Goal: Task Accomplishment & Management: Use online tool/utility

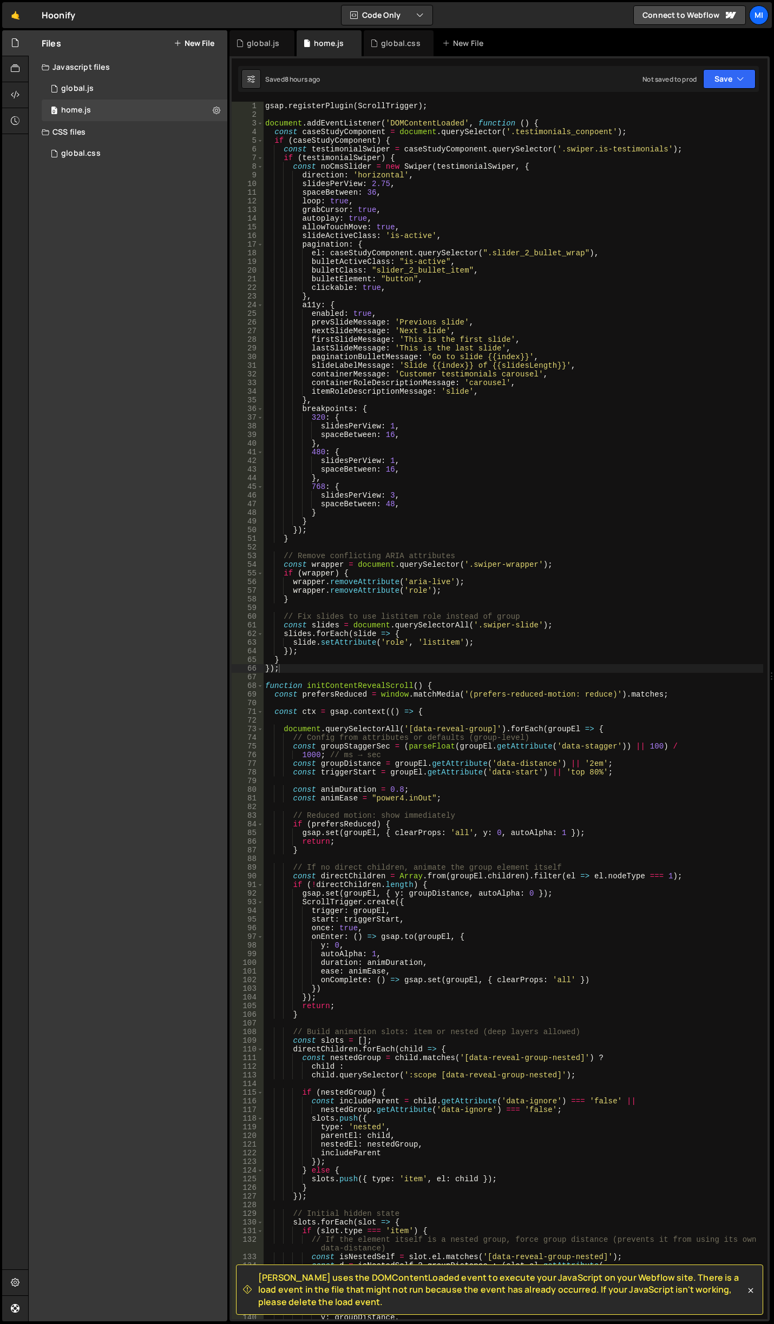
scroll to position [0, 1]
click at [260, 47] on div "global.js" at bounding box center [263, 43] width 32 height 11
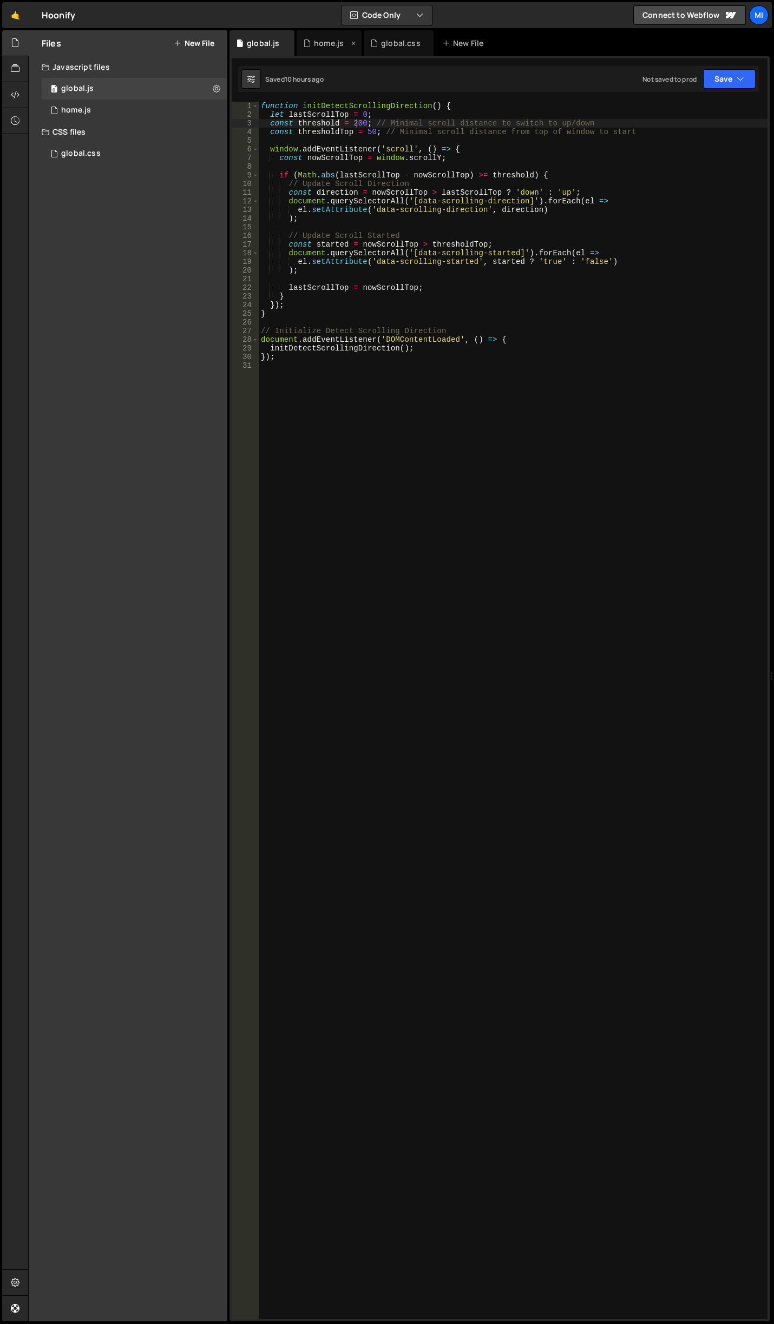
click at [322, 55] on div "home.js" at bounding box center [328, 43] width 65 height 26
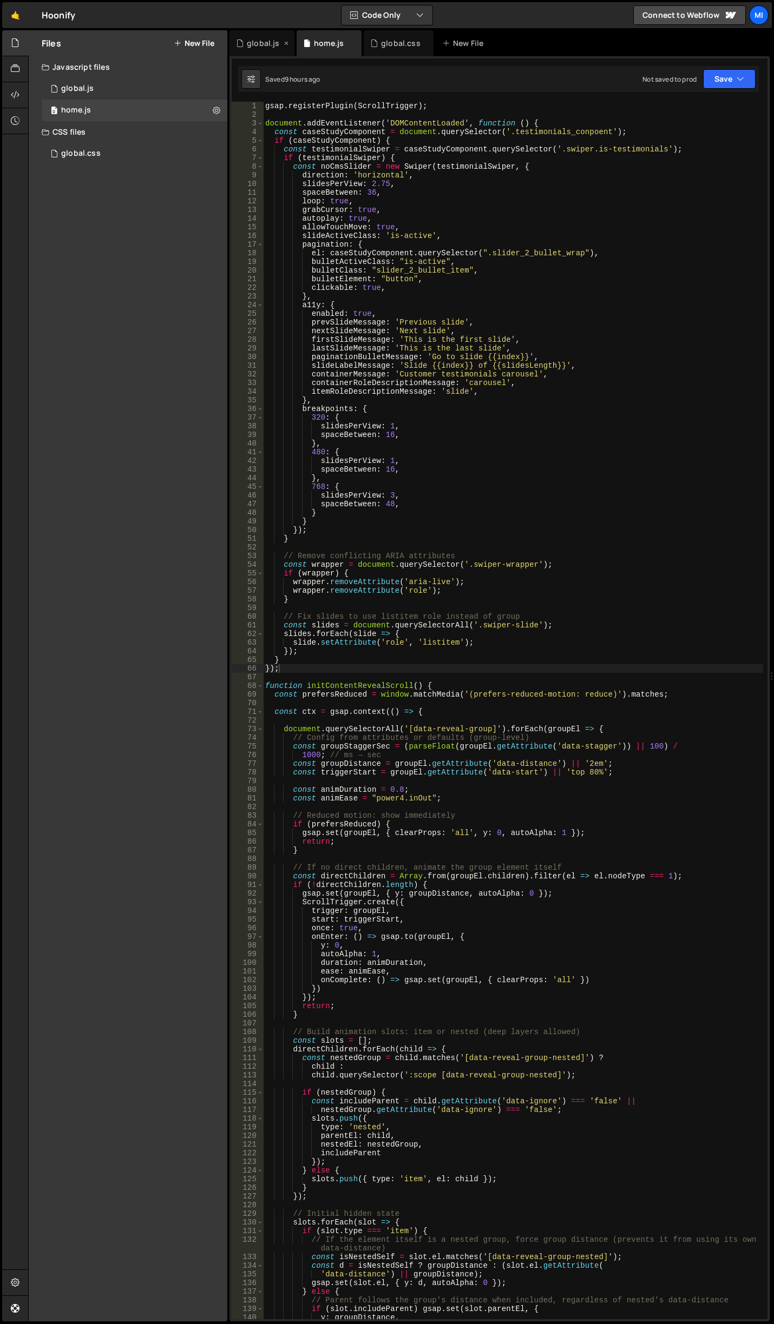
click at [248, 42] on div "global.js" at bounding box center [263, 43] width 32 height 11
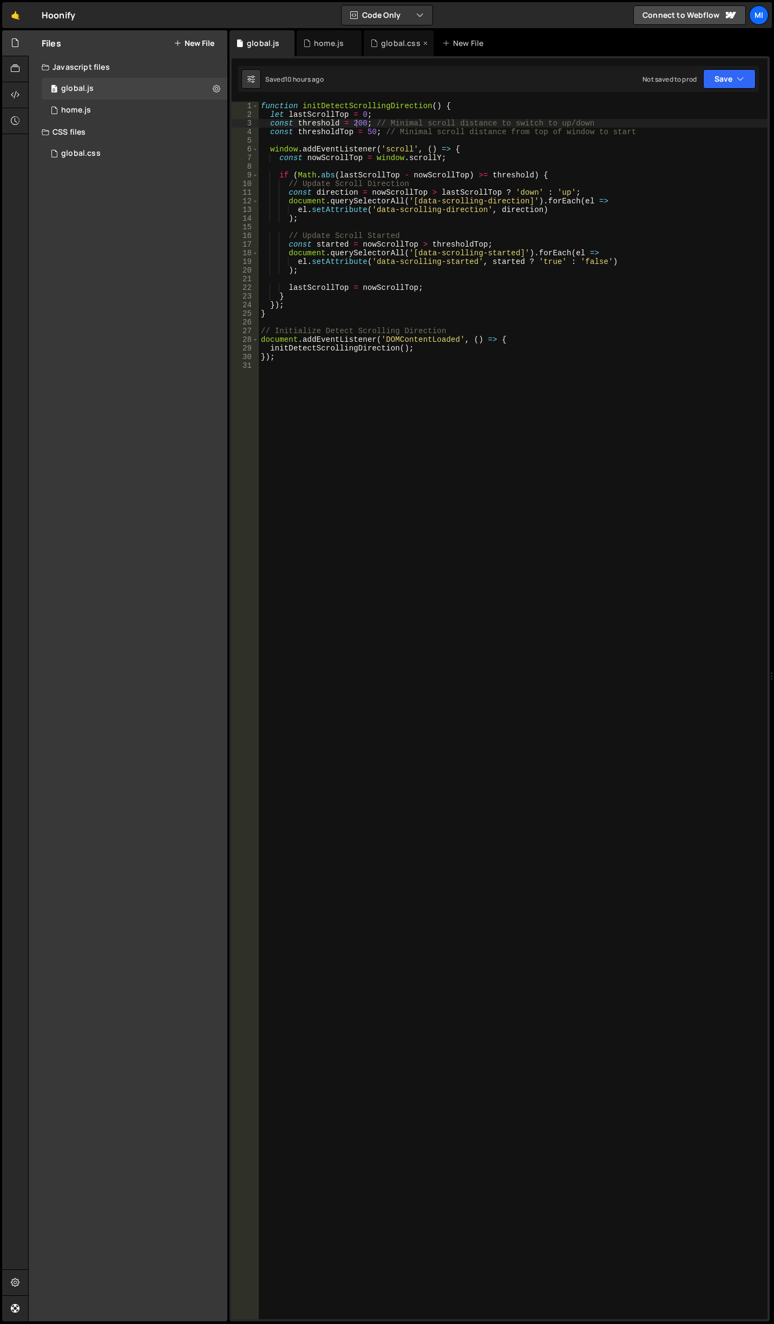
click at [380, 37] on div "global.css" at bounding box center [399, 43] width 70 height 26
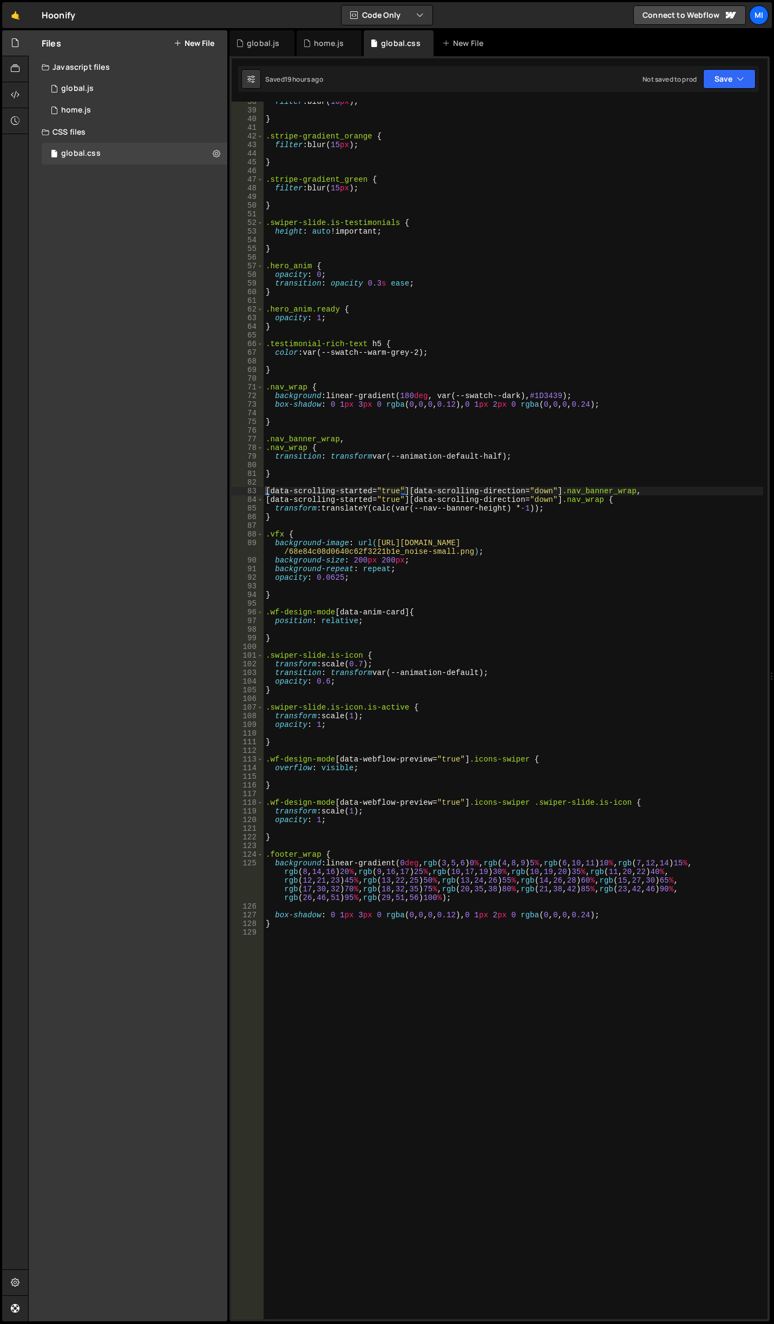
scroll to position [547, 0]
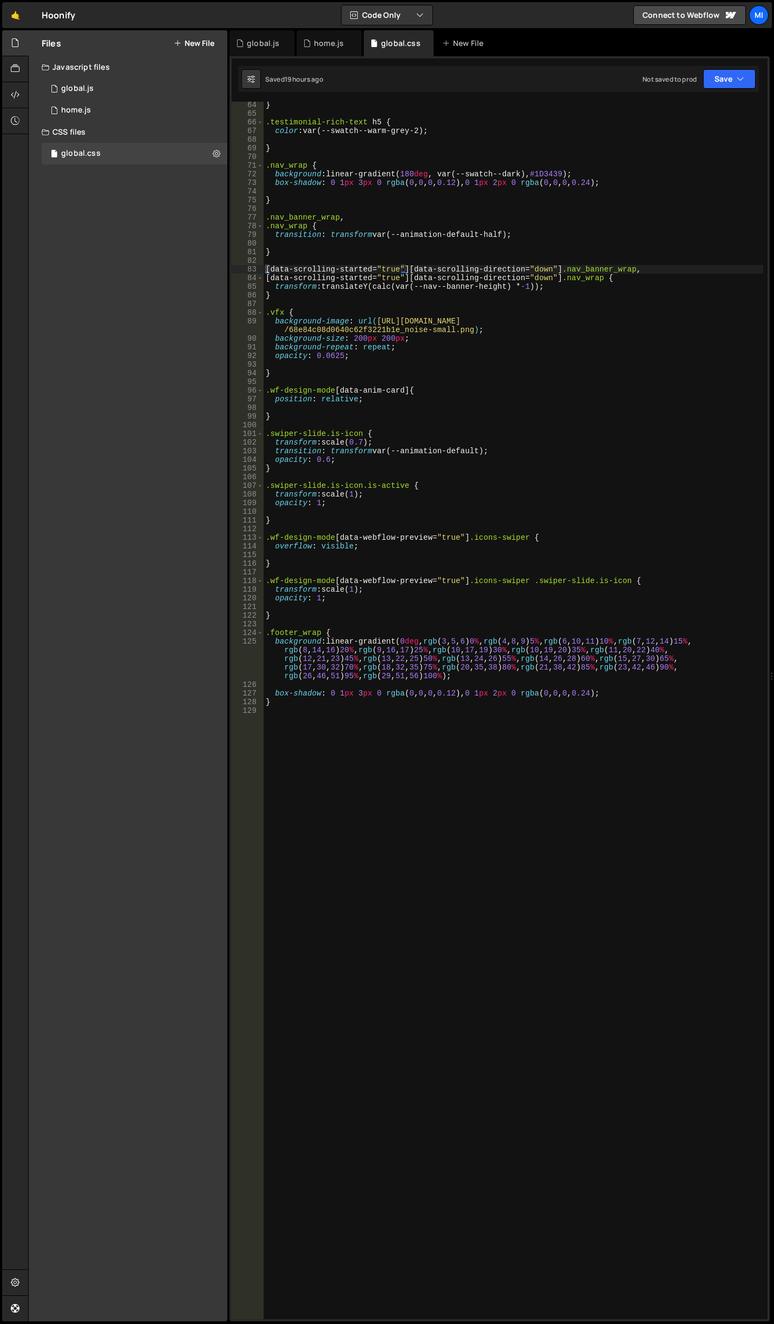
click at [386, 847] on div "} .testimonial-rich-text h5 { color : var(--swatch--warm-grey-2) ; } .nav_wrap …" at bounding box center [512, 718] width 499 height 1235
click at [434, 810] on div "} .testimonial-rich-text h5 { color : var(--swatch--warm-grey-2) ; } .nav_wrap …" at bounding box center [512, 718] width 499 height 1235
drag, startPoint x: 396, startPoint y: 739, endPoint x: 273, endPoint y: 741, distance: 123.3
click at [273, 741] on div "} .testimonial-rich-text h5 { color : var(--swatch--warm-grey-2) ; } .nav_wrap …" at bounding box center [512, 718] width 499 height 1235
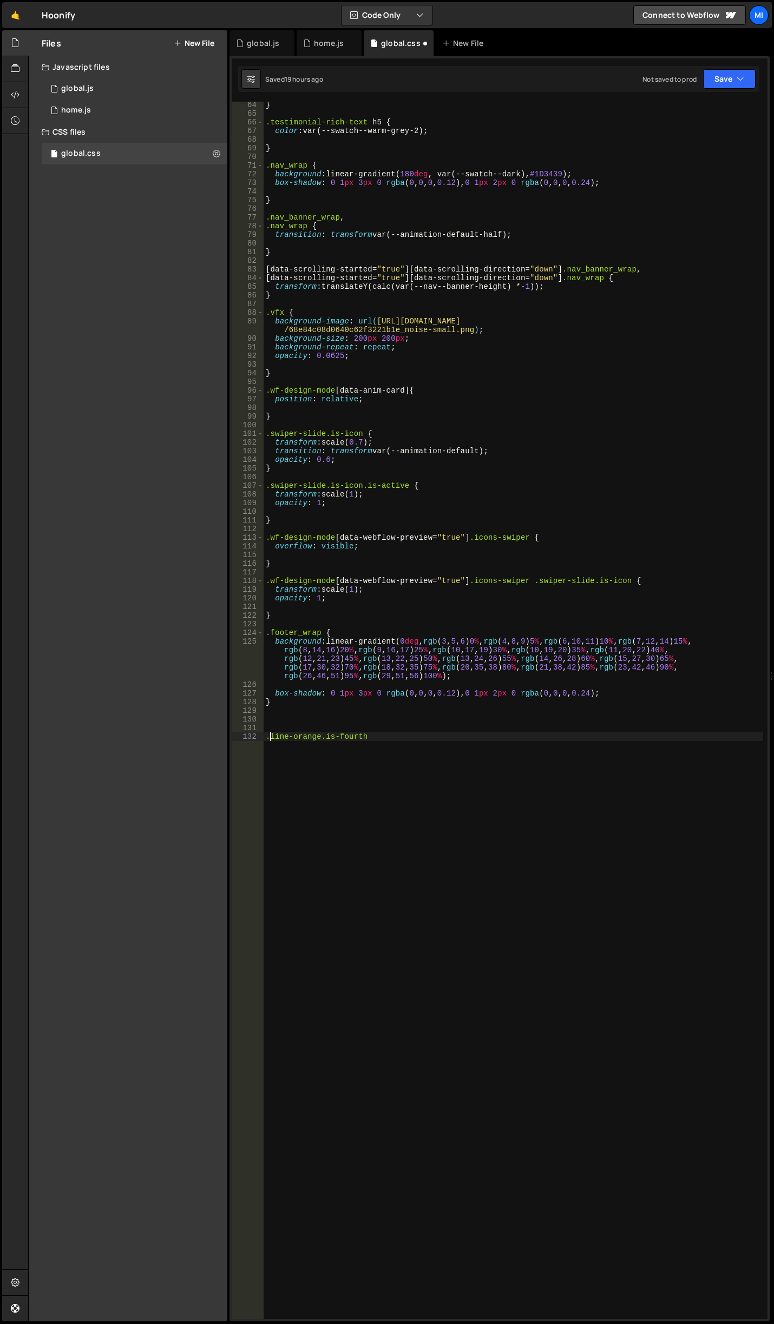
click at [270, 738] on div "} .testimonial-rich-text h5 { color : var(--swatch--warm-grey-2) ; } .nav_wrap …" at bounding box center [512, 718] width 499 height 1235
paste textarea "}"
type textarea "}"
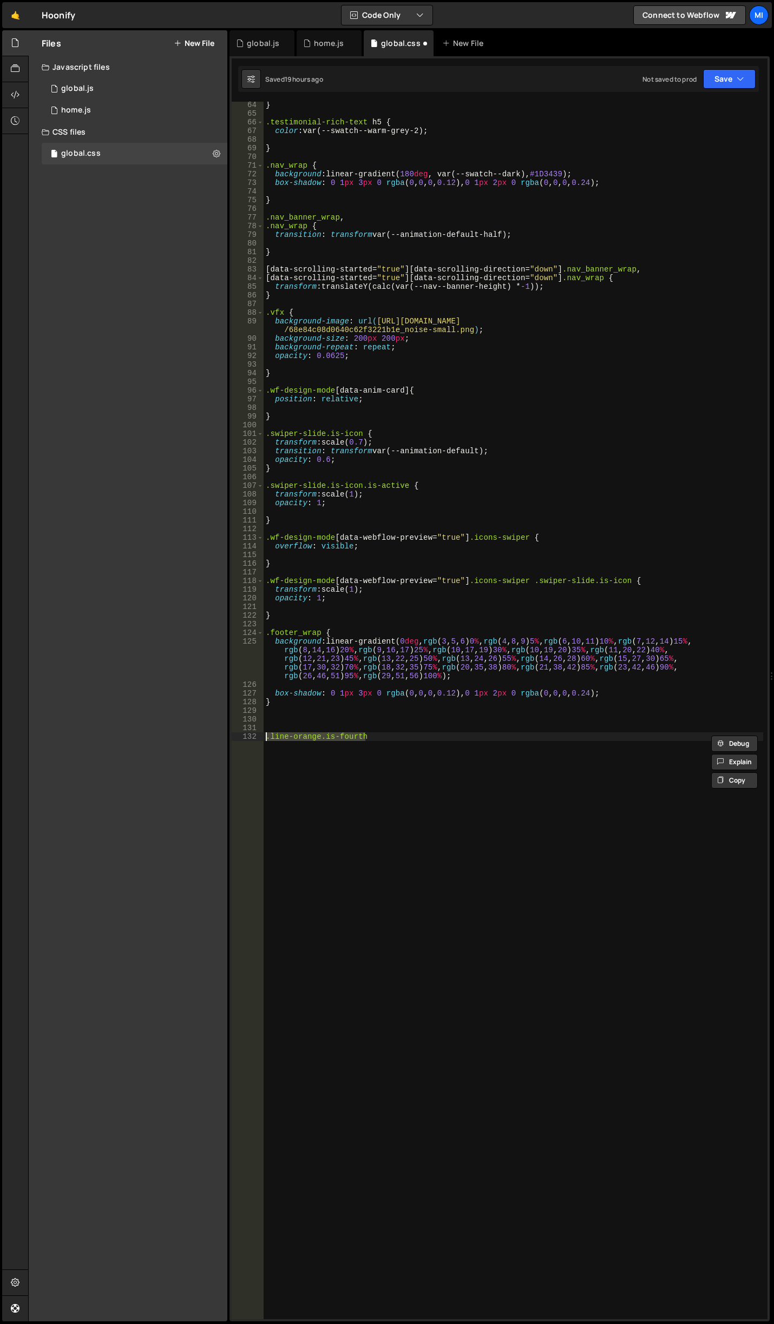
scroll to position [0, 0]
click at [506, 797] on div "} .testimonial-rich-text h5 { color : var(--swatch--warm-grey-2) ; } .nav_wrap …" at bounding box center [512, 718] width 499 height 1235
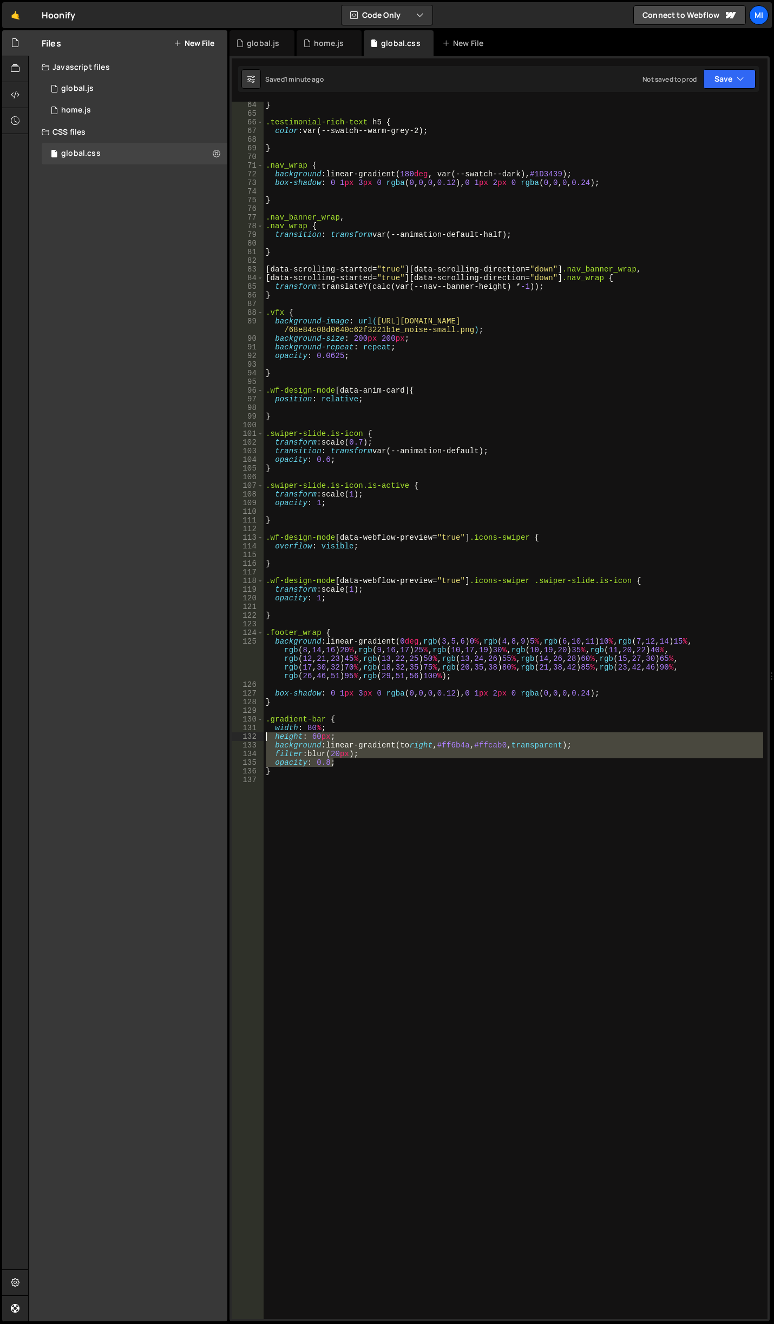
drag, startPoint x: 345, startPoint y: 761, endPoint x: 263, endPoint y: 735, distance: 85.7
click at [263, 735] on div "} .testimonial-rich-text h5 { color : var(--swatch--warm-grey-2) ; } .nav_wrap …" at bounding box center [512, 718] width 499 height 1235
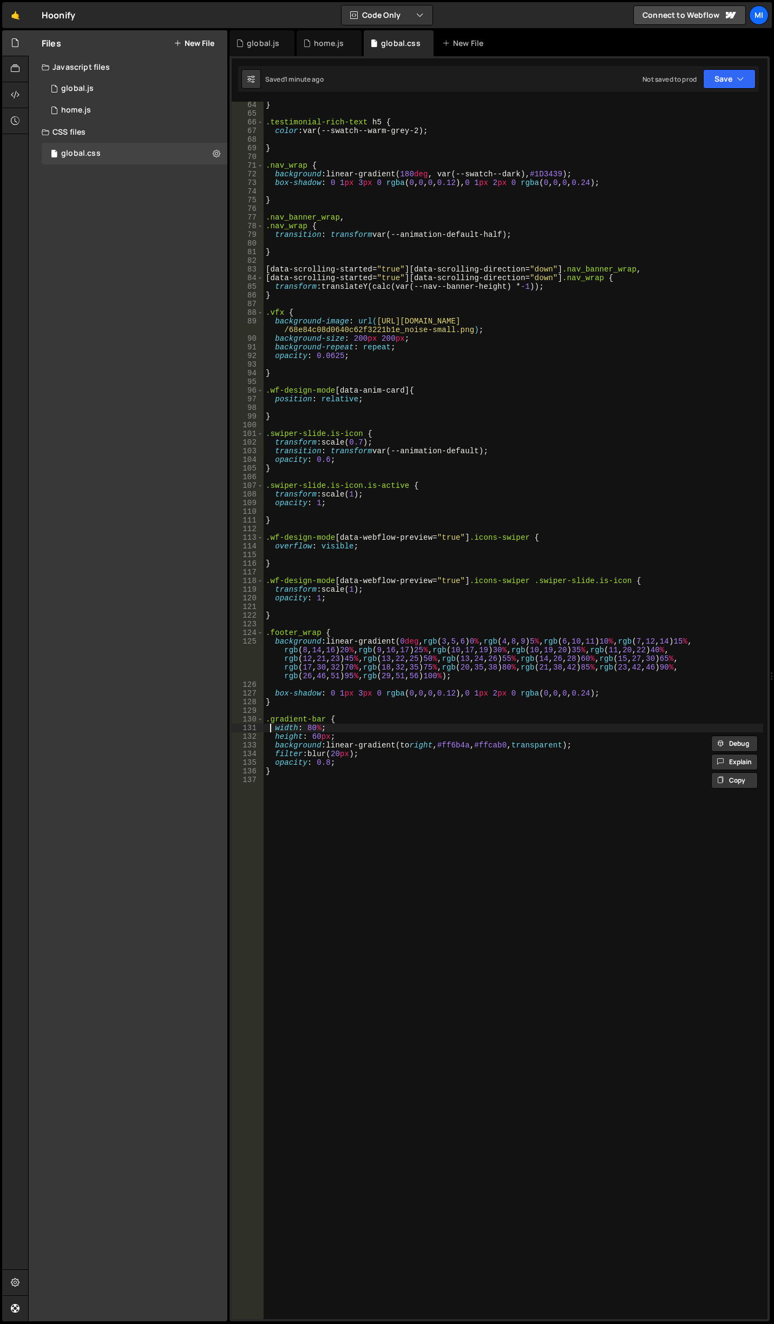
click at [269, 732] on div "} .testimonial-rich-text h5 { color : var(--swatch--warm-grey-2) ; } .nav_wrap …" at bounding box center [512, 718] width 499 height 1235
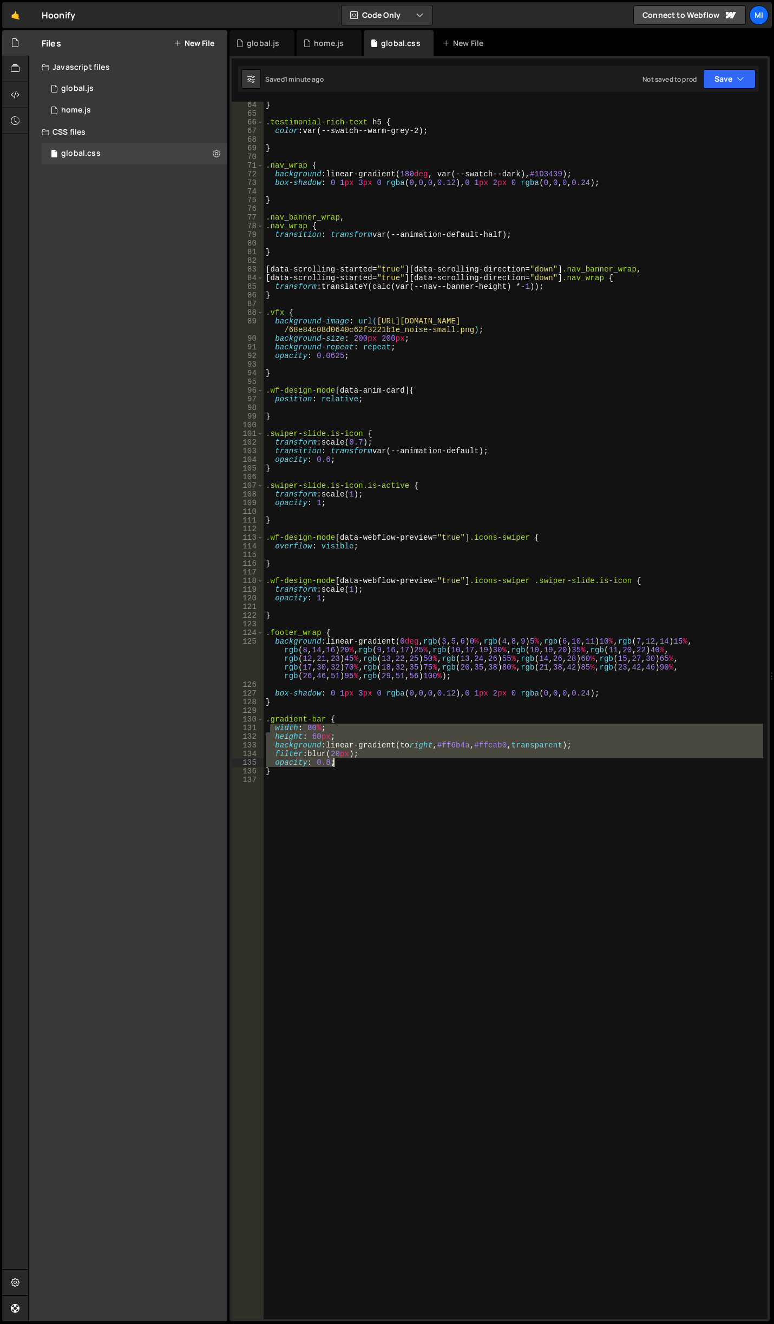
drag, startPoint x: 269, startPoint y: 728, endPoint x: 399, endPoint y: 761, distance: 133.6
click at [399, 761] on div "} .testimonial-rich-text h5 { color : var(--swatch--warm-grey-2) ; } .nav_wrap …" at bounding box center [512, 718] width 499 height 1235
paste textarea "opacity: 0.7"
type textarea "opacity: 0.7;"
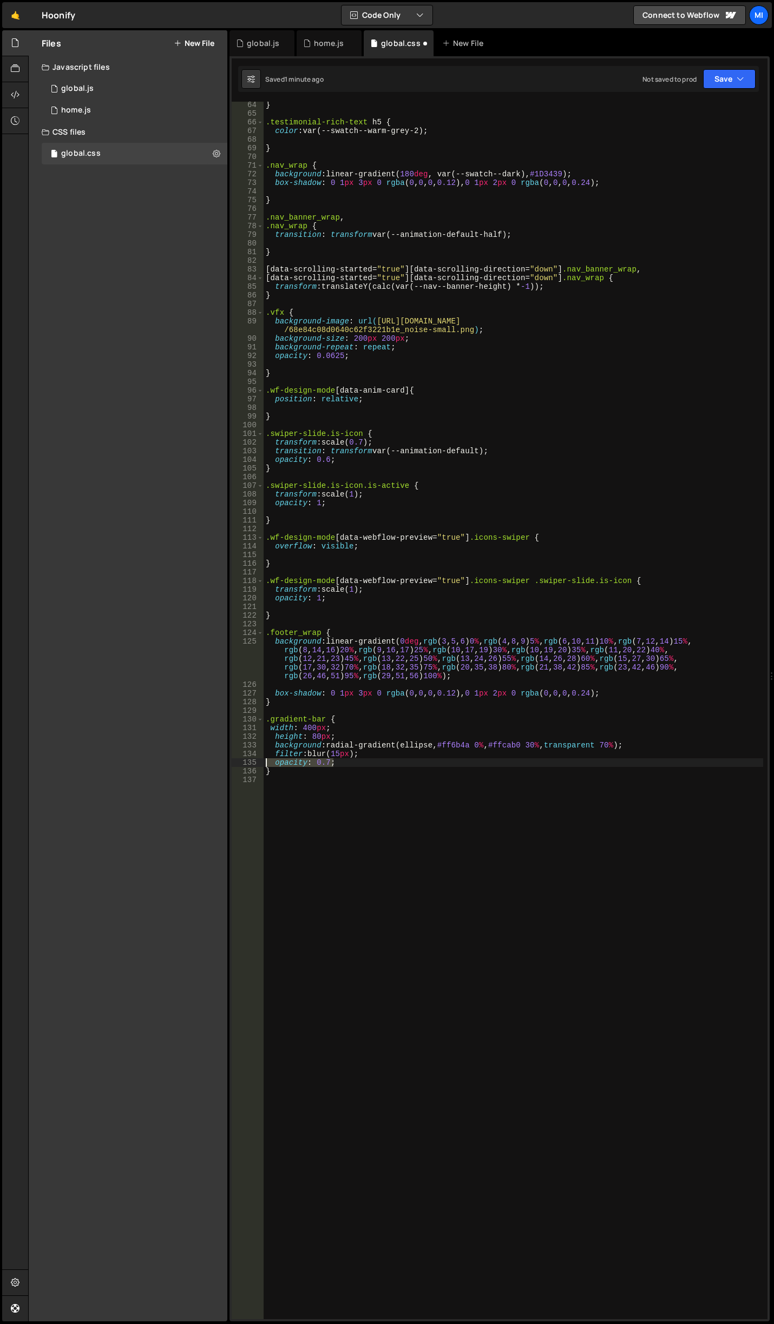
drag, startPoint x: 354, startPoint y: 761, endPoint x: 246, endPoint y: 765, distance: 108.3
click at [246, 765] on div "opacity: 0.7; 64 65 66 67 68 69 70 71 72 73 74 75 76 77 78 79 80 81 82 83 84 85…" at bounding box center [500, 711] width 536 height 1218
click at [390, 775] on div "} .testimonial-rich-text h5 { color : var(--swatch--warm-grey-2) ; } .nav_wrap …" at bounding box center [512, 718] width 499 height 1235
click at [428, 752] on div "} .testimonial-rich-text h5 { color : var(--swatch--warm-grey-2) ; } .nav_wrap …" at bounding box center [512, 718] width 499 height 1235
drag, startPoint x: 532, startPoint y: 745, endPoint x: 537, endPoint y: 744, distance: 5.4
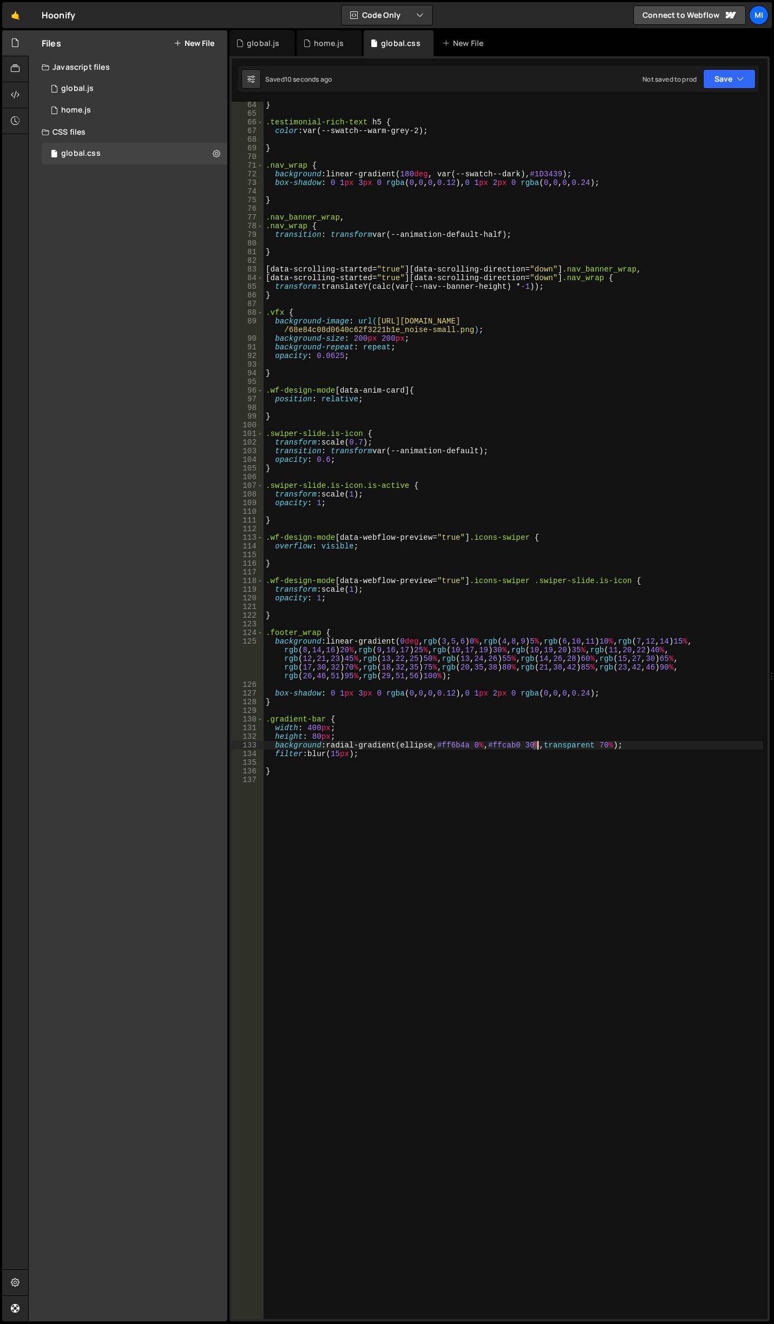
click at [537, 744] on div "} .testimonial-rich-text h5 { color : var(--swatch--warm-grey-2) ; } .nav_wrap …" at bounding box center [512, 718] width 499 height 1235
drag, startPoint x: 404, startPoint y: 746, endPoint x: 432, endPoint y: 748, distance: 28.2
click at [432, 748] on div "} .testimonial-rich-text h5 { color : var(--swatch--warm-grey-2) ; } .nav_wrap …" at bounding box center [512, 718] width 499 height 1235
paste textarea "ellipse at 30% 40%"
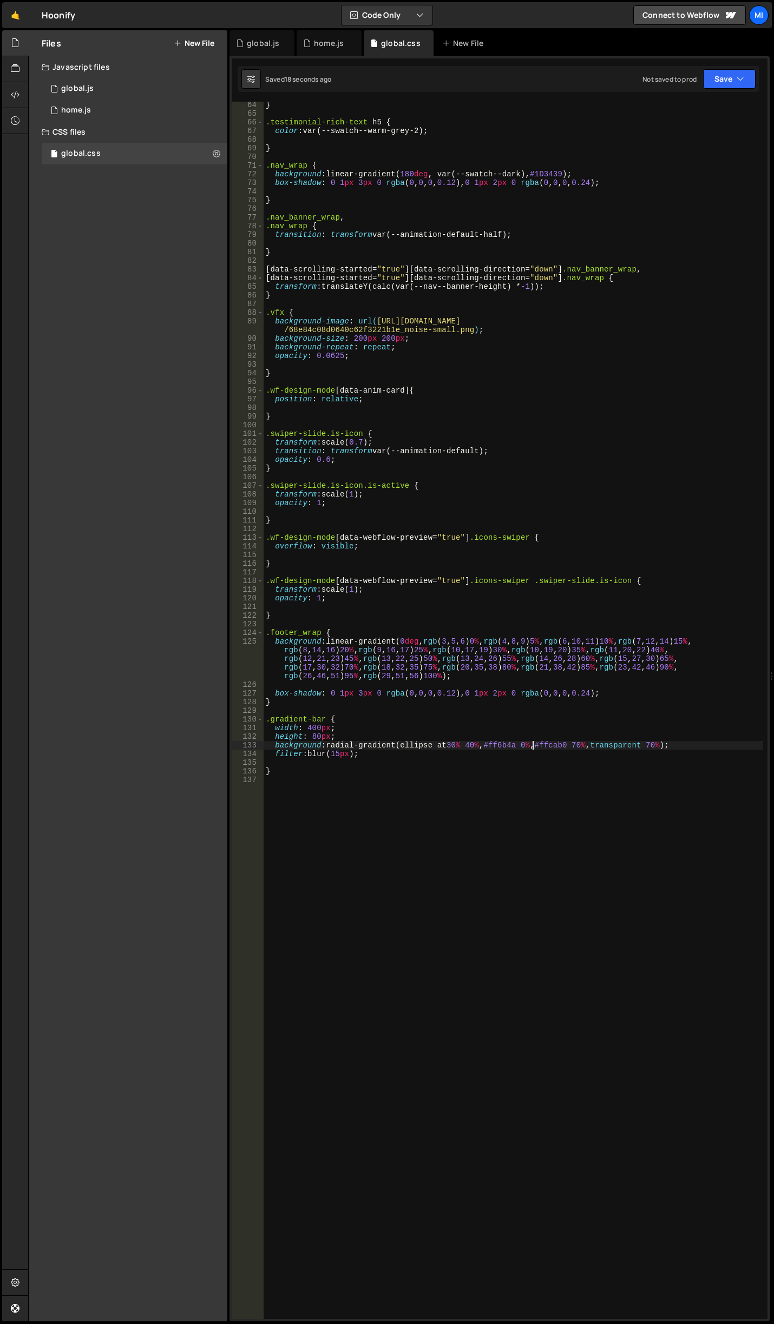
click at [531, 743] on div "} .testimonial-rich-text h5 { color : var(--swatch--warm-grey-2) ; } .nav_wrap …" at bounding box center [512, 718] width 499 height 1235
drag, startPoint x: 525, startPoint y: 744, endPoint x: 497, endPoint y: 744, distance: 28.1
click at [497, 744] on div "} .testimonial-rich-text h5 { color : var(--swatch--warm-grey-2) ; } .nav_wrap …" at bounding box center [512, 718] width 499 height 1235
paste textarea "FBCD86"
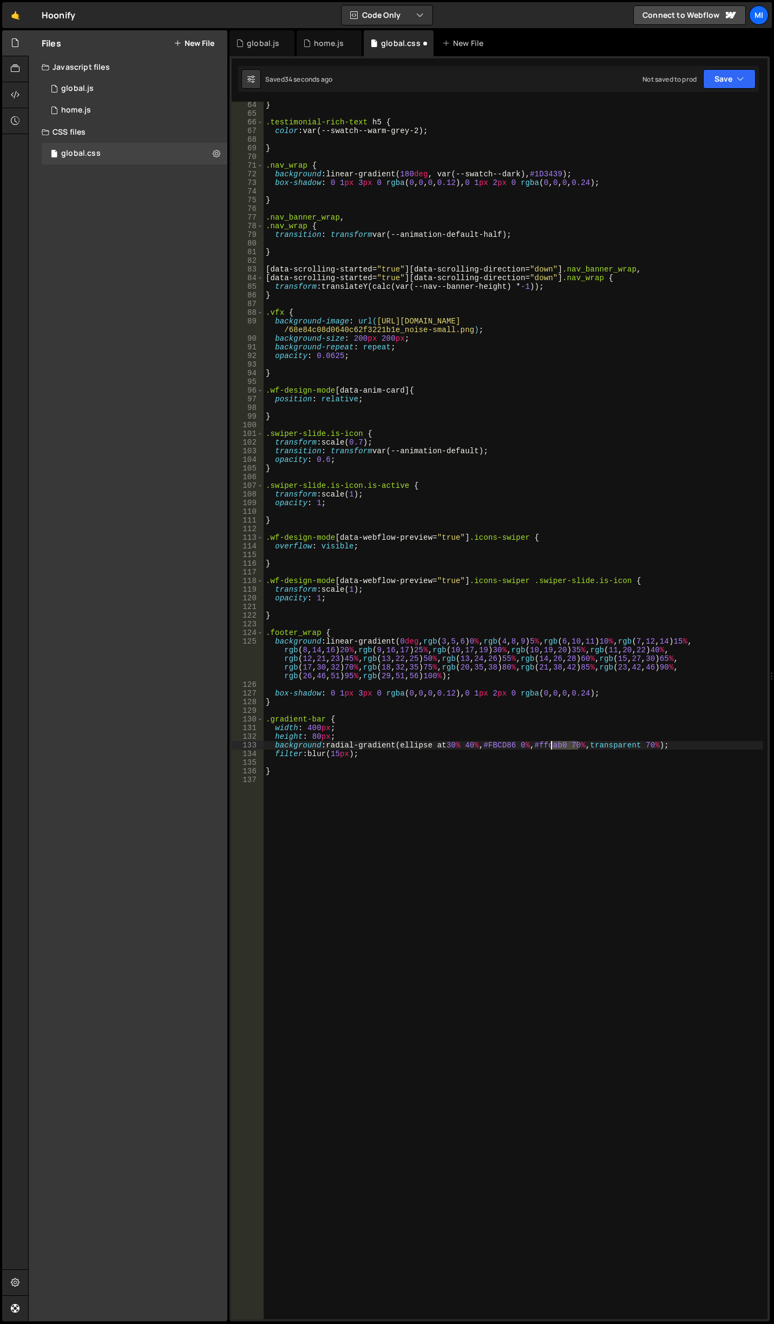
drag, startPoint x: 578, startPoint y: 743, endPoint x: 552, endPoint y: 743, distance: 26.0
click at [552, 743] on div "} .testimonial-rich-text h5 { color : var(--swatch--warm-grey-2) ; } .nav_wrap …" at bounding box center [512, 718] width 499 height 1235
paste textarea "F93B1F"
click at [453, 742] on div "} .testimonial-rich-text h5 { color : var(--swatch--warm-grey-2) ; } .nav_wrap …" at bounding box center [512, 718] width 499 height 1235
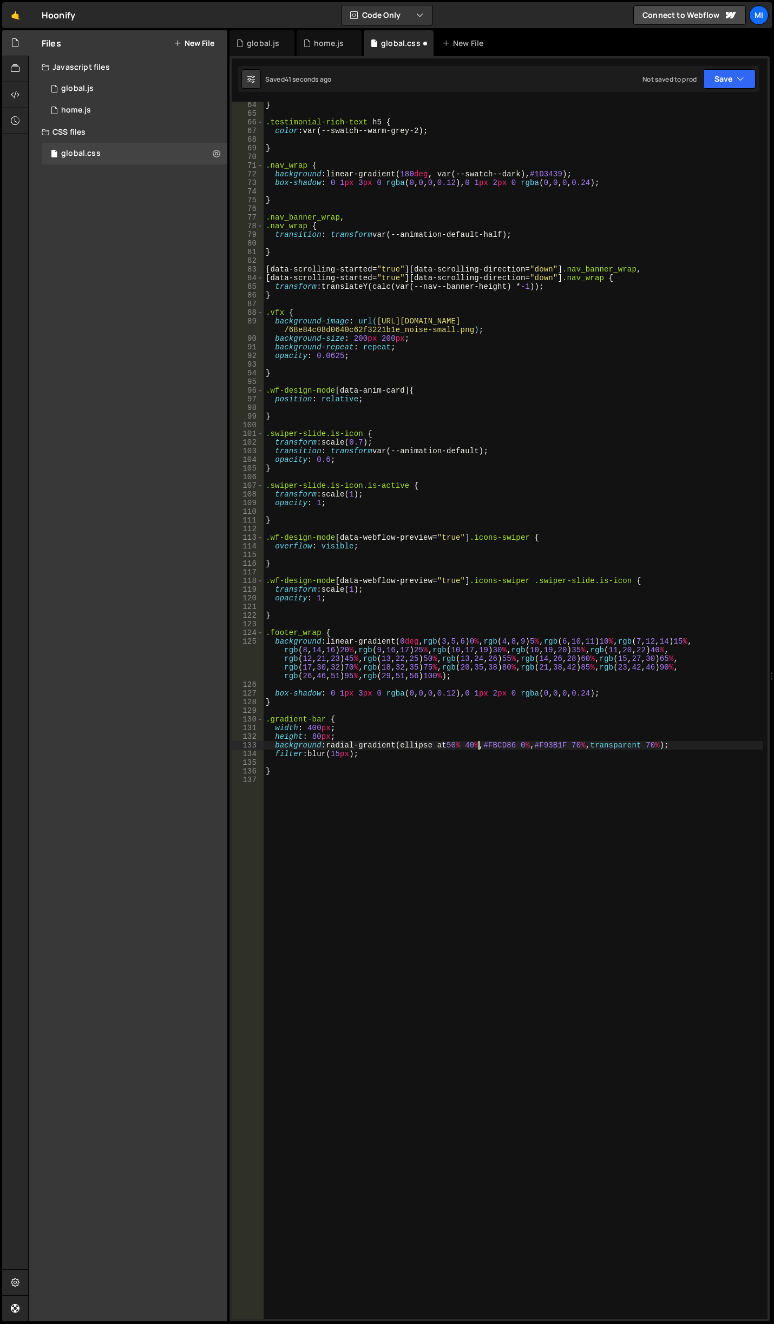
click at [477, 744] on div "} .testimonial-rich-text h5 { color : var(--swatch--warm-grey-2) ; } .nav_wrap …" at bounding box center [512, 718] width 499 height 1235
click at [470, 743] on div "} .testimonial-rich-text h5 { color : var(--swatch--warm-grey-2) ; } .nav_wrap …" at bounding box center [512, 718] width 499 height 1235
click at [453, 744] on div "} .testimonial-rich-text h5 { color : var(--swatch--warm-grey-2) ; } .nav_wrap …" at bounding box center [512, 718] width 499 height 1235
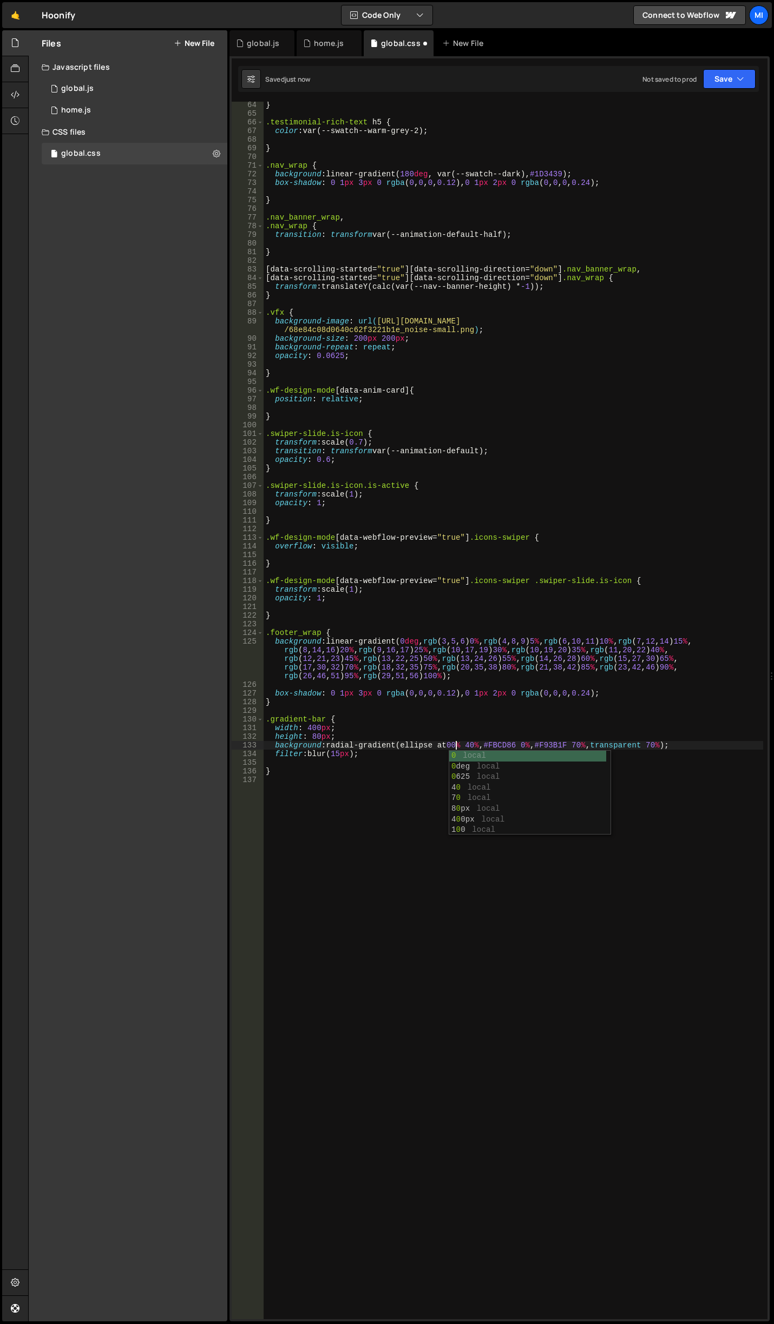
scroll to position [0, 14]
click at [500, 755] on div "} .testimonial-rich-text h5 { color : var(--swatch--warm-grey-2) ; } .nav_wrap …" at bounding box center [512, 718] width 499 height 1235
type textarea "filter: blur(15px);"
click at [525, 759] on div "} .testimonial-rich-text h5 { color : var(--swatch--warm-grey-2) ; } .nav_wrap …" at bounding box center [512, 718] width 499 height 1235
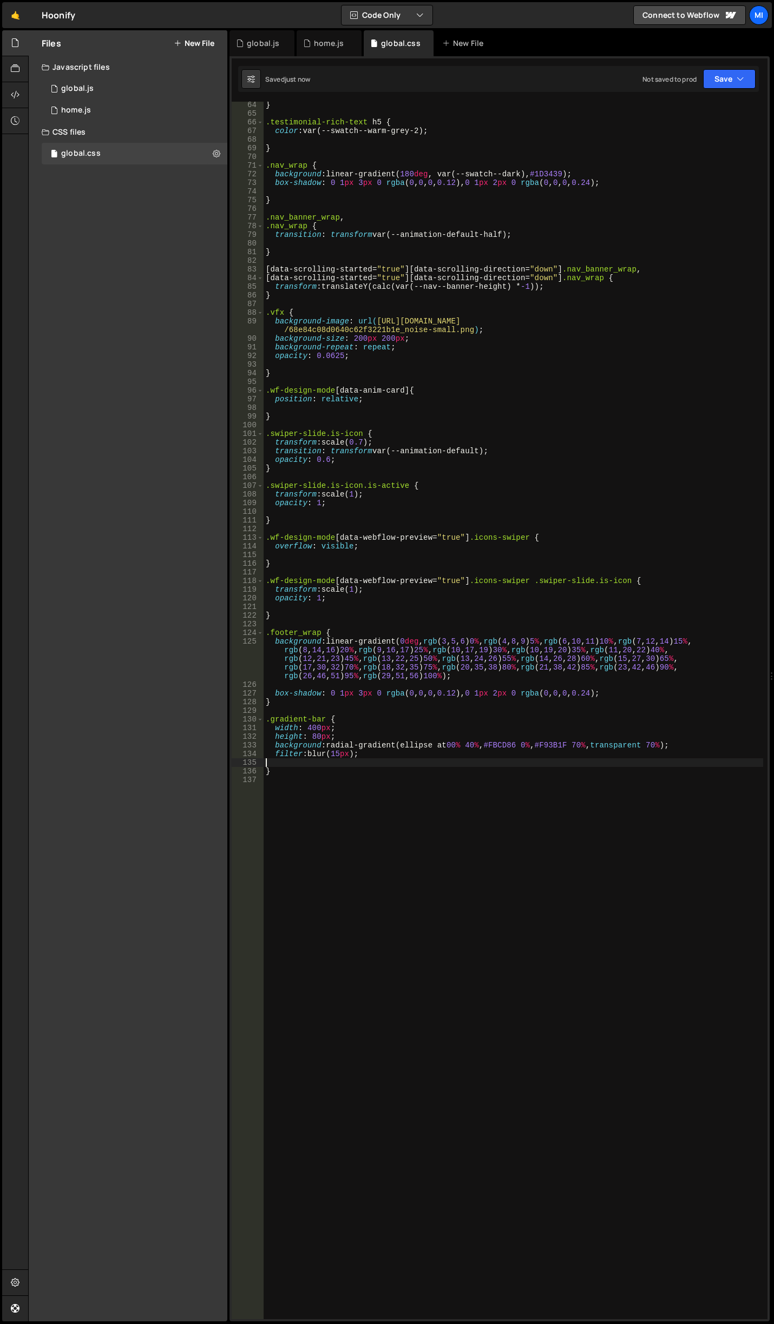
scroll to position [0, 0]
click at [663, 743] on div "} .testimonial-rich-text h5 { color : var(--swatch--warm-grey-2) ; } .nav_wrap …" at bounding box center [512, 718] width 499 height 1235
click at [585, 746] on div "} .testimonial-rich-text h5 { color : var(--swatch--warm-grey-2) ; } .nav_wrap …" at bounding box center [512, 718] width 499 height 1235
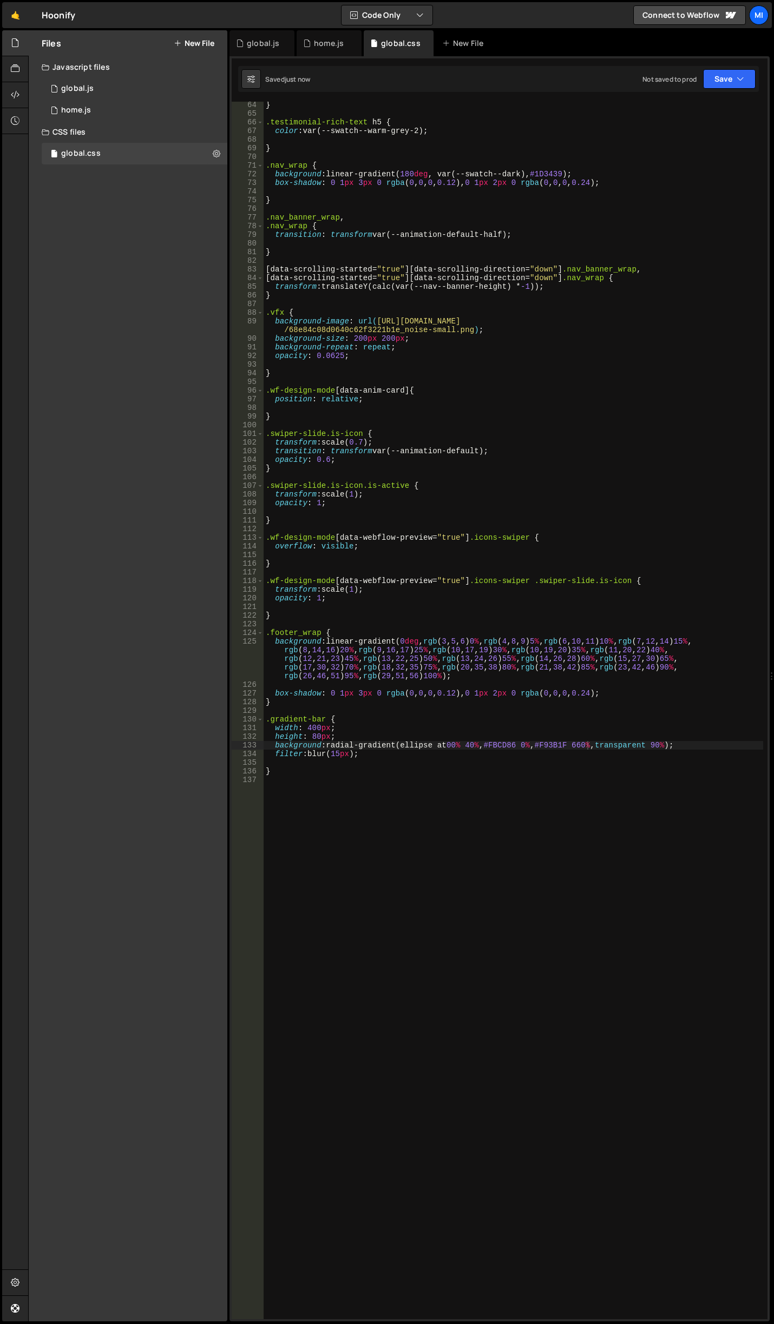
click at [588, 745] on div "} .testimonial-rich-text h5 { color : var(--swatch--warm-grey-2) ; } .nav_wrap …" at bounding box center [512, 718] width 499 height 1235
click at [662, 744] on div "} .testimonial-rich-text h5 { color : var(--swatch--warm-grey-2) ; } .nav_wrap …" at bounding box center [512, 718] width 499 height 1235
drag, startPoint x: 276, startPoint y: 729, endPoint x: 353, endPoint y: 728, distance: 76.3
click at [353, 728] on div "} .testimonial-rich-text h5 { color : var(--swatch--warm-grey-2) ; } .nav_wrap …" at bounding box center [512, 718] width 499 height 1235
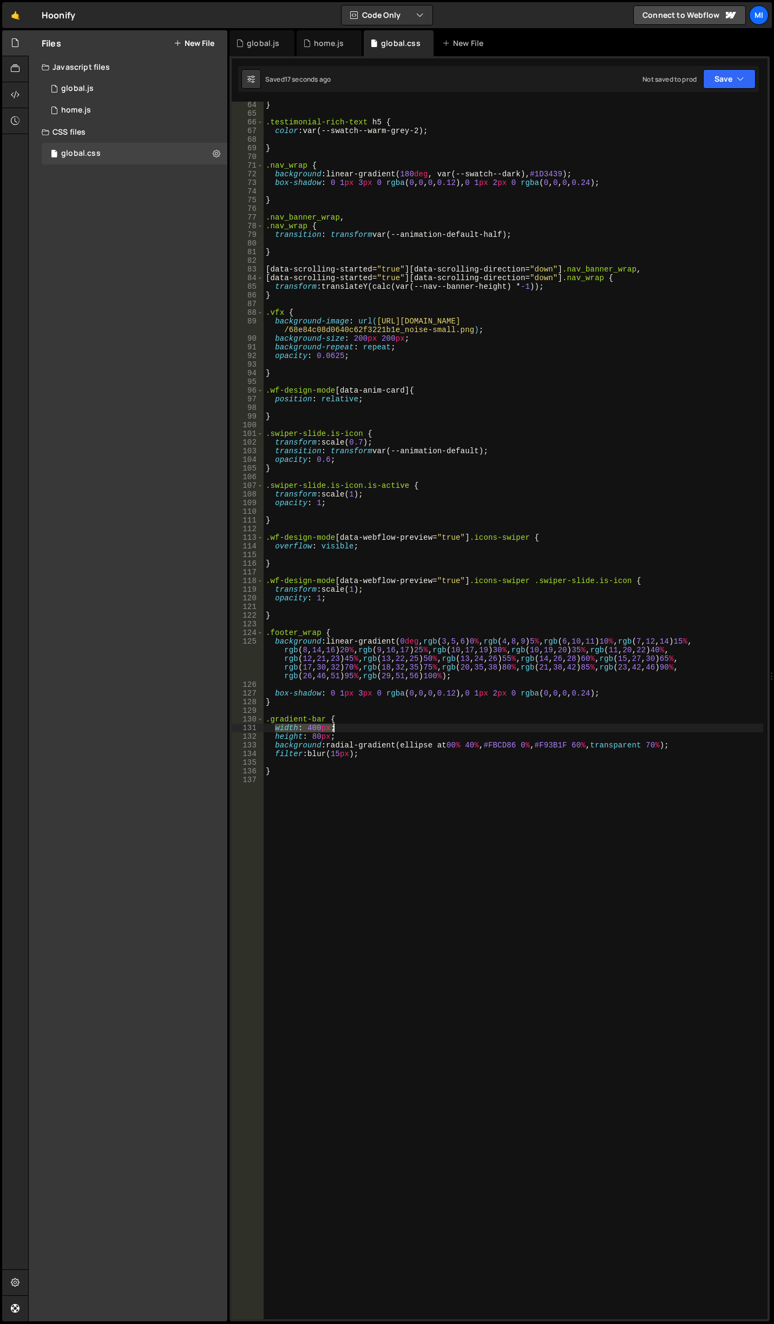
type textarea "width: 400px;"
drag, startPoint x: 341, startPoint y: 733, endPoint x: 269, endPoint y: 732, distance: 71.4
click at [269, 732] on div "} .testimonial-rich-text h5 { color : var(--swatch--warm-grey-2) ; } .nav_wrap …" at bounding box center [512, 718] width 499 height 1235
type textarea "height: 80px;"
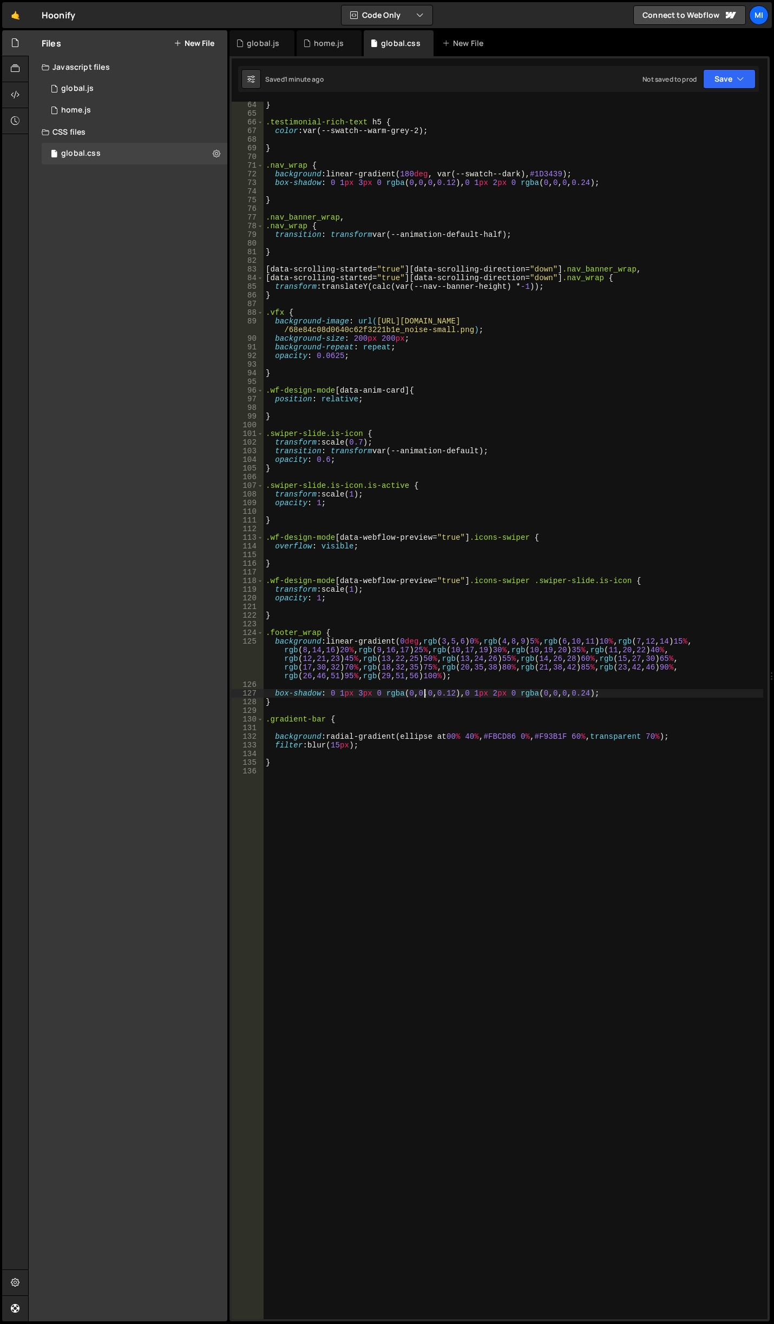
click at [424, 697] on div "} .testimonial-rich-text h5 { color : var(--swatch--warm-grey-2) ; } .nav_wrap …" at bounding box center [512, 718] width 499 height 1235
type textarea "box-shadow: 0 1px 3px 0 rgba(0, 0, 0, 0.12), 0 1px 2px 0 rgba(0, 0, 0, 0.24);"
click at [404, 714] on div "} .testimonial-rich-text h5 { color : var(--swatch--warm-grey-2) ; } .nav_wrap …" at bounding box center [512, 718] width 499 height 1235
click at [405, 721] on div "} .testimonial-rich-text h5 { color : var(--swatch--warm-grey-2) ; } .nav_wrap …" at bounding box center [512, 718] width 499 height 1235
type textarea ".gradient-bar {"
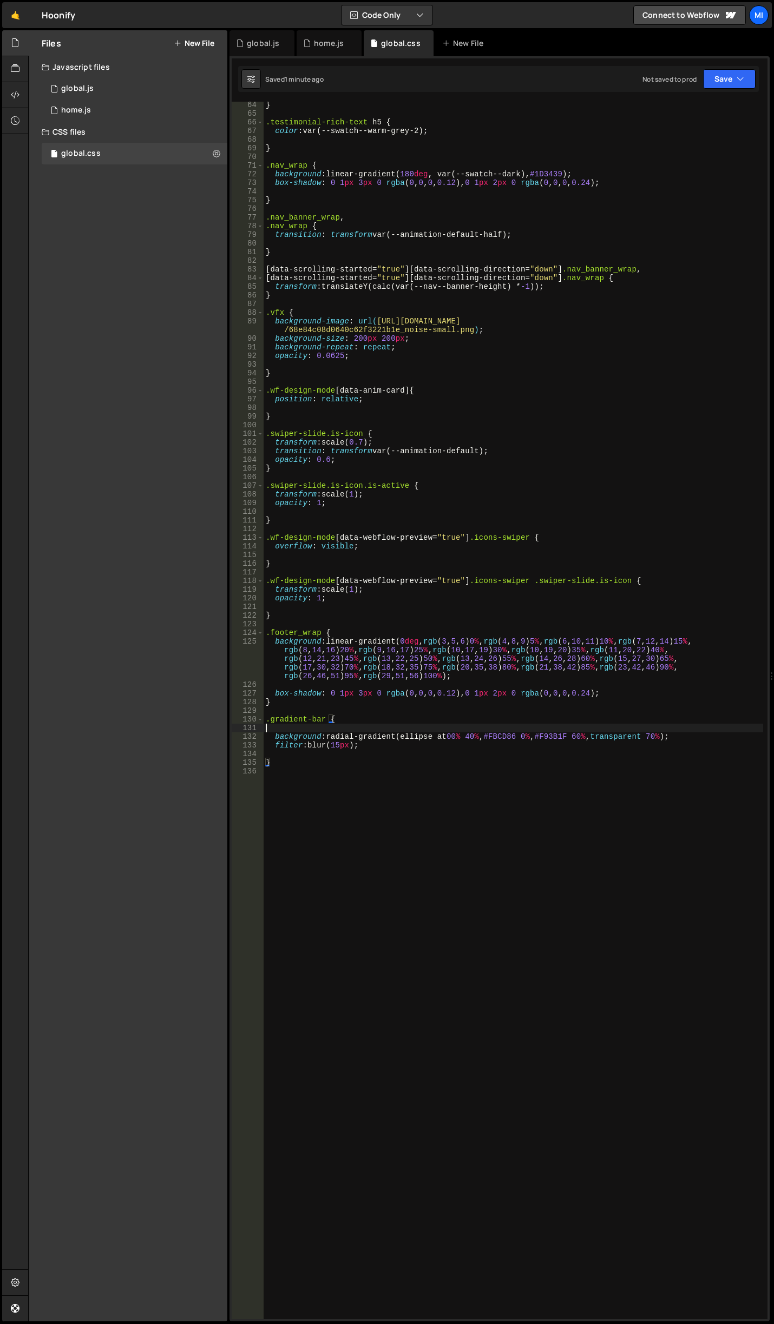
click at [404, 724] on div "} .testimonial-rich-text h5 { color : var(--swatch--warm-grey-2) ; } .nav_wrap …" at bounding box center [512, 718] width 499 height 1235
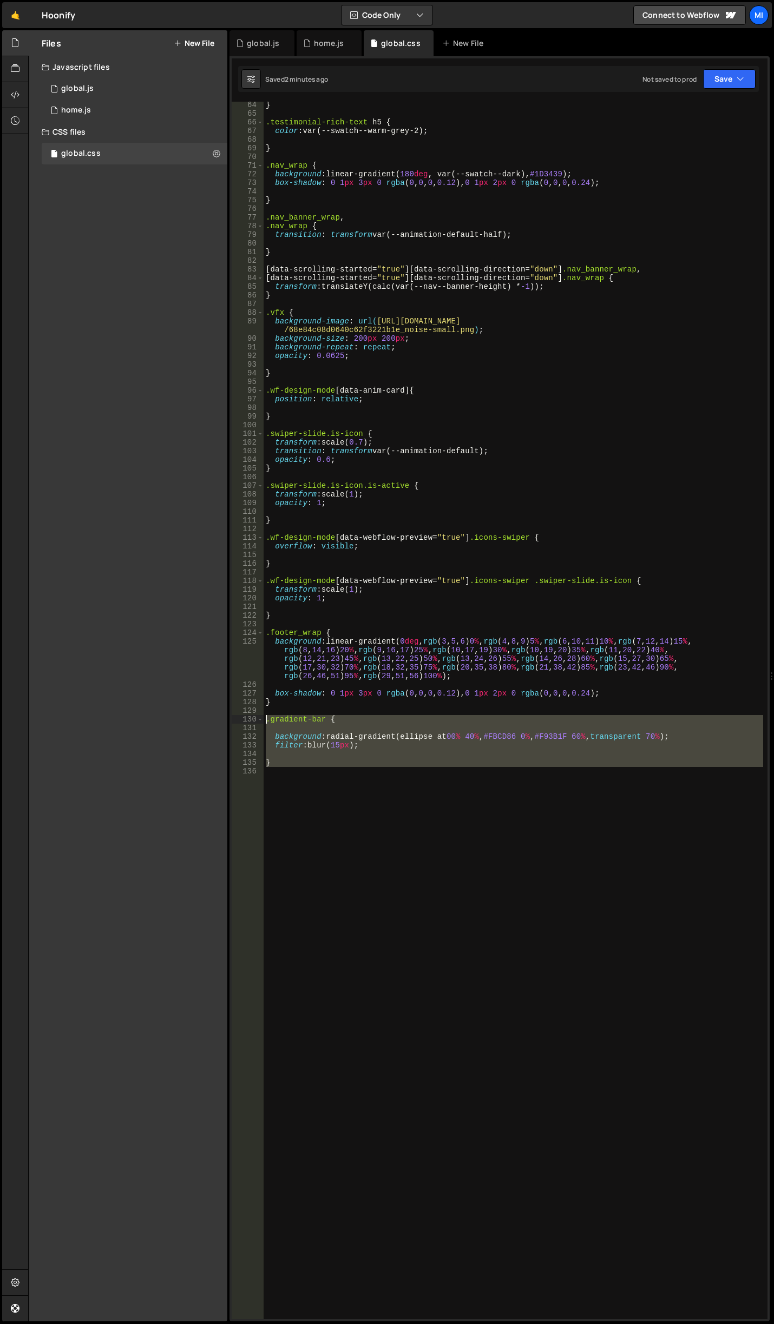
drag, startPoint x: 270, startPoint y: 767, endPoint x: 247, endPoint y: 719, distance: 53.0
click at [247, 719] on div "64 65 66 67 68 69 70 71 72 73 74 75 76 77 78 79 80 81 82 83 84 85 86 87 88 89 9…" at bounding box center [500, 711] width 536 height 1218
type textarea ".gradient-bar {"
click at [304, 812] on div "} .testimonial-rich-text h5 { color : var(--swatch--warm-grey-2) ; } .nav_wrap …" at bounding box center [512, 711] width 499 height 1218
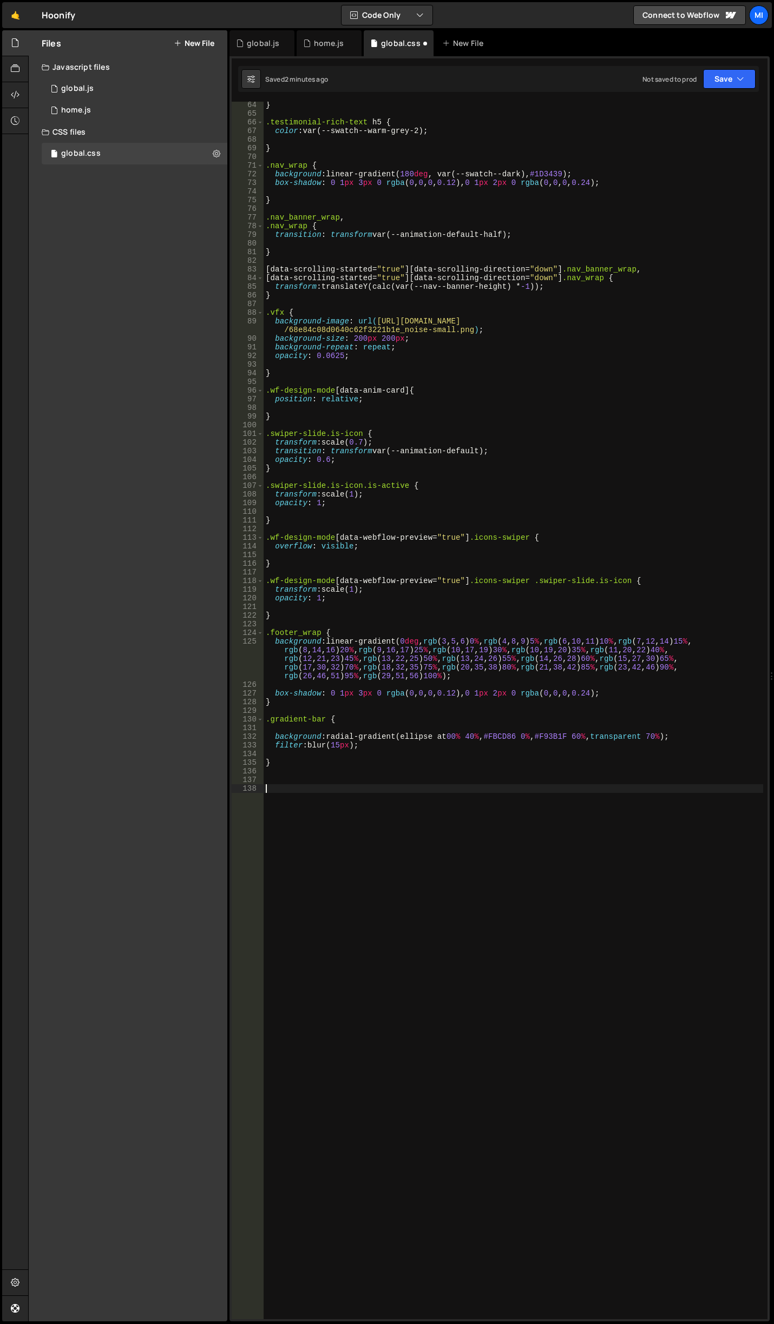
paste textarea ".gradient-bar {"
click at [324, 789] on div "} .testimonial-rich-text h5 { color : var(--swatch--warm-grey-2) ; } .nav_wrap …" at bounding box center [512, 718] width 499 height 1235
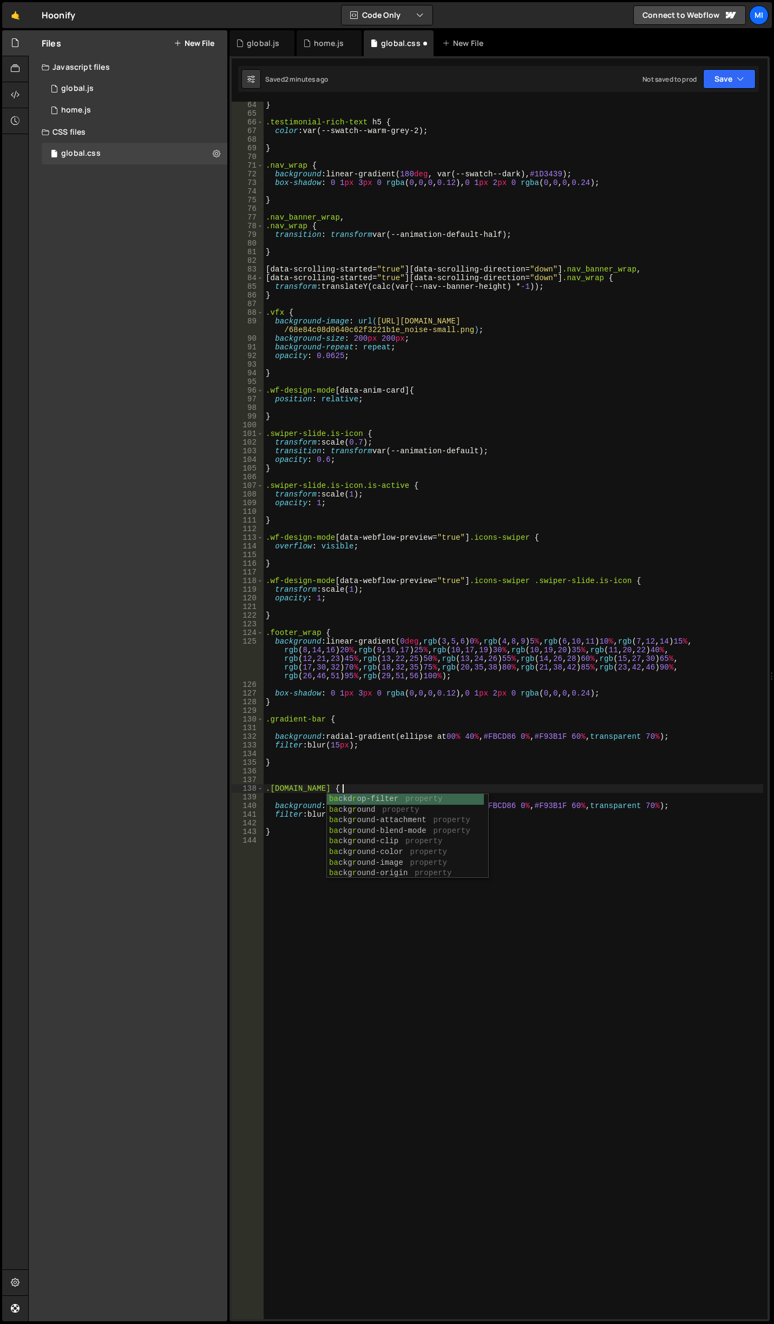
type textarea ".gradient-bar.bar-1 {"
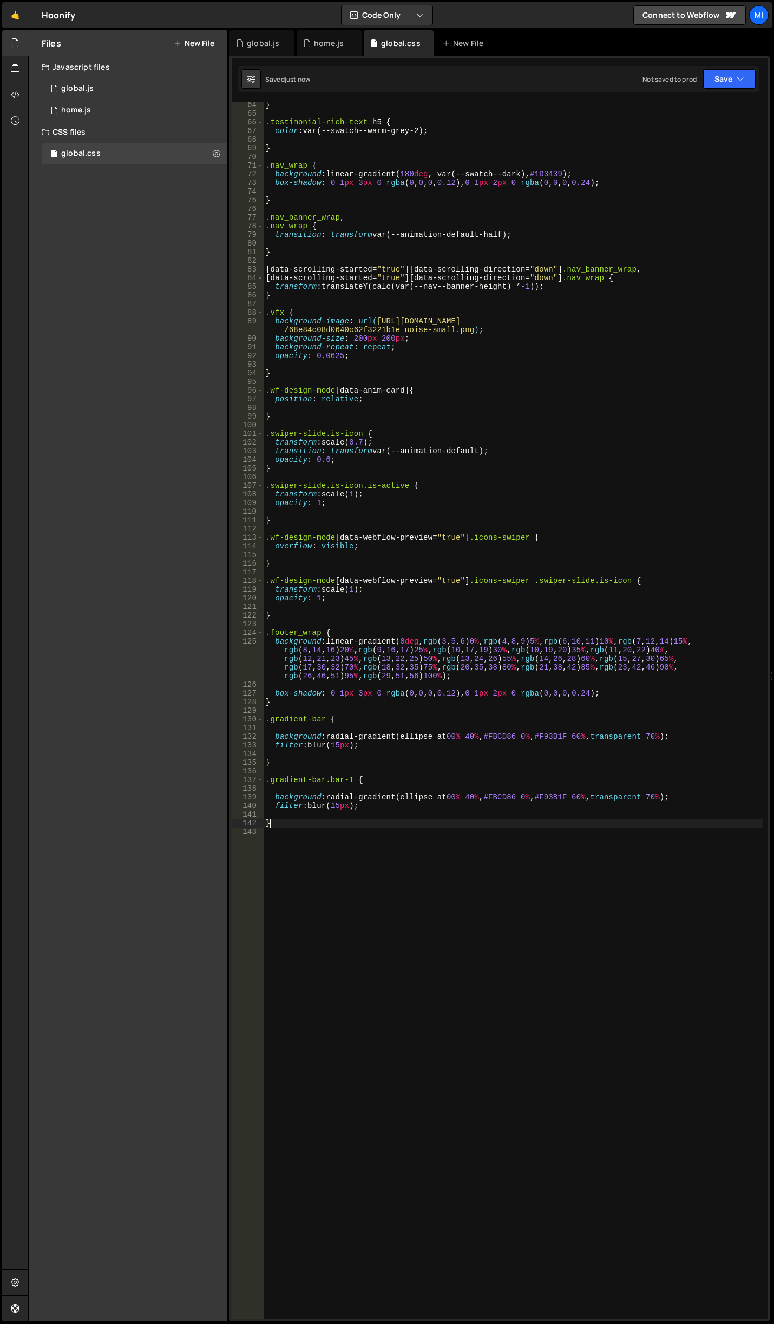
click at [528, 819] on div "} .testimonial-rich-text h5 { color : var(--swatch--warm-grey-2) ; } .nav_wrap …" at bounding box center [512, 718] width 499 height 1235
drag, startPoint x: 583, startPoint y: 796, endPoint x: 589, endPoint y: 796, distance: 6.0
click at [589, 796] on div "} .testimonial-rich-text h5 { color : var(--swatch--warm-grey-2) ; } .nav_wrap …" at bounding box center [512, 718] width 499 height 1235
drag, startPoint x: 664, startPoint y: 794, endPoint x: 659, endPoint y: 794, distance: 5.4
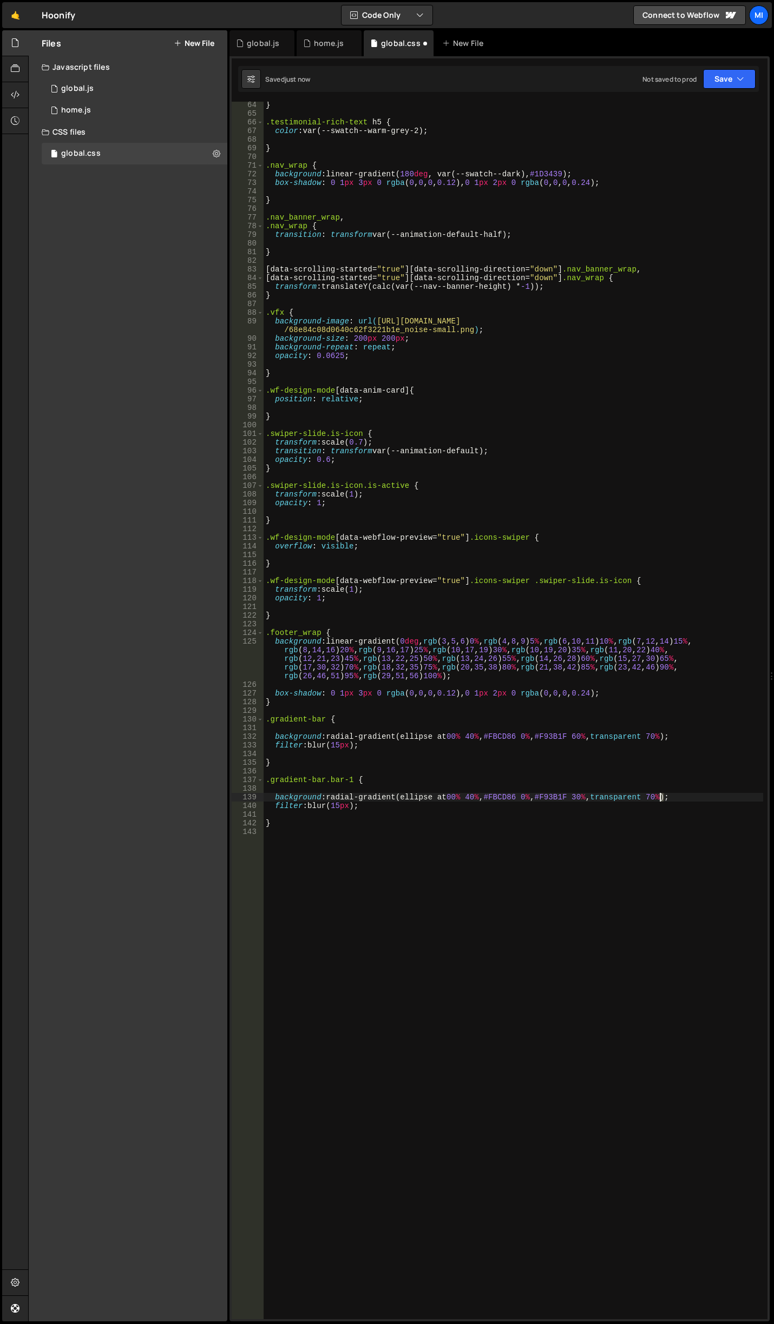
click at [659, 794] on div "} .testimonial-rich-text h5 { color : var(--swatch--warm-grey-2) ; } .nav_wrap …" at bounding box center [512, 718] width 499 height 1235
type textarea "background: radial-gradient(ellipse at 00% 40%, #FBCD86 0%, #F93B1F 30%, transp…"
click at [486, 810] on div "} .testimonial-rich-text h5 { color : var(--swatch--warm-grey-2) ; } .nav_wrap …" at bounding box center [512, 718] width 499 height 1235
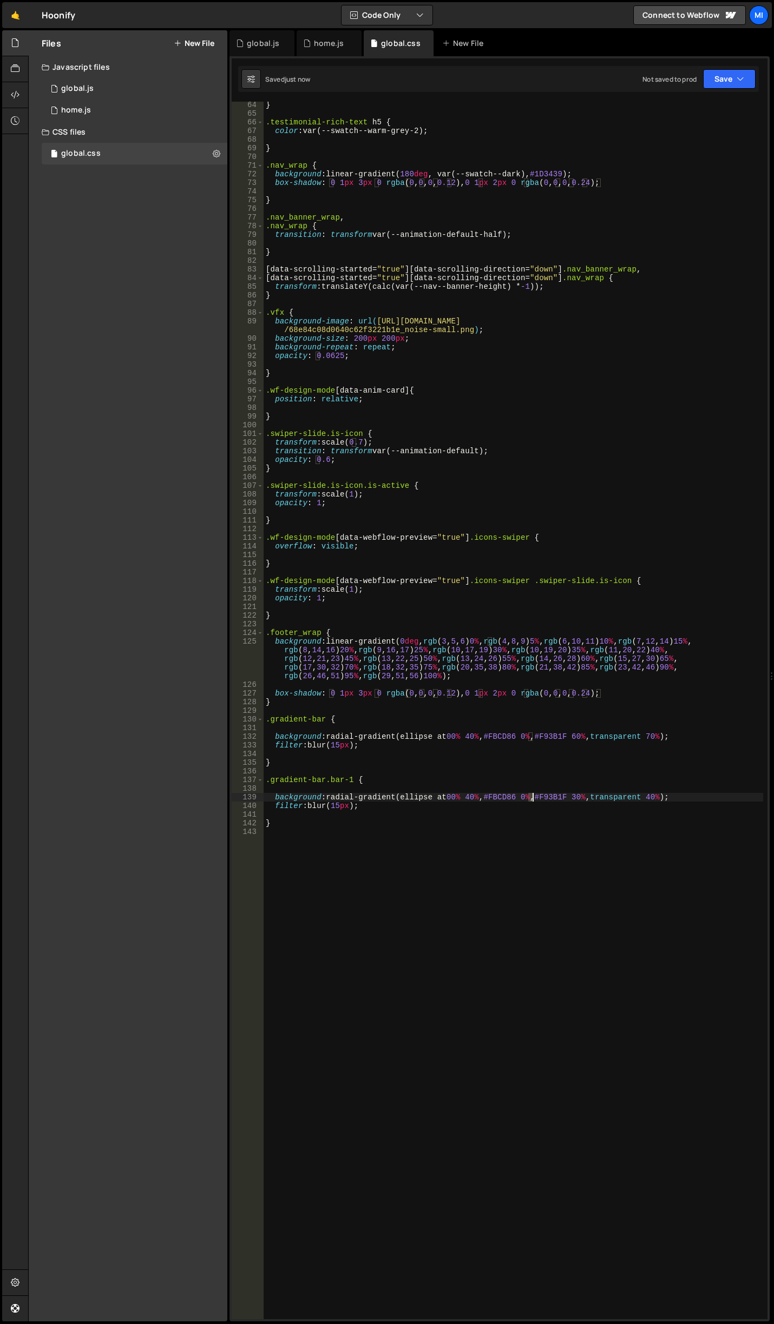
click at [533, 796] on div "} .testimonial-rich-text h5 { color : var(--swatch--warm-grey-2) ; } .nav_wrap …" at bounding box center [512, 718] width 499 height 1235
type textarea "background: radial-gradient(ellipse at 00% 40%, #FBCD86 20%, #F93B1F 30%, trans…"
click at [440, 800] on div "} .testimonial-rich-text h5 { color : var(--swatch--warm-grey-2) ; } .nav_wrap …" at bounding box center [512, 718] width 499 height 1235
click at [399, 818] on div "} .testimonial-rich-text h5 { color : var(--swatch--warm-grey-2) ; } .nav_wrap …" at bounding box center [512, 718] width 499 height 1235
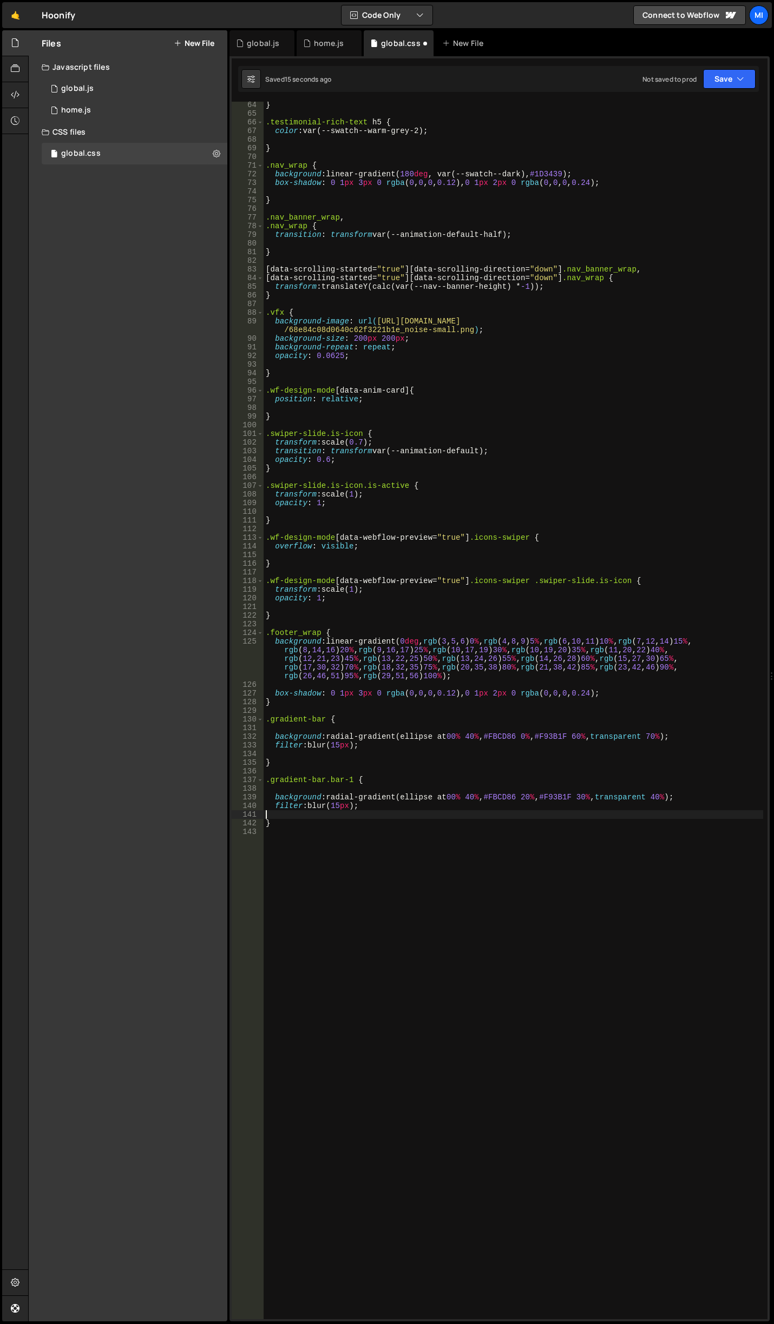
scroll to position [0, 0]
drag, startPoint x: 468, startPoint y: 797, endPoint x: 474, endPoint y: 797, distance: 6.0
click at [474, 797] on div "} .testimonial-rich-text h5 { color : var(--swatch--warm-grey-2) ; } .nav_wrap …" at bounding box center [512, 718] width 499 height 1235
click at [532, 792] on div "} .testimonial-rich-text h5 { color : var(--swatch--warm-grey-2) ; } .nav_wrap …" at bounding box center [512, 718] width 499 height 1235
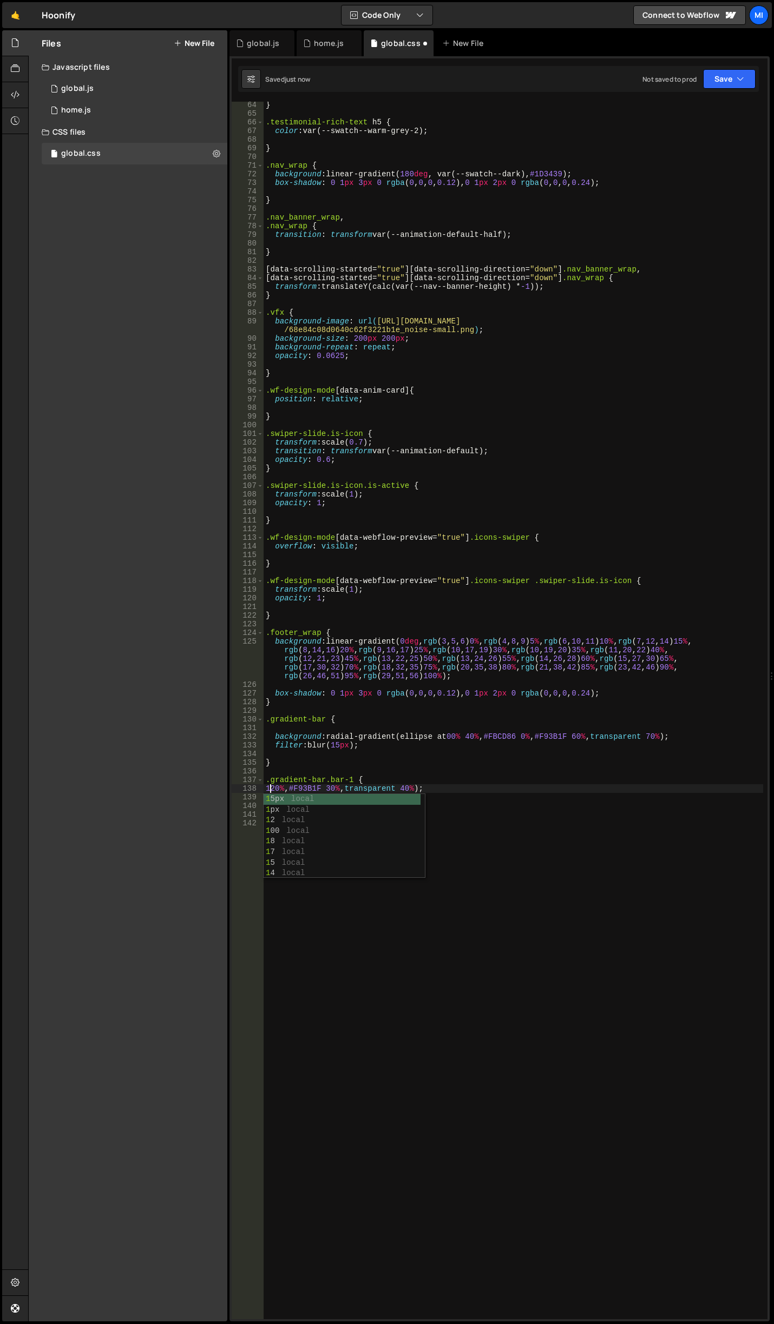
scroll to position [0, 1]
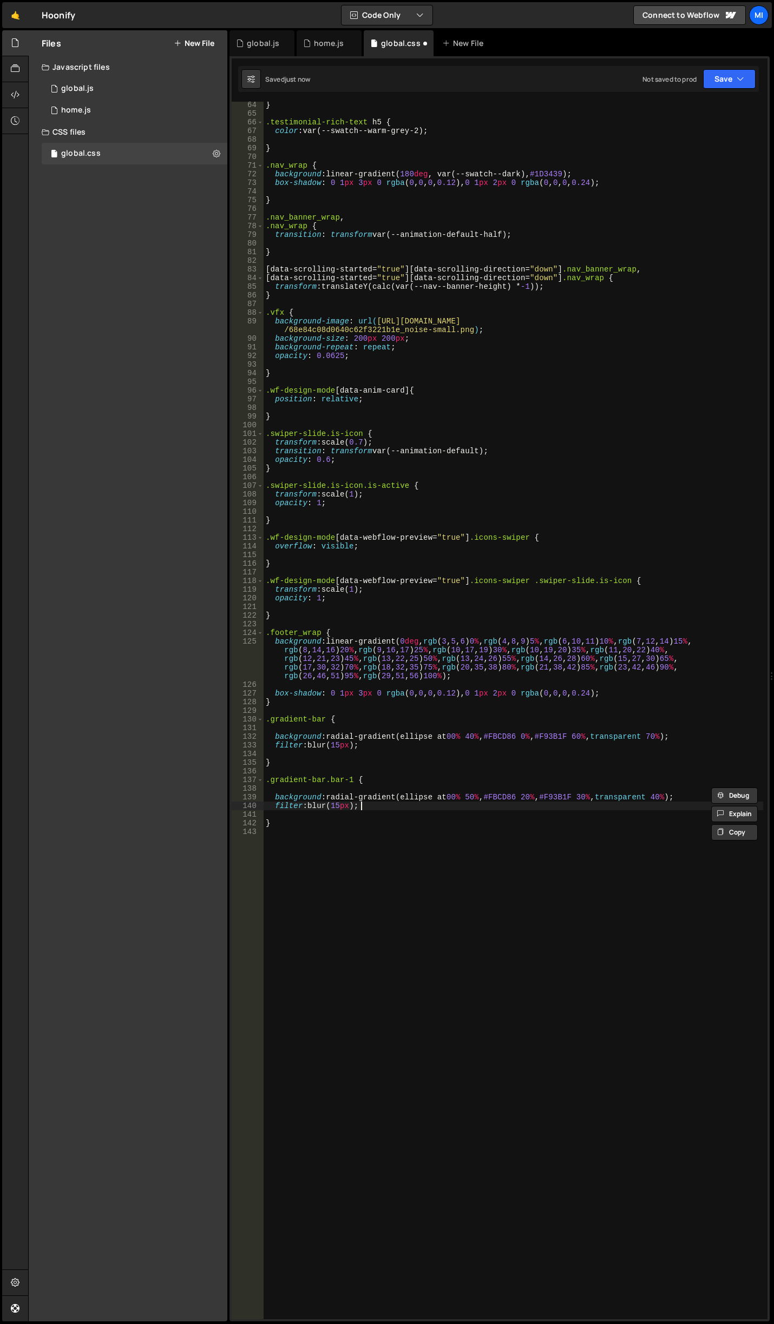
click at [540, 804] on div "} .testimonial-rich-text h5 { color : var(--swatch--warm-grey-2) ; } .nav_wrap …" at bounding box center [512, 718] width 499 height 1235
click at [529, 796] on div "} .testimonial-rich-text h5 { color : var(--swatch--warm-grey-2) ; } .nav_wrap …" at bounding box center [512, 718] width 499 height 1235
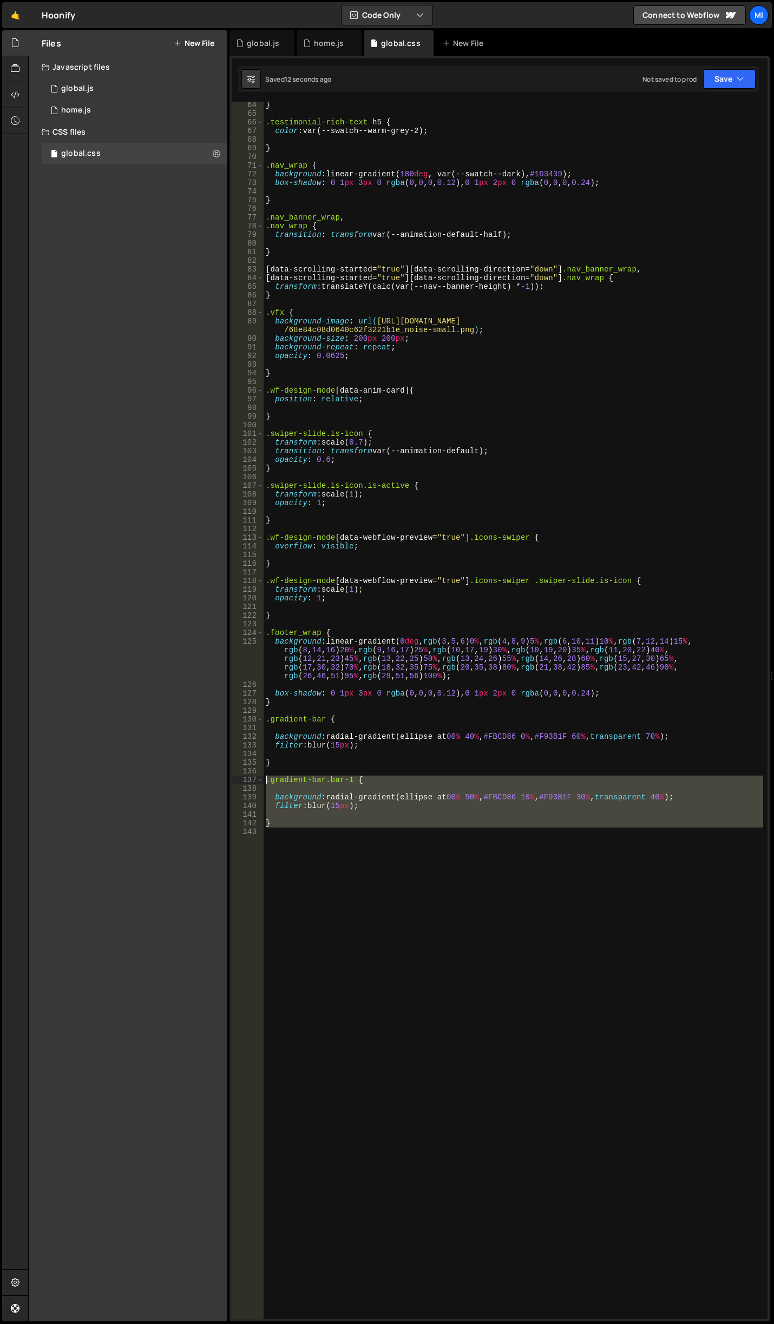
drag, startPoint x: 275, startPoint y: 836, endPoint x: 236, endPoint y: 777, distance: 70.2
click at [236, 777] on div "background: radial-gradient(ellipse at 00% 50%, #FBCD86 10%, #F93B1F 30%, trans…" at bounding box center [500, 711] width 536 height 1218
type textarea ".gradient-bar.bar-1 {"
click at [321, 900] on div "} .testimonial-rich-text h5 { color : var(--swatch--warm-grey-2) ; } .nav_wrap …" at bounding box center [512, 711] width 499 height 1218
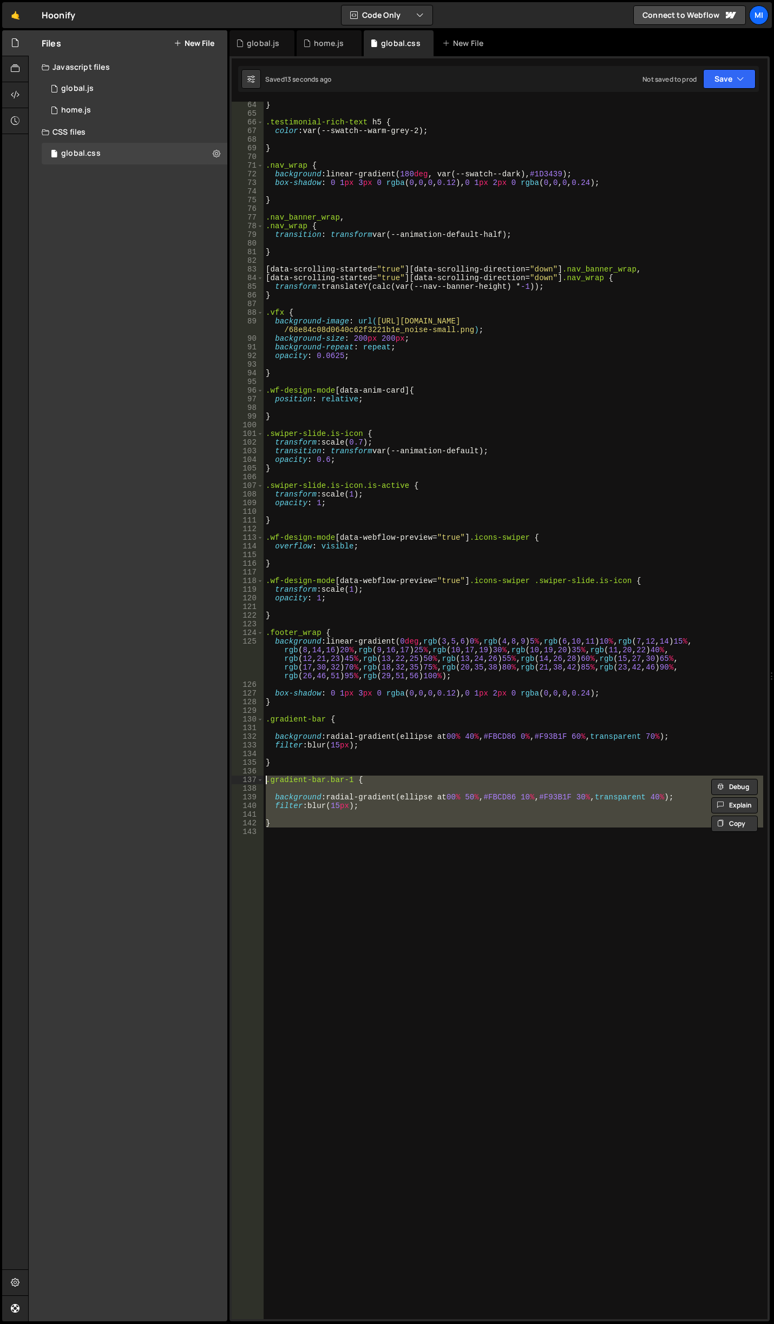
scroll to position [0, 0]
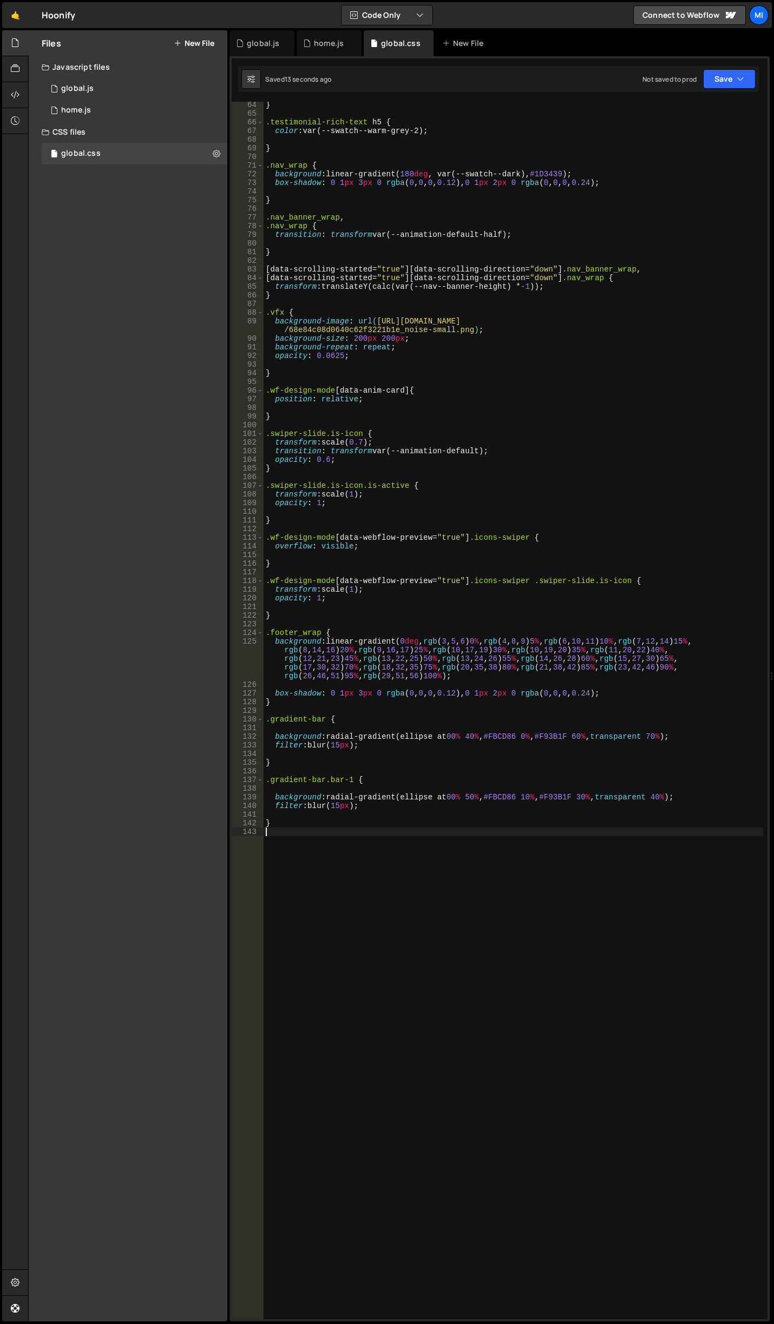
paste textarea ".gradient-bar.bar-1 {"
click at [353, 835] on div "} .testimonial-rich-text h5 { color : var(--swatch--warm-grey-2) ; } .nav_wrap …" at bounding box center [512, 718] width 499 height 1235
click at [470, 847] on div "} .testimonial-rich-text h5 { color : var(--swatch--warm-grey-2) ; } .nav_wrap …" at bounding box center [512, 718] width 499 height 1235
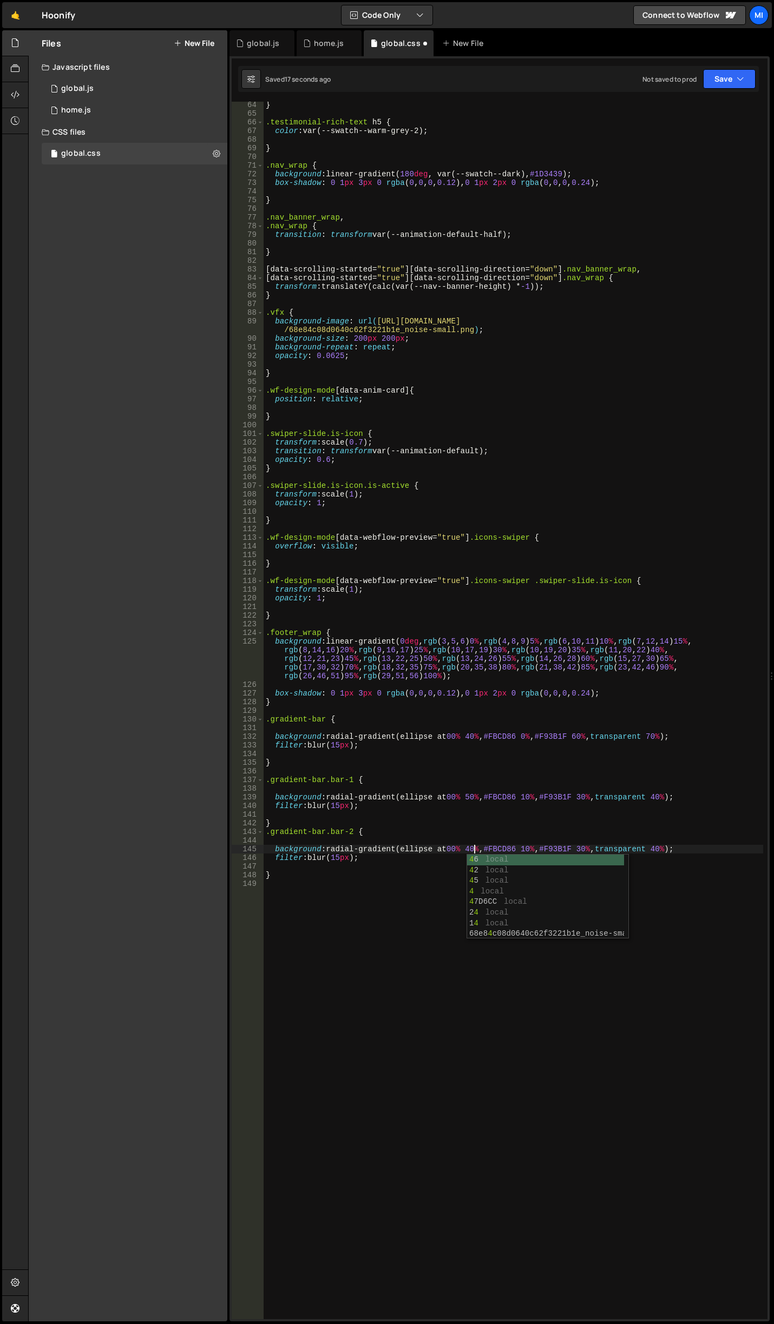
click at [593, 845] on div "} .testimonial-rich-text h5 { color : var(--swatch--warm-grey-2) ; } .nav_wrap …" at bounding box center [512, 718] width 499 height 1235
click at [589, 845] on div "} .testimonial-rich-text h5 { color : var(--swatch--warm-grey-2) ; } .nav_wrap …" at bounding box center [512, 718] width 499 height 1235
click at [668, 848] on div "} .testimonial-rich-text h5 { color : var(--swatch--warm-grey-2) ; } .nav_wrap …" at bounding box center [512, 718] width 499 height 1235
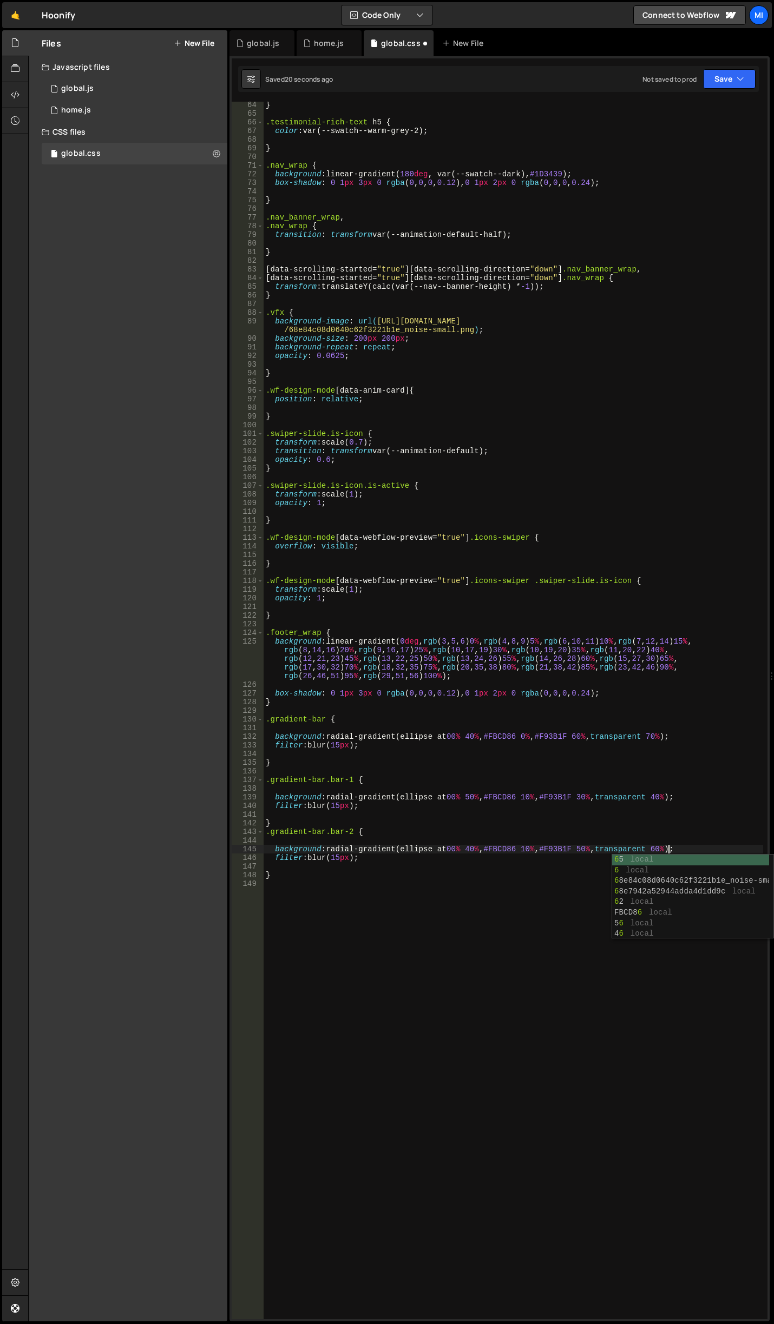
scroll to position [0, 28]
click at [531, 845] on div "} .testimonial-rich-text h5 { color : var(--swatch--warm-grey-2) ; } .nav_wrap …" at bounding box center [512, 718] width 499 height 1235
type textarea "background: radial-gradient(ellipse at 00% 40%, #FBCD86 20%, #F93B1F 50%, trans…"
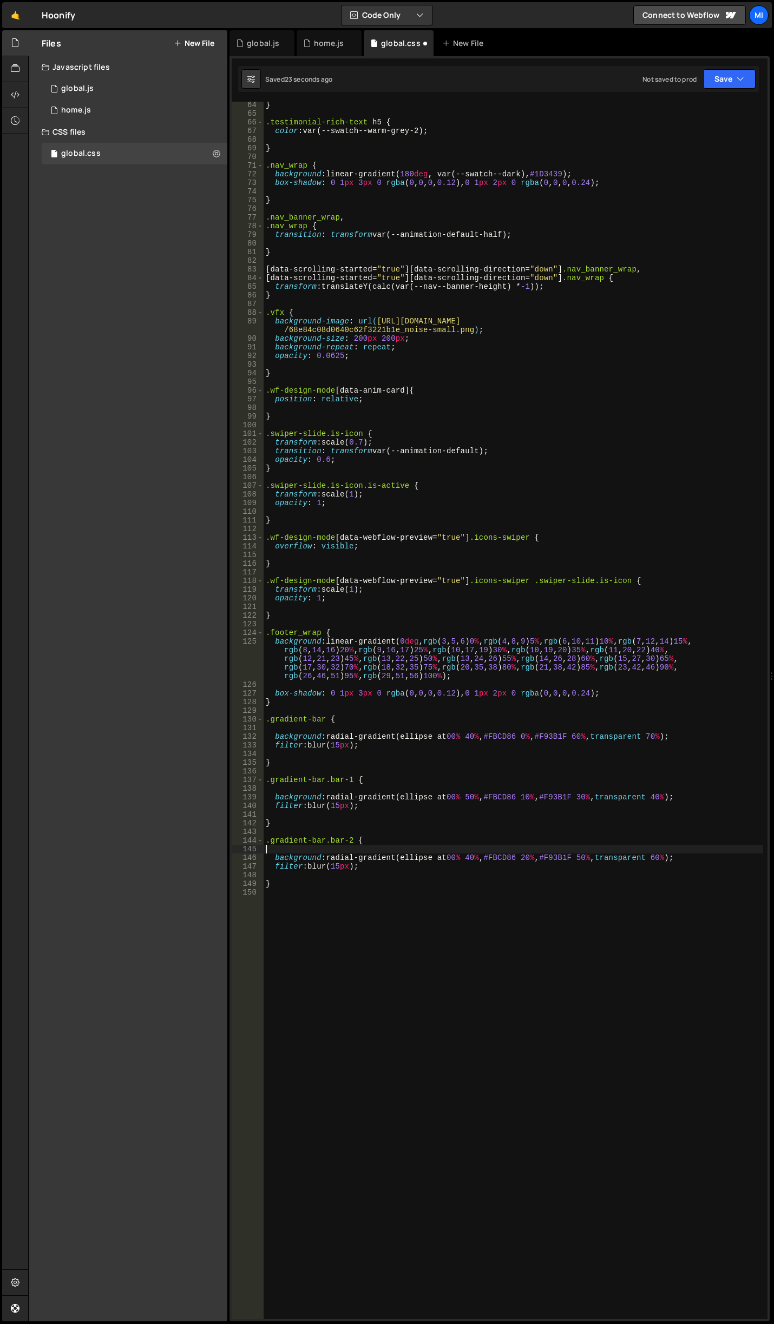
scroll to position [0, 0]
click at [530, 857] on div "} .testimonial-rich-text h5 { color : var(--swatch--warm-grey-2) ; } .nav_wrap …" at bounding box center [512, 718] width 499 height 1235
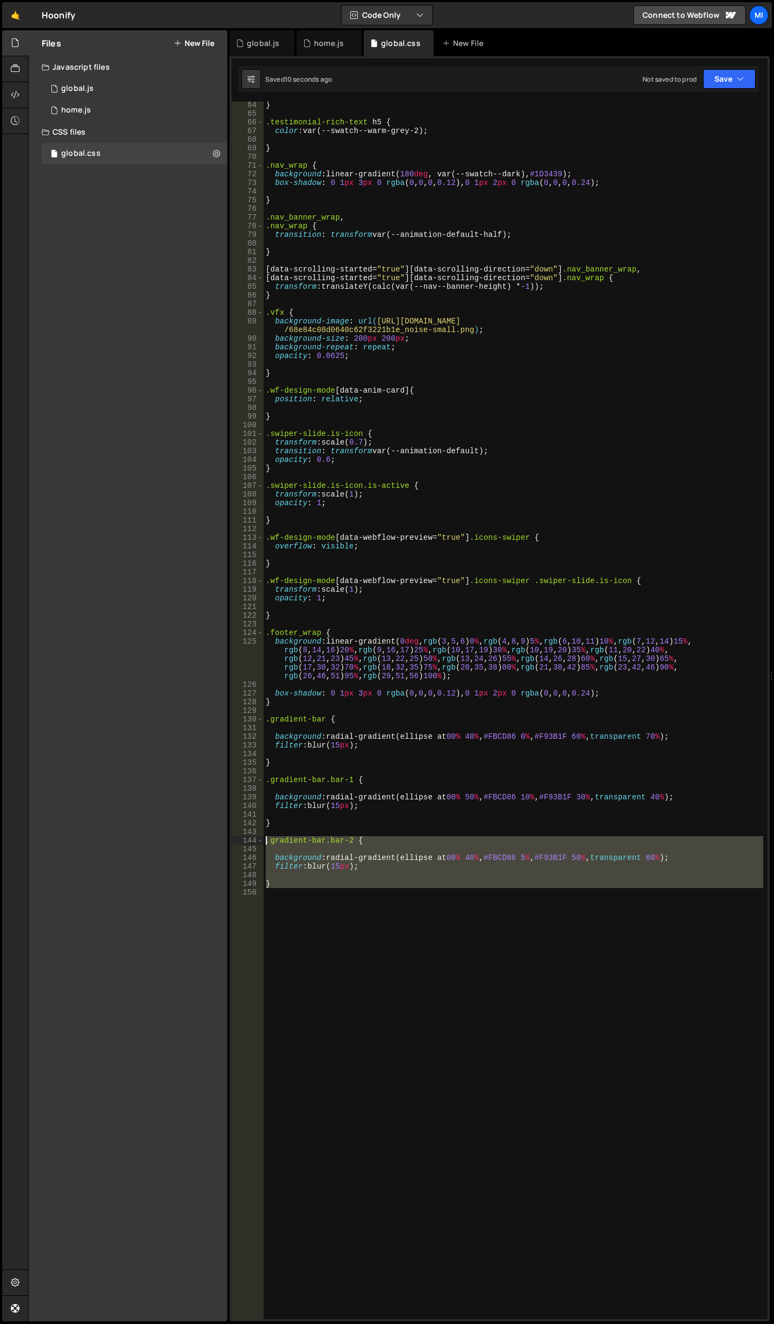
drag, startPoint x: 281, startPoint y: 910, endPoint x: 244, endPoint y: 841, distance: 78.7
click at [244, 841] on div "background: radial-gradient(ellipse at 00% 40%, #FBCD86 5%, #F93B1F 50%, transp…" at bounding box center [500, 711] width 536 height 1218
type textarea ".gradient-bar.bar-2 {"
click at [331, 944] on div "} .testimonial-rich-text h5 { color : var(--swatch--warm-grey-2) ; } .nav_wrap …" at bounding box center [512, 711] width 499 height 1218
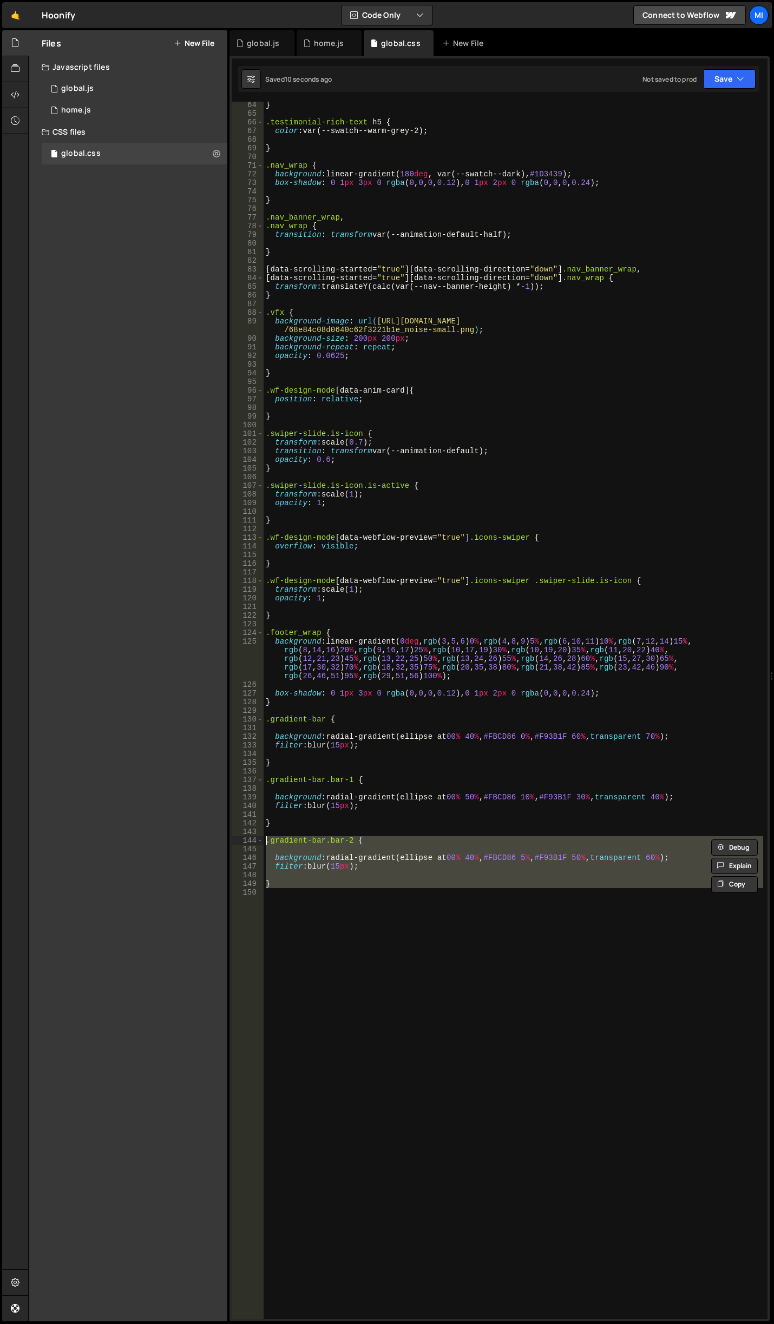
paste textarea ".gradient-bar.bar-2 {"
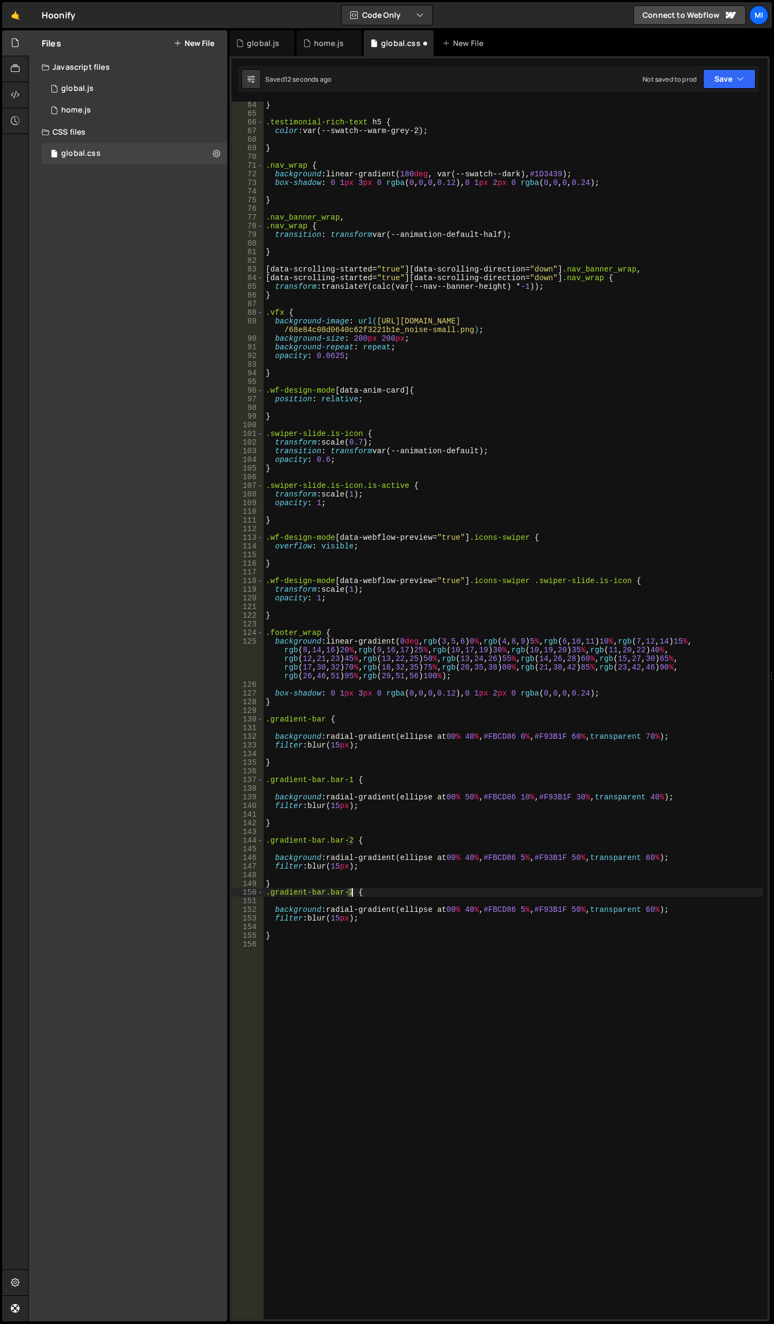
click at [352, 895] on div "} .testimonial-rich-text h5 { color : var(--swatch--warm-grey-2) ; } .nav_wrap …" at bounding box center [512, 718] width 499 height 1235
type textarea ".gradient-bar.bar-3 {"
click at [558, 1016] on div "} .testimonial-rich-text h5 { color : var(--swatch--warm-grey-2) ; } .nav_wrap …" at bounding box center [512, 718] width 499 height 1235
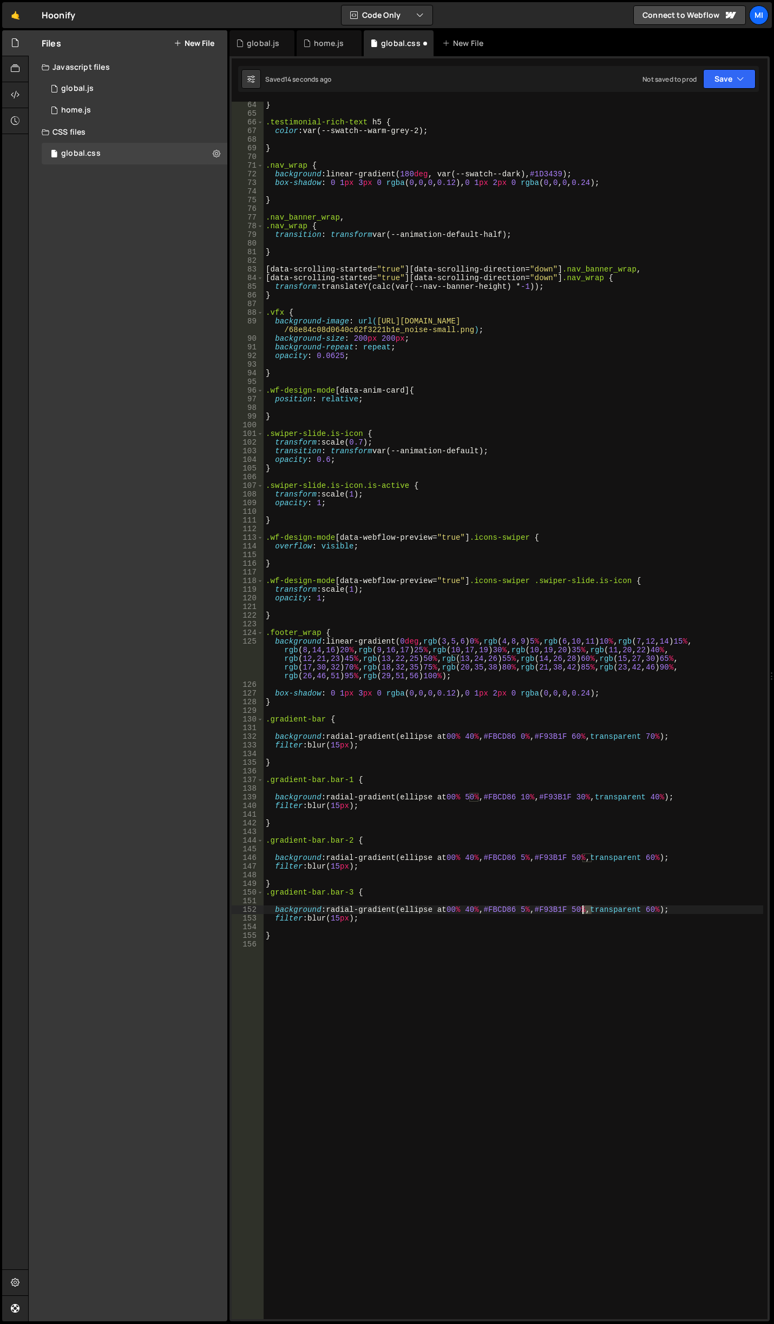
drag, startPoint x: 589, startPoint y: 911, endPoint x: 583, endPoint y: 910, distance: 6.0
click at [583, 910] on div "} .testimonial-rich-text h5 { color : var(--swatch--warm-grey-2) ; } .nav_wrap …" at bounding box center [512, 718] width 499 height 1235
click at [533, 909] on div "} .testimonial-rich-text h5 { color : var(--swatch--warm-grey-2) ; } .nav_wrap …" at bounding box center [512, 718] width 499 height 1235
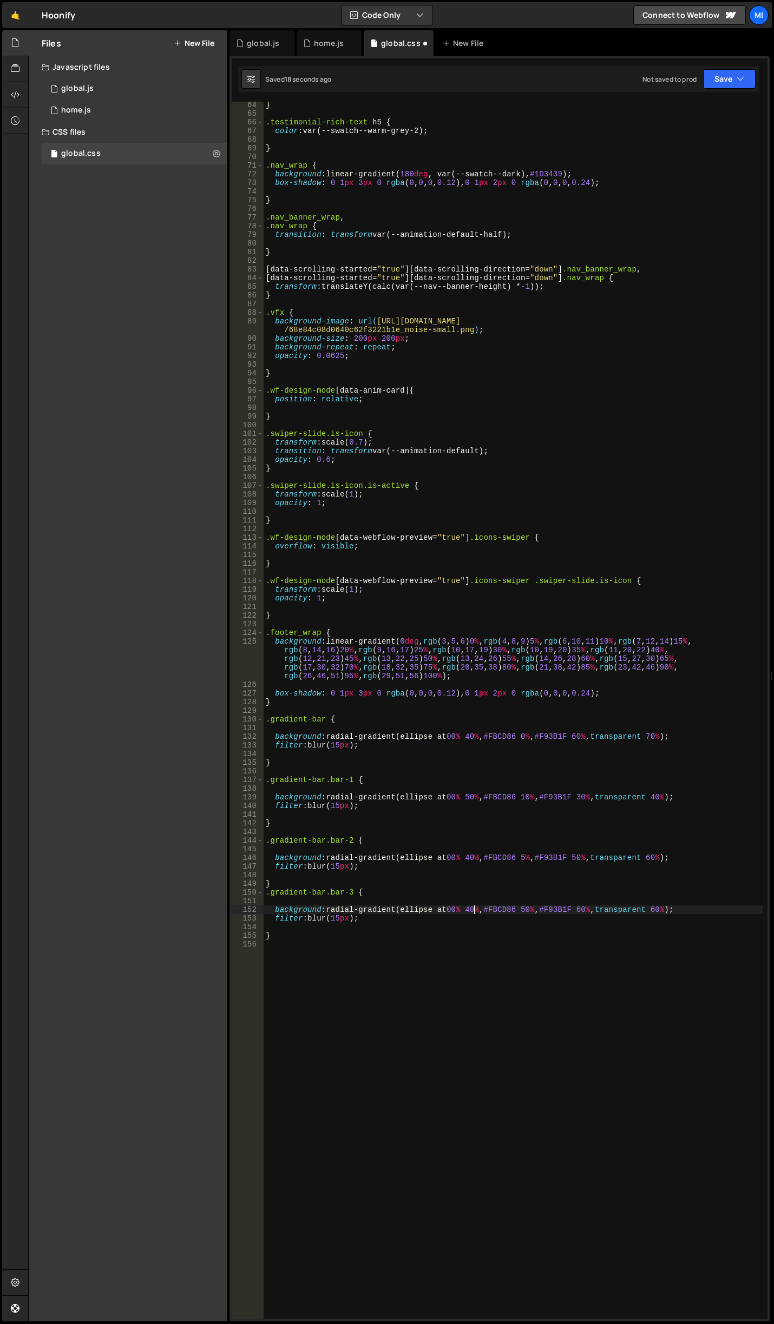
click at [475, 908] on div "} .testimonial-rich-text h5 { color : var(--swatch--warm-grey-2) ; } .nav_wrap …" at bounding box center [512, 718] width 499 height 1235
type textarea "background: radial-gradient(ellipse at 00% 30%, #FBCD86 50%, #F93B1F 60%, trans…"
click at [550, 985] on div "} .testimonial-rich-text h5 { color : var(--swatch--warm-grey-2) ; } .nav_wrap …" at bounding box center [512, 718] width 499 height 1235
click at [537, 915] on div "} .testimonial-rich-text h5 { color : var(--swatch--warm-grey-2) ; } .nav_wrap …" at bounding box center [512, 718] width 499 height 1235
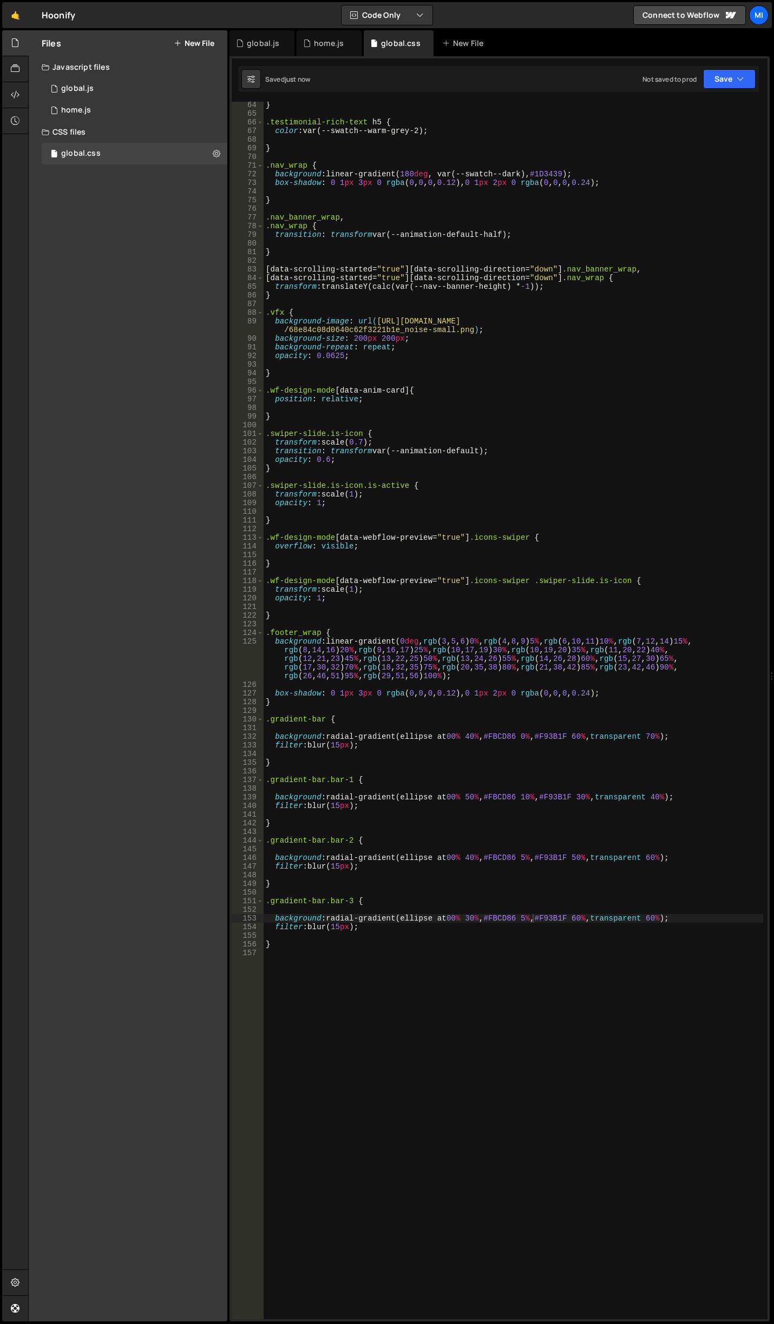
click at [440, 809] on div "} .testimonial-rich-text h5 { color : var(--swatch--warm-grey-2) ; } .nav_wrap …" at bounding box center [512, 718] width 499 height 1235
type textarea "filter: blur(15px);"
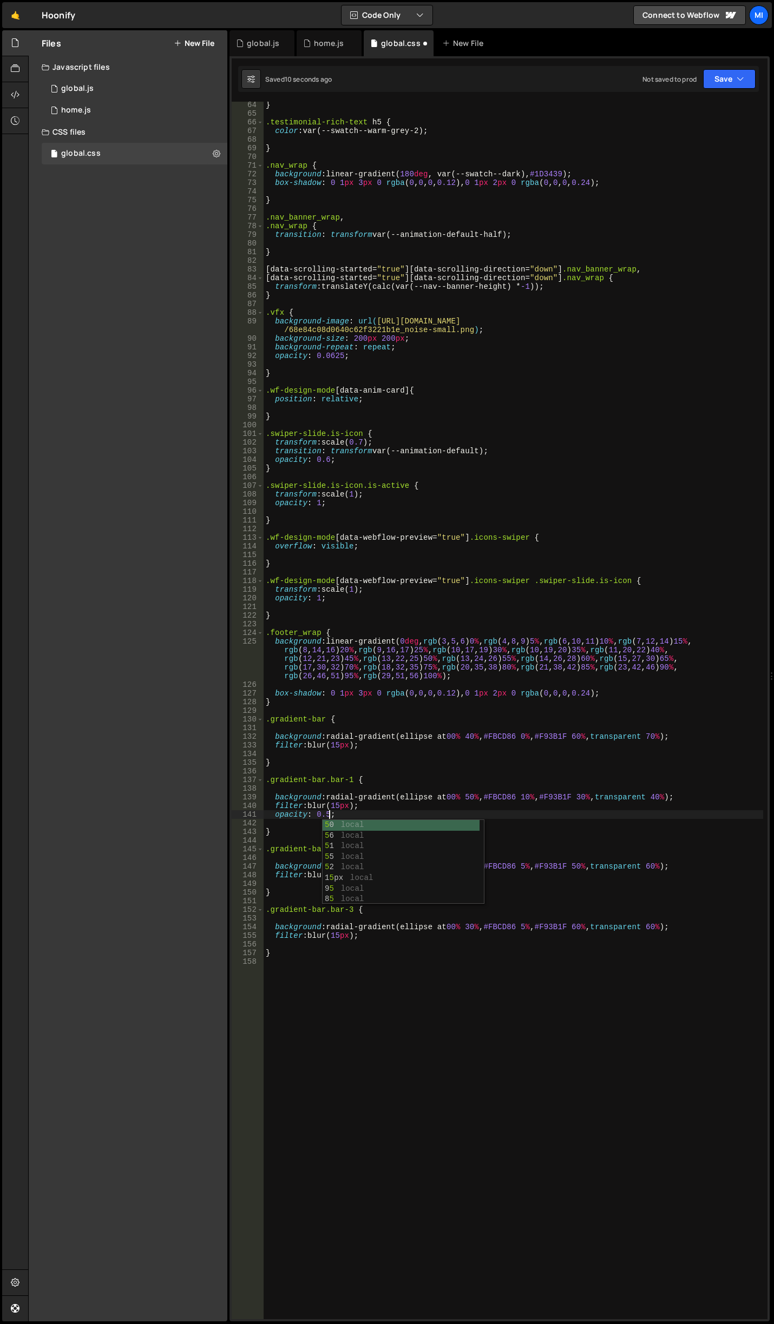
scroll to position [0, 4]
drag, startPoint x: 346, startPoint y: 812, endPoint x: 272, endPoint y: 812, distance: 73.6
click at [272, 812] on div "} .testimonial-rich-text h5 { color : var(--swatch--warm-grey-2) ; } .nav_wrap …" at bounding box center [512, 718] width 499 height 1235
click at [396, 873] on div "} .testimonial-rich-text h5 { color : var(--swatch--warm-grey-2) ; } .nav_wrap …" at bounding box center [512, 718] width 499 height 1235
type textarea "filter: blur(15px);"
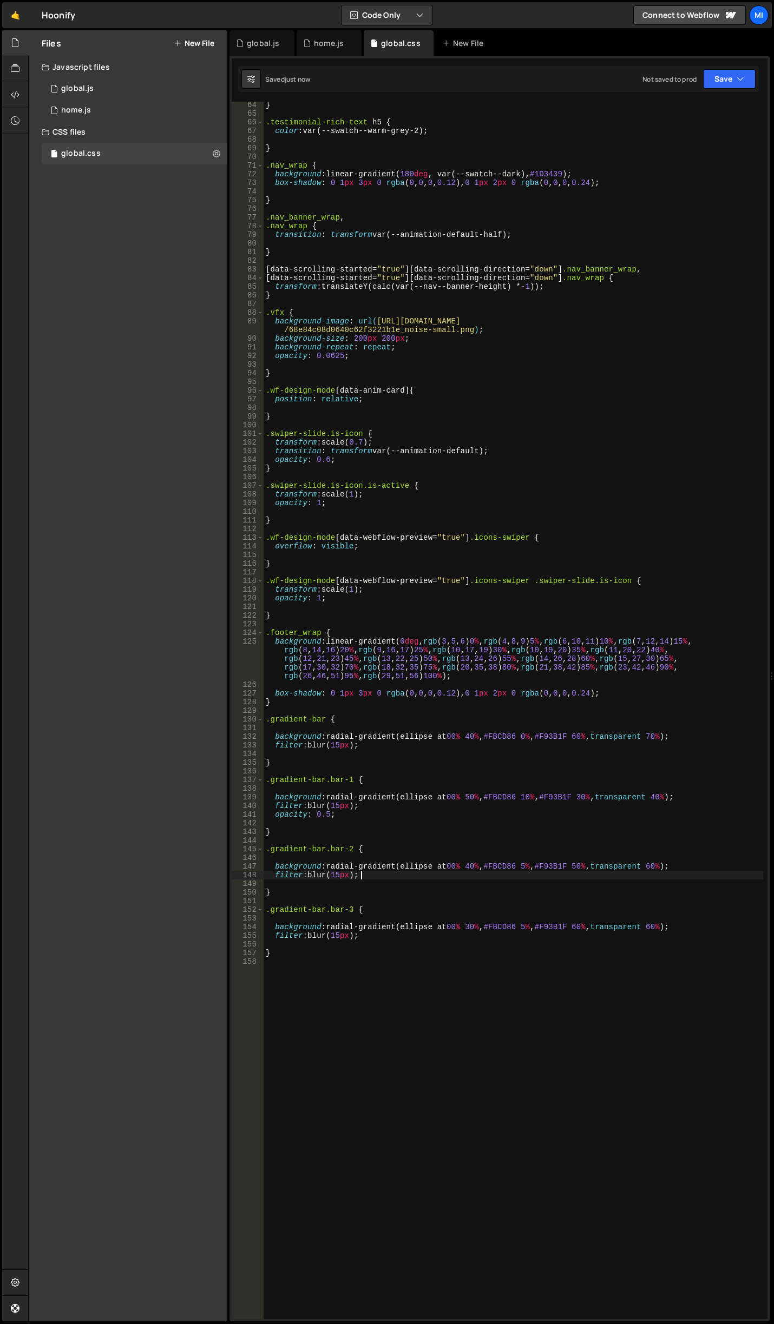
scroll to position [0, 0]
paste textarea "opacity: 0.5;"
click at [330, 884] on div "} .testimonial-rich-text h5 { color : var(--swatch--warm-grey-2) ; } .nav_wrap …" at bounding box center [512, 718] width 499 height 1235
click at [360, 879] on div "} .testimonial-rich-text h5 { color : var(--swatch--warm-grey-2) ; } .nav_wrap …" at bounding box center [512, 718] width 499 height 1235
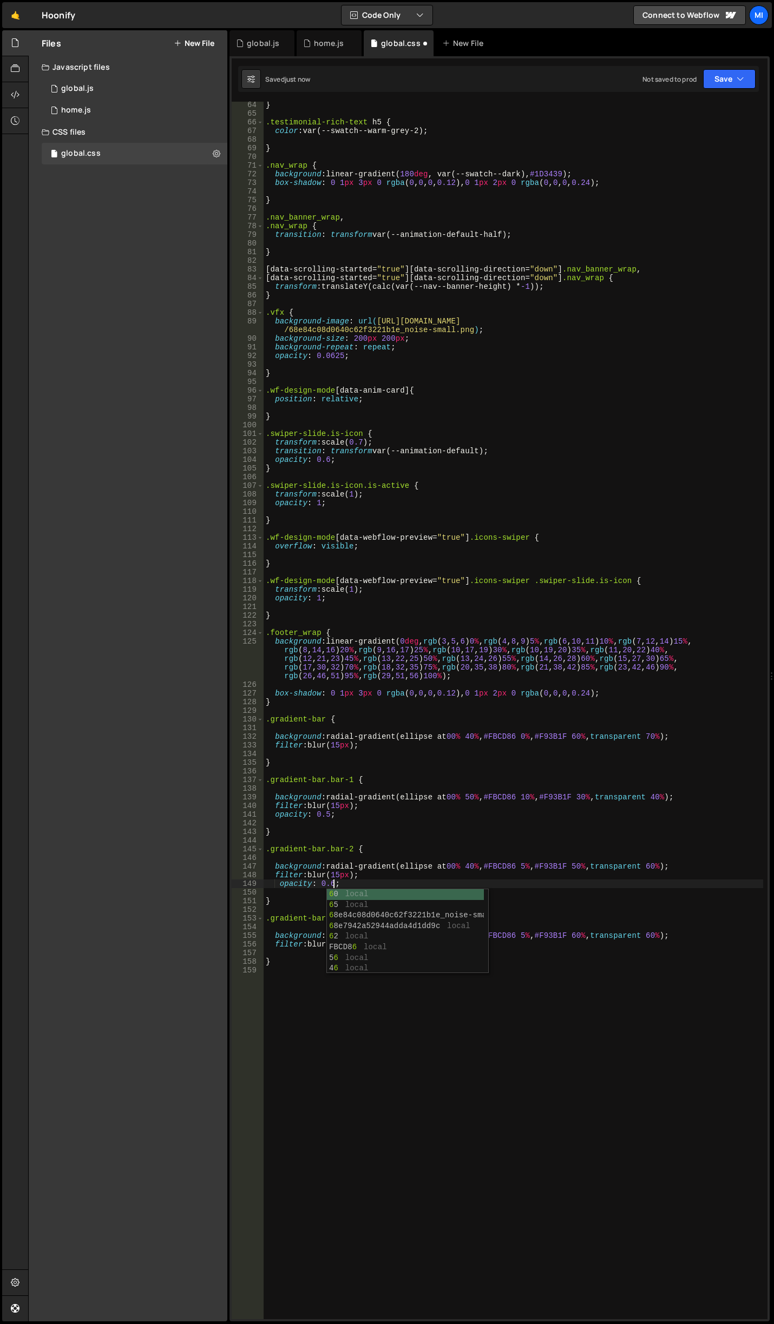
type textarea "filter: blur(15px);"
click at [366, 944] on div "} .testimonial-rich-text h5 { color : var(--swatch--warm-grey-2) ; } .nav_wrap …" at bounding box center [512, 718] width 499 height 1235
paste textarea "opacity: 0.5;"
click at [335, 953] on div "} .testimonial-rich-text h5 { color : var(--swatch--warm-grey-2) ; } .nav_wrap …" at bounding box center [512, 718] width 499 height 1235
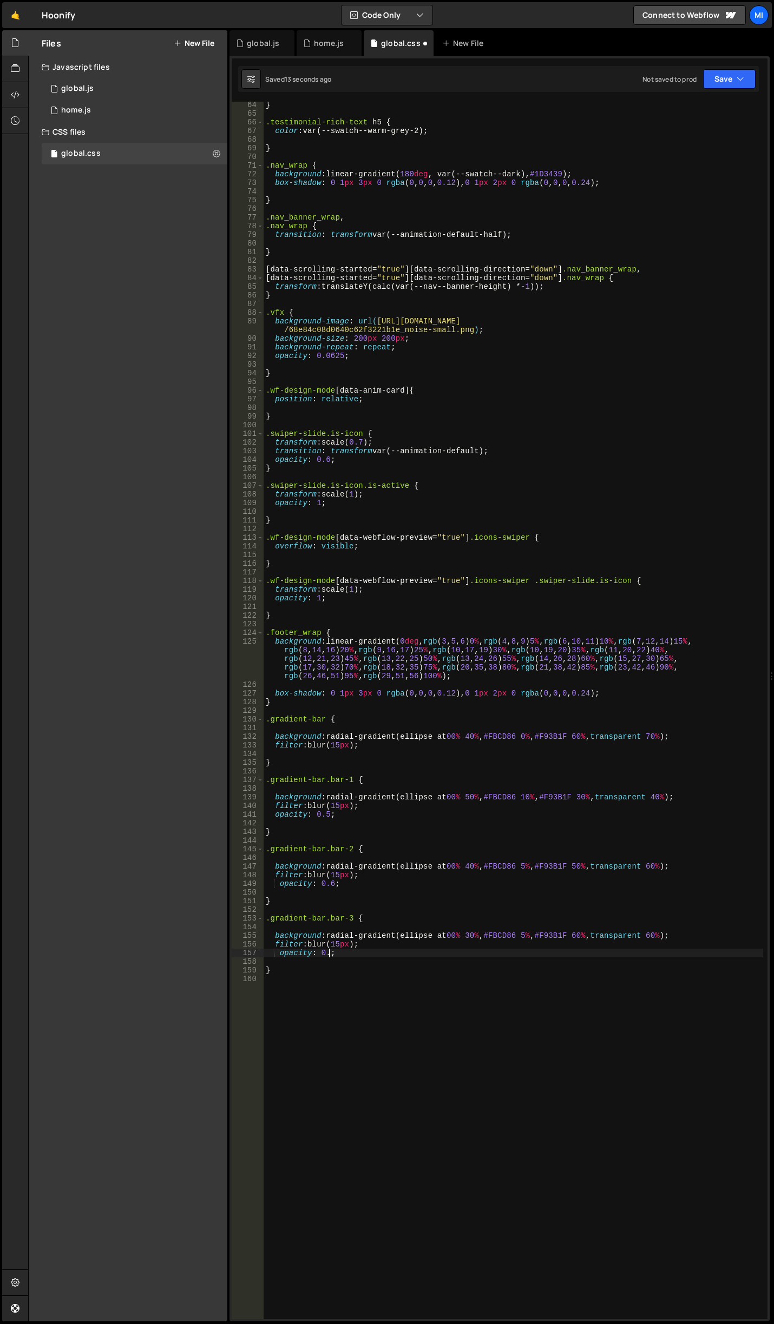
scroll to position [0, 4]
click at [437, 881] on div "} .testimonial-rich-text h5 { color : var(--swatch--warm-grey-2) ; } .nav_wrap …" at bounding box center [512, 718] width 499 height 1235
click at [582, 864] on div "} .testimonial-rich-text h5 { color : var(--swatch--warm-grey-2) ; } .nav_wrap …" at bounding box center [512, 718] width 499 height 1235
drag, startPoint x: 660, startPoint y: 865, endPoint x: 662, endPoint y: 858, distance: 6.8
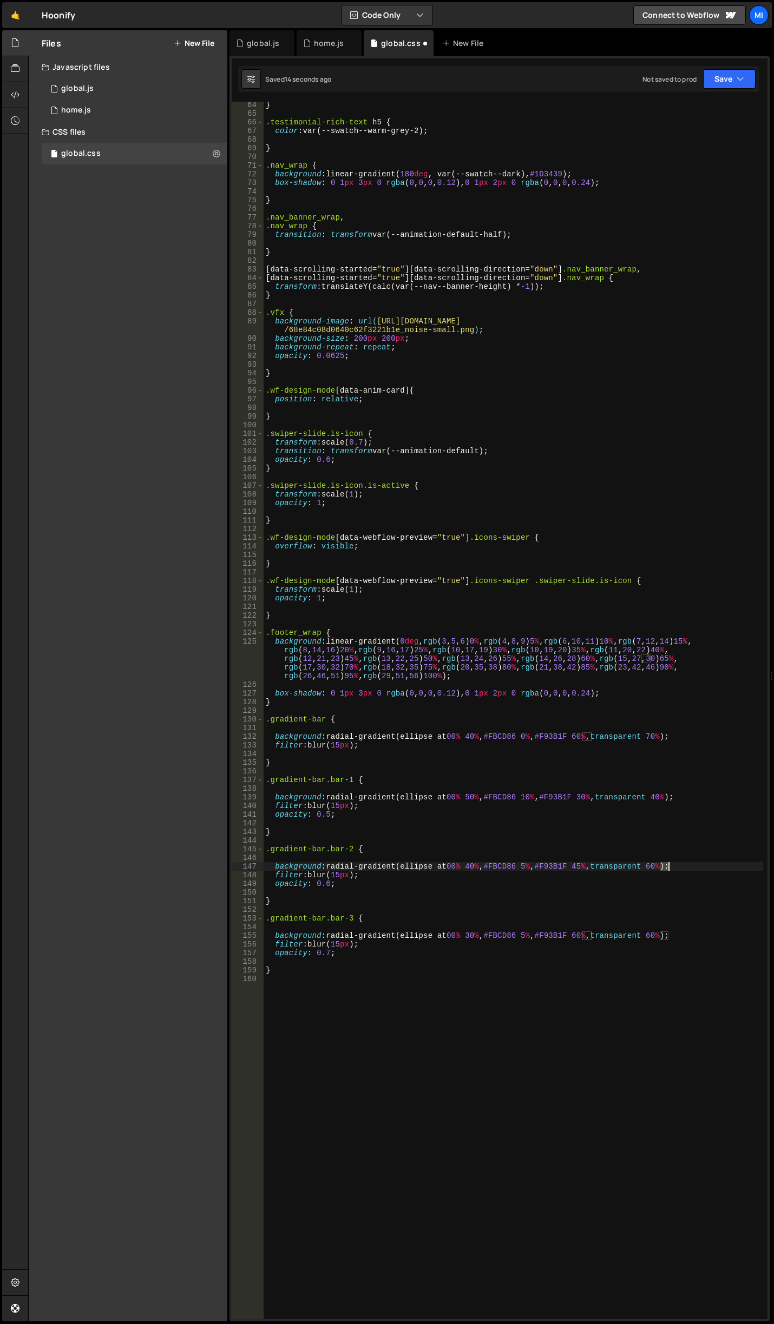
click at [666, 865] on div "} .testimonial-rich-text h5 { color : var(--swatch--warm-grey-2) ; } .nav_wrap …" at bounding box center [512, 718] width 499 height 1235
click at [584, 863] on div "} .testimonial-rich-text h5 { color : var(--swatch--warm-grey-2) ; } .nav_wrap …" at bounding box center [512, 718] width 499 height 1235
type textarea "background: radial-gradient(ellipse at 00% 40%, #FBCD86 5%, #F93B1F 40%, transp…"
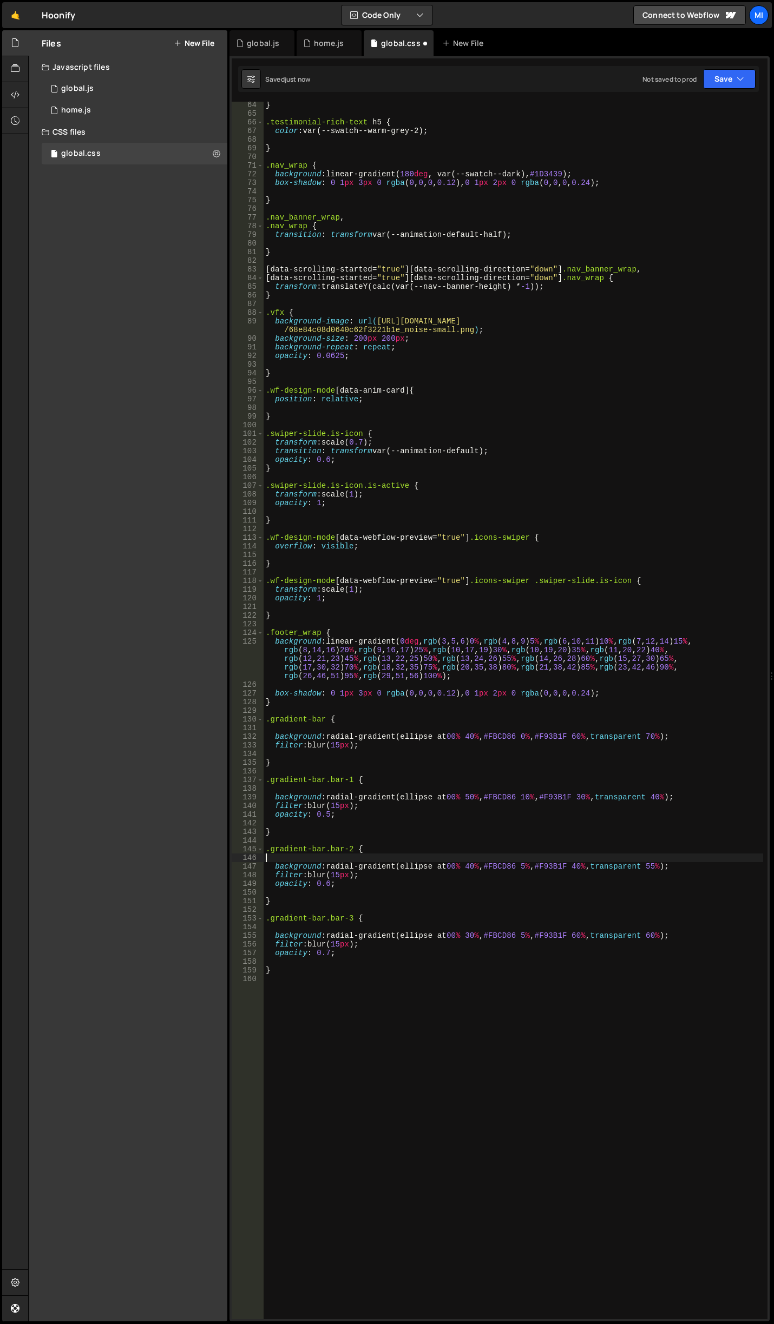
click at [663, 861] on div "} .testimonial-rich-text h5 { color : var(--swatch--warm-grey-2) ; } .nav_wrap …" at bounding box center [512, 718] width 499 height 1235
click at [668, 870] on div "} .testimonial-rich-text h5 { color : var(--swatch--warm-grey-2) ; } .nav_wrap …" at bounding box center [512, 718] width 499 height 1235
click at [541, 903] on div "} .testimonial-rich-text h5 { color : var(--swatch--warm-grey-2) ; } .nav_wrap …" at bounding box center [512, 718] width 499 height 1235
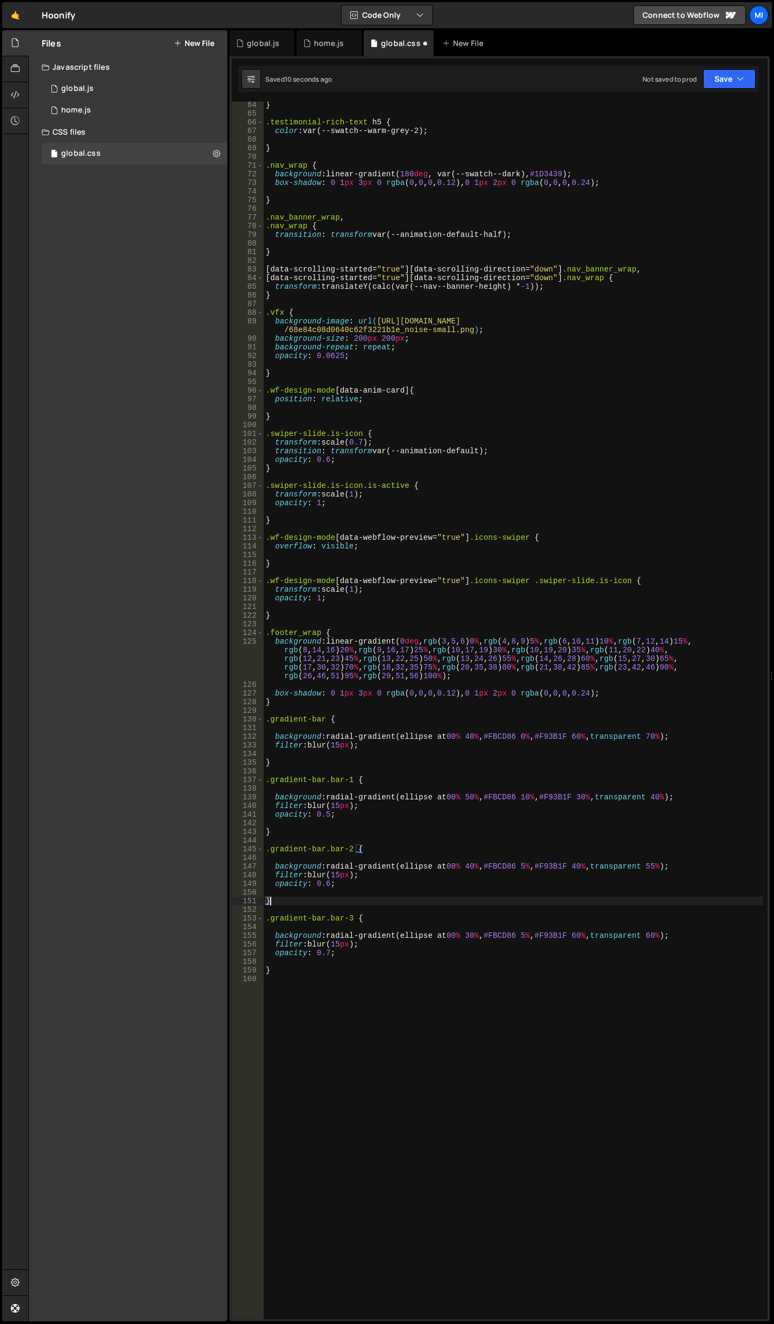
scroll to position [0, 0]
click at [589, 936] on div "} .testimonial-rich-text h5 { color : var(--swatch--warm-grey-2) ; } .nav_wrap …" at bounding box center [512, 718] width 499 height 1235
drag, startPoint x: 661, startPoint y: 936, endPoint x: 668, endPoint y: 936, distance: 7.0
click at [668, 936] on div "} .testimonial-rich-text h5 { color : var(--swatch--warm-grey-2) ; } .nav_wrap …" at bounding box center [512, 718] width 499 height 1235
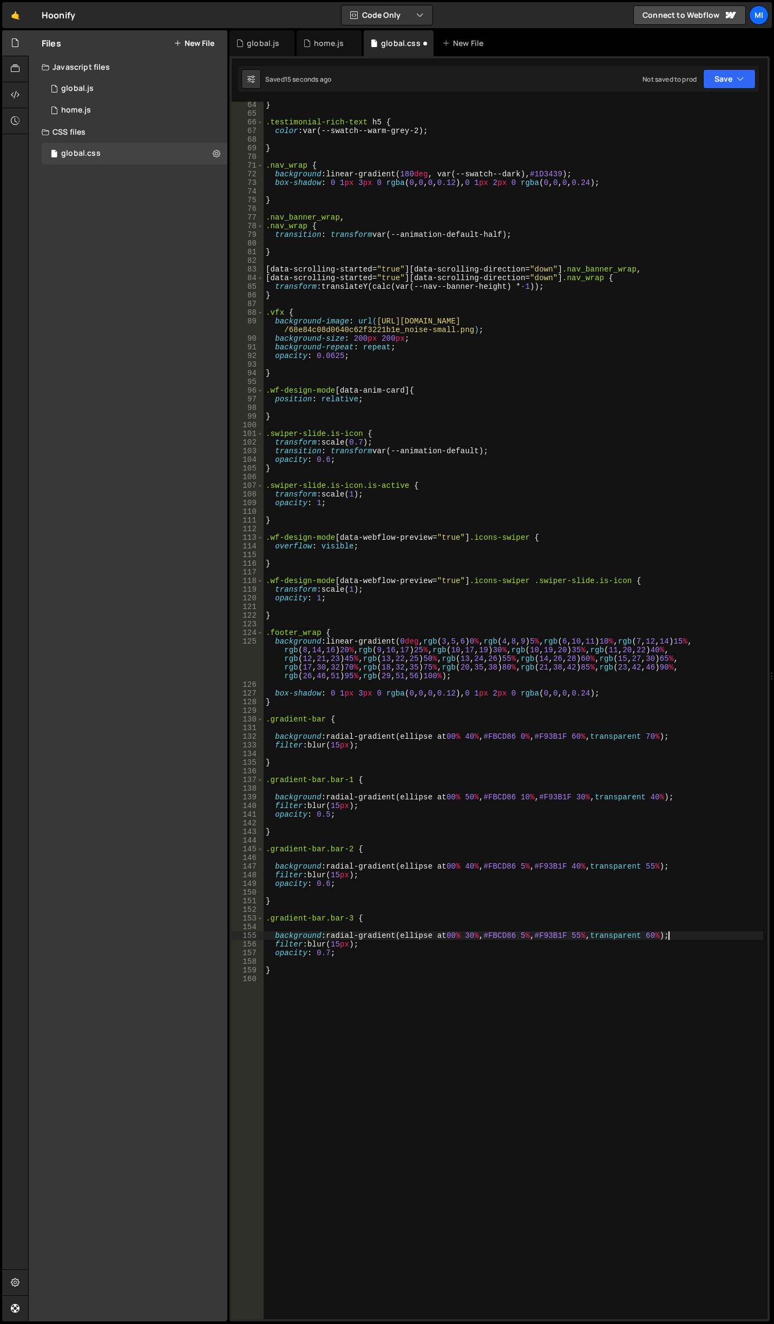
type textarea "background: radial-gradient(ellipse at 00% 30%, #FBCD86 5%, #F93B1F 55%, transp…"
click at [534, 1035] on div "} .testimonial-rich-text h5 { color : var(--swatch--warm-grey-2) ; } .nav_wrap …" at bounding box center [512, 718] width 499 height 1235
click at [589, 932] on div "} .testimonial-rich-text h5 { color : var(--swatch--warm-grey-2) ; } .nav_wrap …" at bounding box center [512, 718] width 499 height 1235
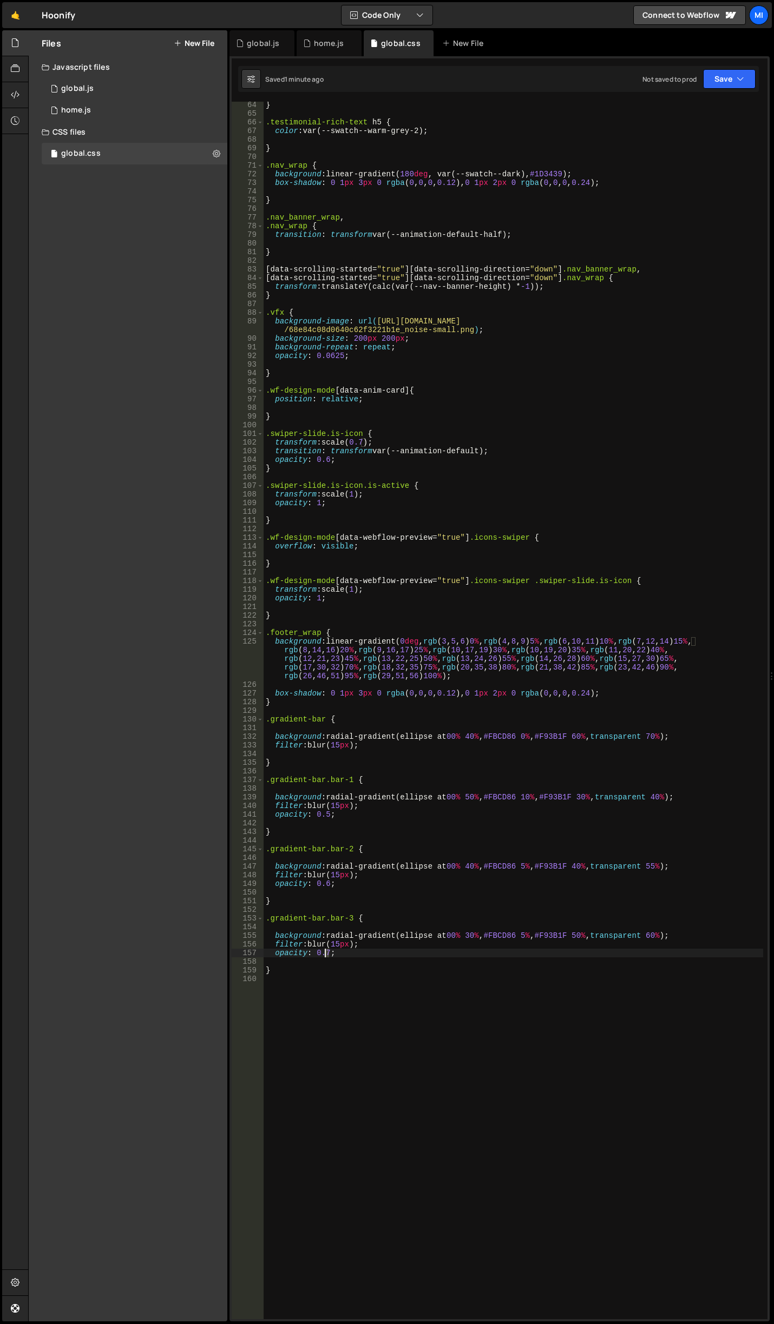
click at [325, 951] on div "} .testimonial-rich-text h5 { color : var(--swatch--warm-grey-2) ; } .nav_wrap …" at bounding box center [512, 718] width 499 height 1235
click at [324, 884] on div "} .testimonial-rich-text h5 { color : var(--swatch--warm-grey-2) ; } .nav_wrap …" at bounding box center [512, 718] width 499 height 1235
click at [325, 814] on div "} .testimonial-rich-text h5 { color : var(--swatch--warm-grey-2) ; } .nav_wrap …" at bounding box center [512, 718] width 499 height 1235
click at [468, 879] on div "} .testimonial-rich-text h5 { color : var(--swatch--warm-grey-2) ; } .nav_wrap …" at bounding box center [512, 718] width 499 height 1235
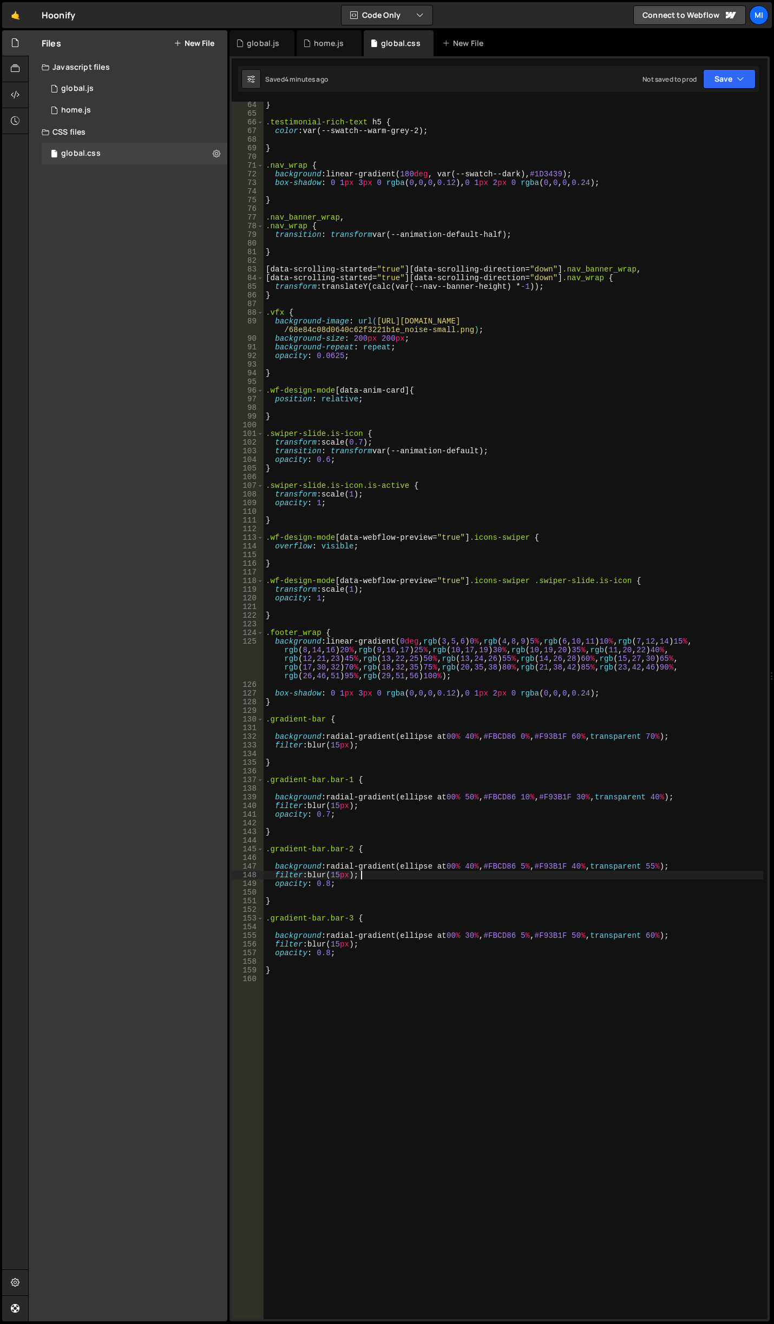
click at [469, 871] on div "} .testimonial-rich-text h5 { color : var(--swatch--warm-grey-2) ; } .nav_wrap …" at bounding box center [512, 718] width 499 height 1235
click at [479, 875] on div "} .testimonial-rich-text h5 { color : var(--swatch--warm-grey-2) ; } .nav_wrap …" at bounding box center [512, 718] width 499 height 1235
click at [461, 864] on div "} .testimonial-rich-text h5 { color : var(--swatch--warm-grey-2) ; } .nav_wrap …" at bounding box center [512, 718] width 499 height 1235
click at [455, 798] on div "} .testimonial-rich-text h5 { color : var(--swatch--warm-grey-2) ; } .nav_wrap …" at bounding box center [512, 718] width 499 height 1235
click at [457, 736] on div "} .testimonial-rich-text h5 { color : var(--swatch--warm-grey-2) ; } .nav_wrap …" at bounding box center [512, 718] width 499 height 1235
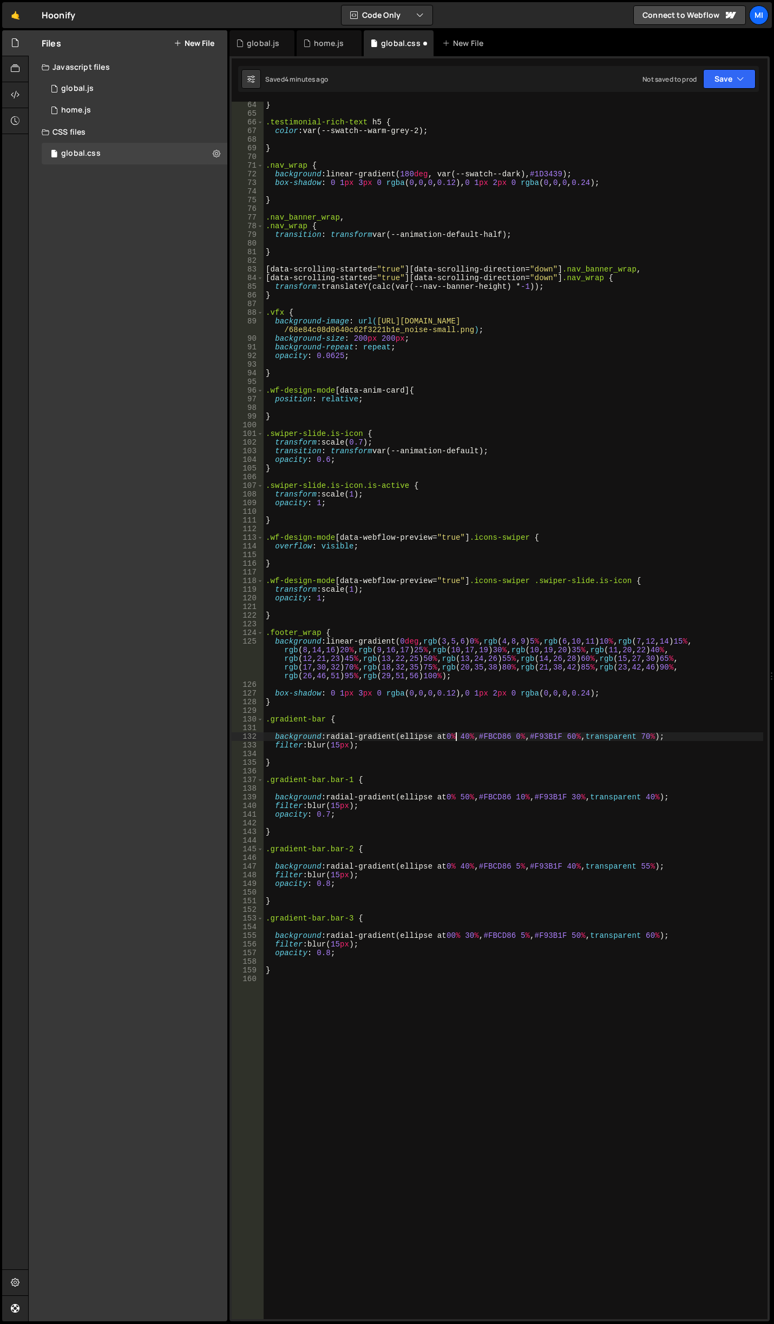
click at [470, 795] on div "} .testimonial-rich-text h5 { color : var(--swatch--warm-grey-2) ; } .nav_wrap …" at bounding box center [512, 718] width 499 height 1235
click at [470, 793] on div "} .testimonial-rich-text h5 { color : var(--swatch--warm-grey-2) ; } .nav_wrap …" at bounding box center [512, 718] width 499 height 1235
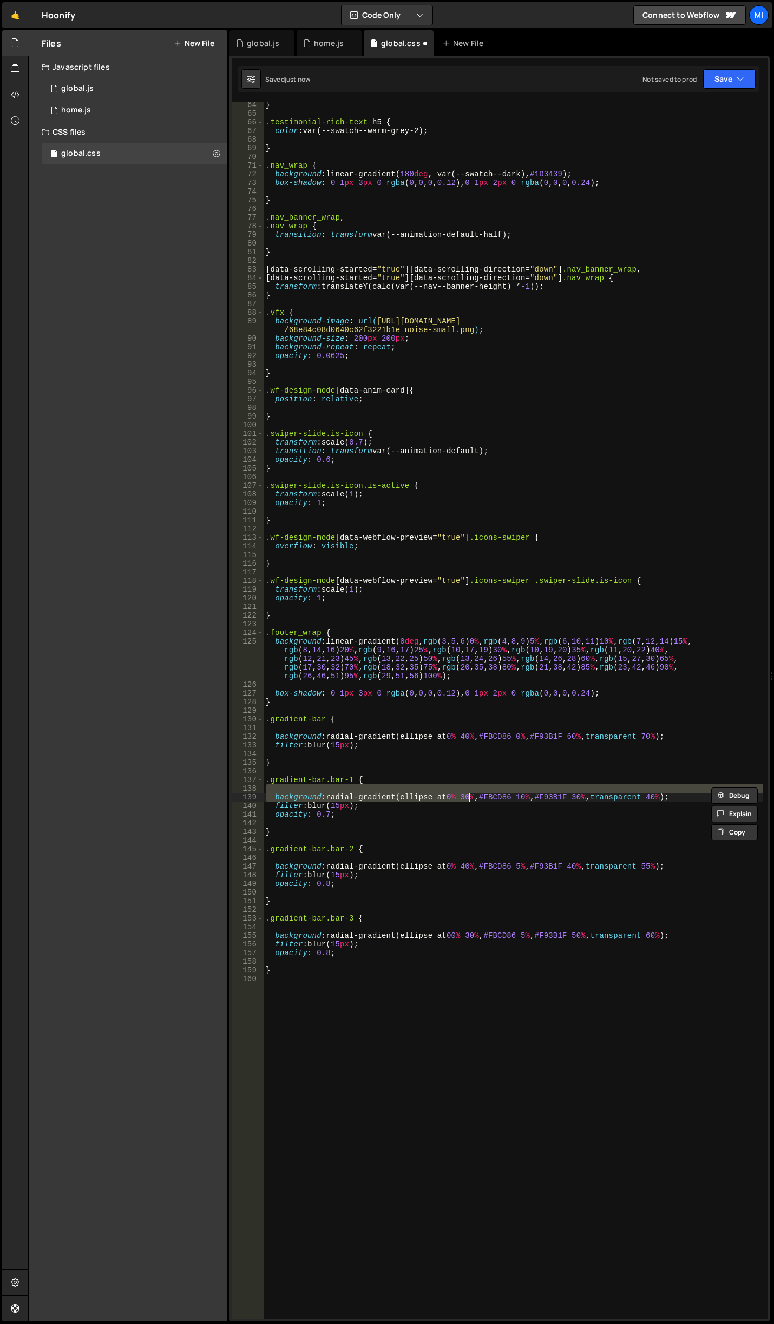
click at [490, 809] on div "} .testimonial-rich-text h5 { color : var(--swatch--warm-grey-2) ; } .nav_wrap …" at bounding box center [512, 718] width 499 height 1235
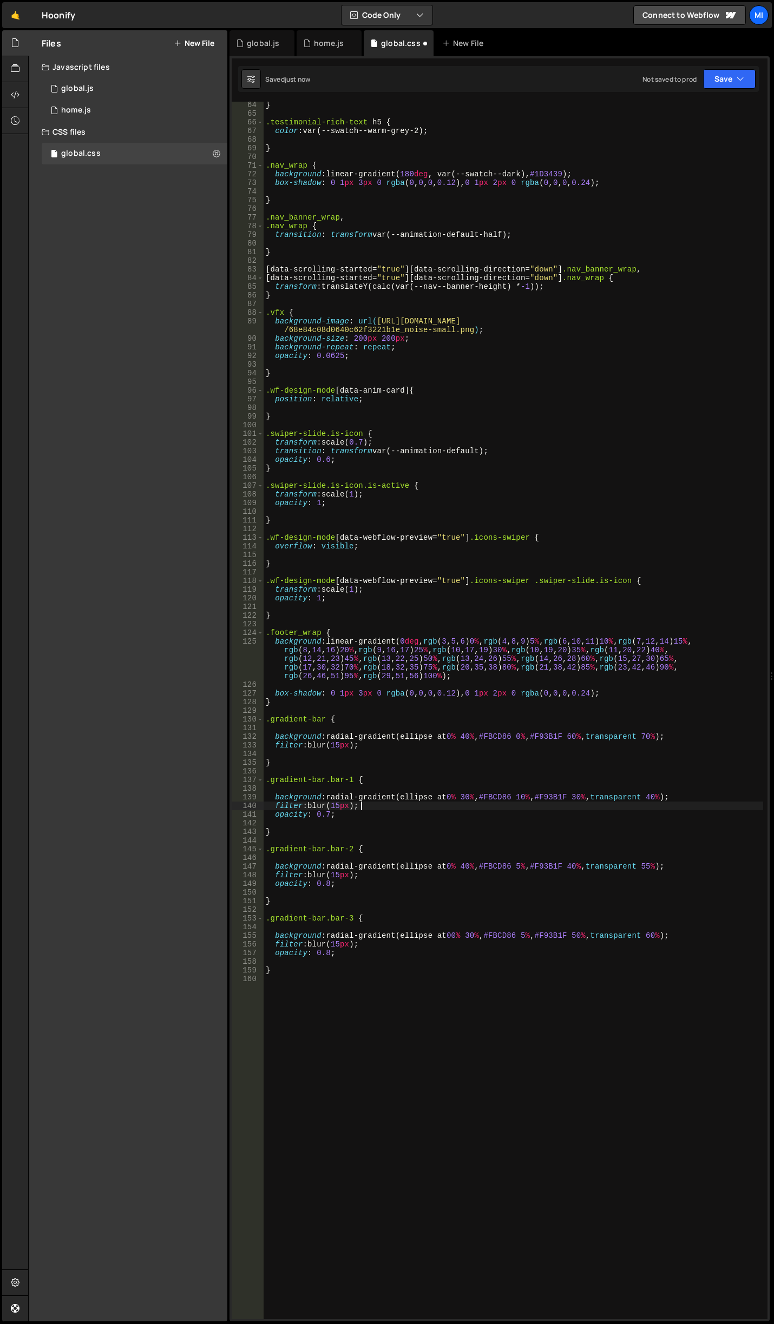
scroll to position [0, 6]
drag, startPoint x: 470, startPoint y: 798, endPoint x: 472, endPoint y: 783, distance: 15.8
click at [470, 798] on div "} .testimonial-rich-text h5 { color : var(--swatch--warm-grey-2) ; } .nav_wrap …" at bounding box center [512, 718] width 499 height 1235
click at [469, 867] on div "} .testimonial-rich-text h5 { color : var(--swatch--warm-grey-2) ; } .nav_wrap …" at bounding box center [512, 718] width 499 height 1235
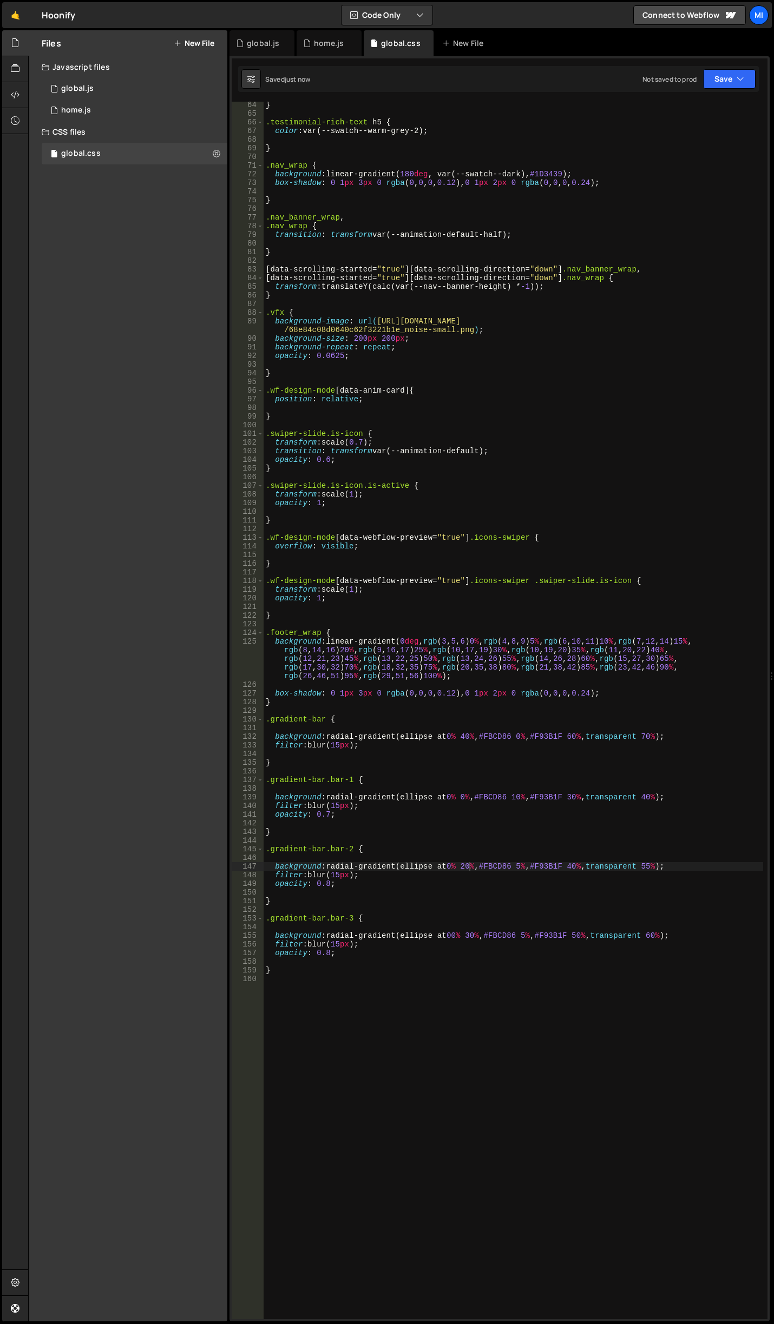
click at [474, 937] on div "} .testimonial-rich-text h5 { color : var(--swatch--warm-grey-2) ; } .nav_wrap …" at bounding box center [512, 718] width 499 height 1235
click at [469, 866] on div "} .testimonial-rich-text h5 { color : var(--swatch--warm-grey-2) ; } .nav_wrap …" at bounding box center [512, 718] width 499 height 1235
click at [470, 868] on div "} .testimonial-rich-text h5 { color : var(--swatch--warm-grey-2) ; } .nav_wrap …" at bounding box center [512, 718] width 499 height 1235
click at [472, 735] on div "} .testimonial-rich-text h5 { color : var(--swatch--warm-grey-2) ; } .nav_wrap …" at bounding box center [512, 718] width 499 height 1235
click at [467, 738] on div "} .testimonial-rich-text h5 { color : var(--swatch--warm-grey-2) ; } .nav_wrap …" at bounding box center [512, 718] width 499 height 1235
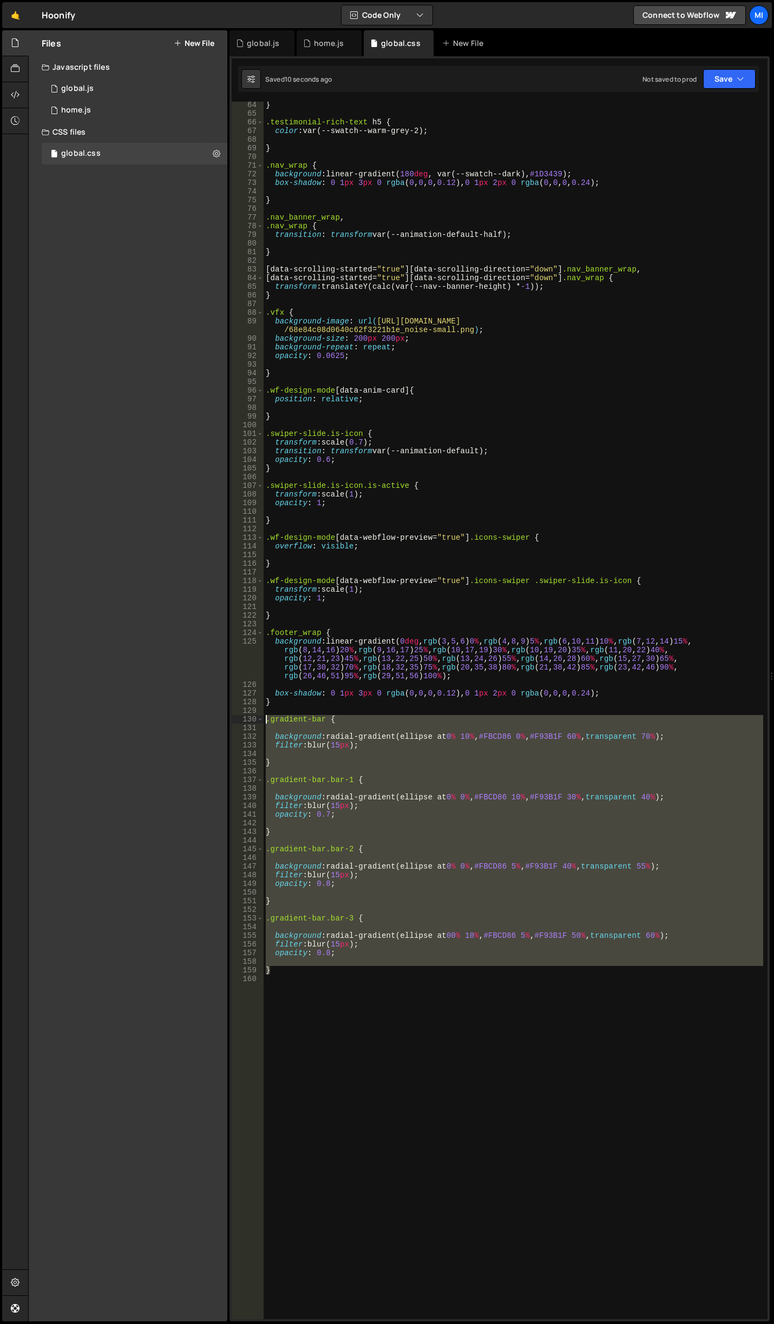
drag, startPoint x: 276, startPoint y: 972, endPoint x: 219, endPoint y: 721, distance: 256.9
click at [219, 721] on div "Files New File Javascript files 0 global.js 0 0 home.js 0 CSS files global.css 0" at bounding box center [400, 676] width 745 height 1292
type textarea ".gradient-bar {"
click at [385, 1133] on div "} .testimonial-rich-text h5 { color : var(--swatch--warm-grey-2) ; } .nav_wrap …" at bounding box center [512, 718] width 499 height 1235
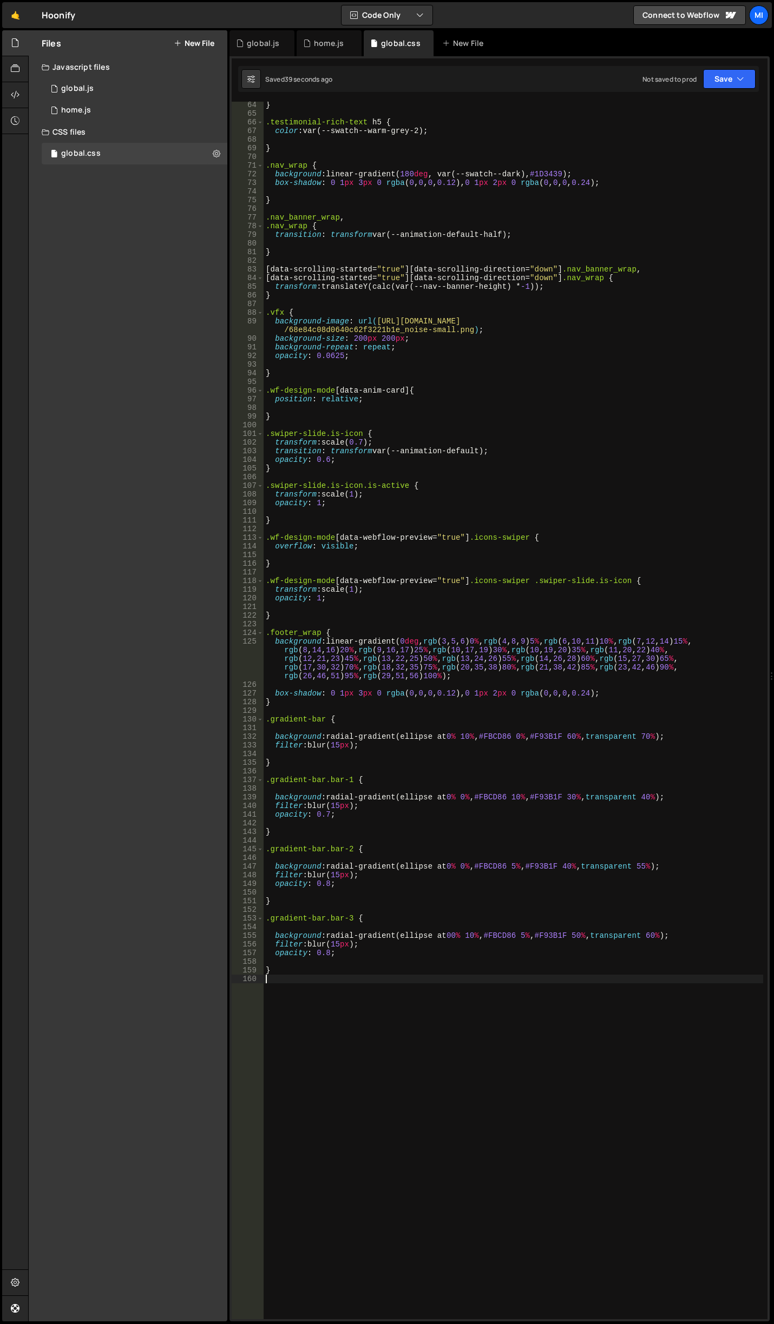
scroll to position [0, 0]
paste textarea "}"
type textarea "}"
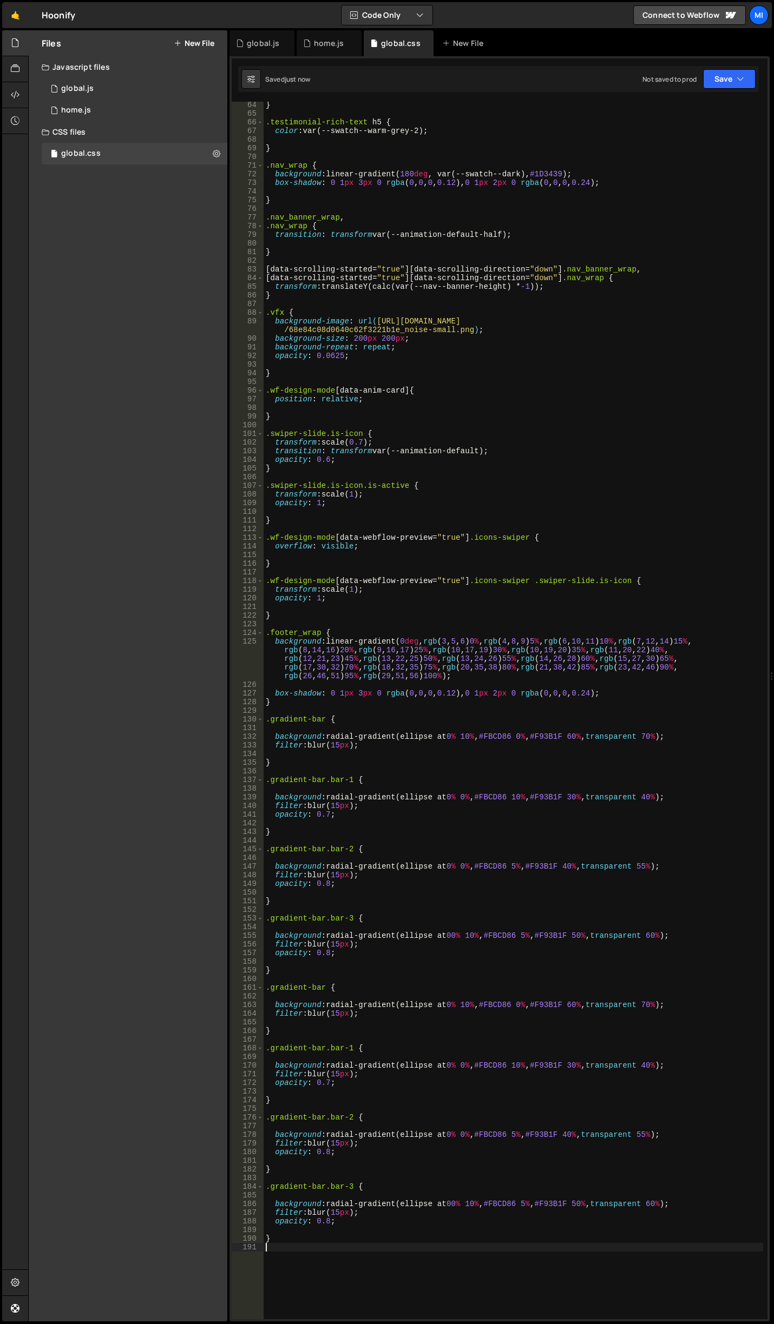
type textarea "}"
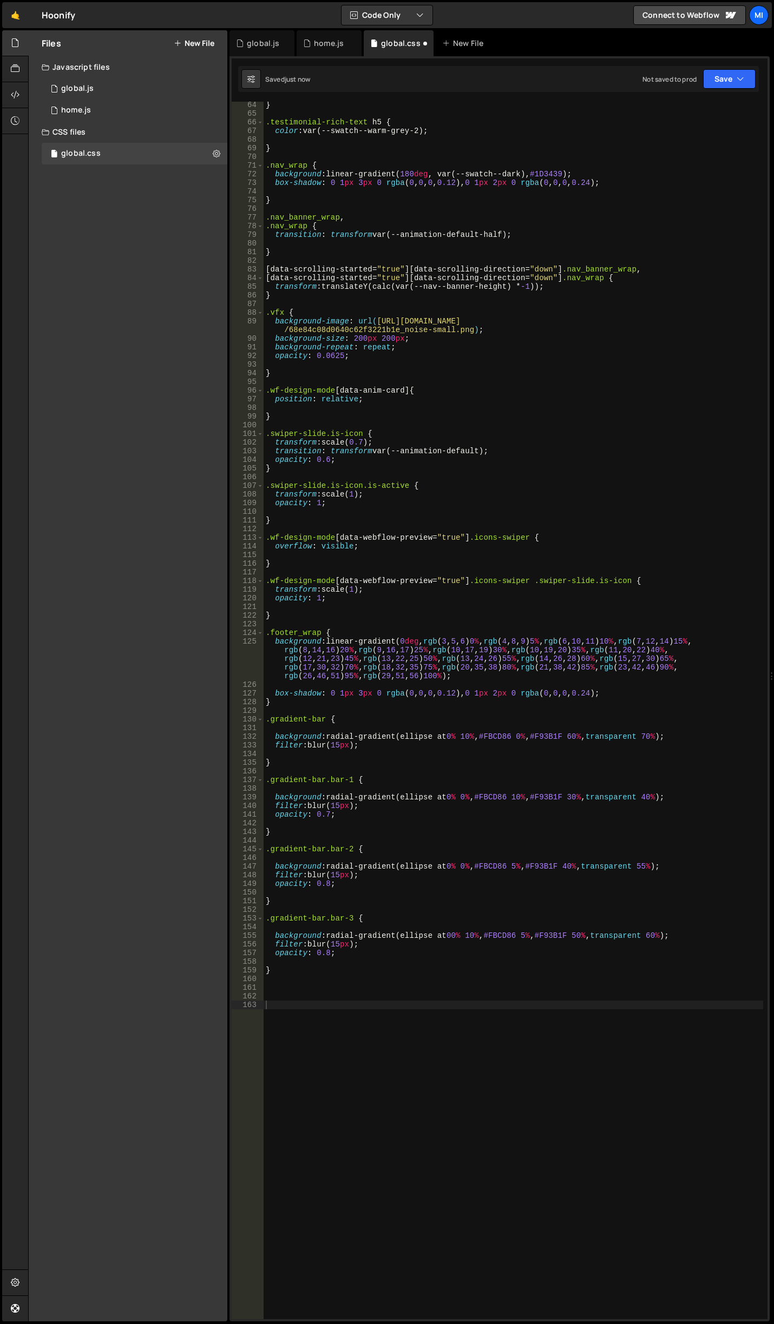
click at [505, 1122] on div "} .testimonial-rich-text h5 { color : var(--swatch--warm-grey-2) ; } .nav_wrap …" at bounding box center [512, 718] width 499 height 1235
paste textarea "}"
type textarea "}"
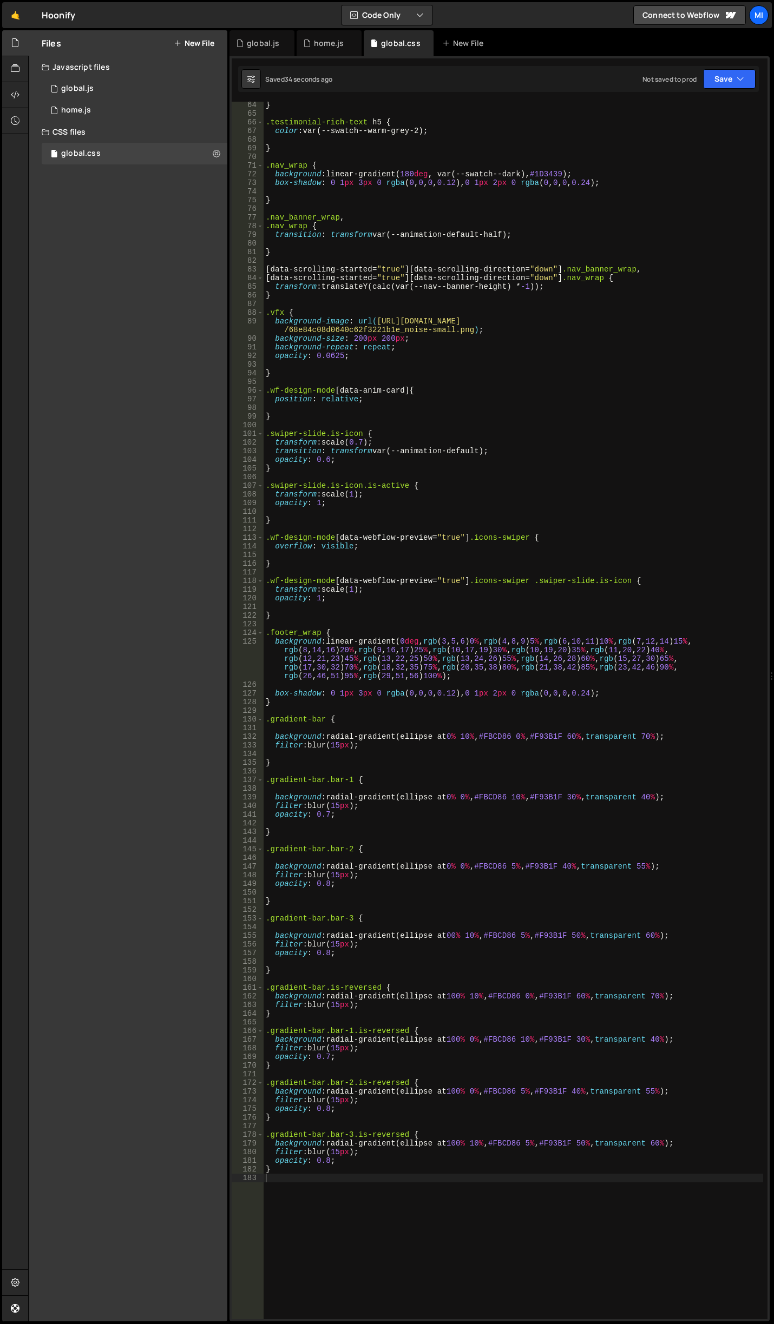
click at [362, 713] on div "} .testimonial-rich-text h5 { color : var(--swatch--warm-grey-2) ; } .nav_wrap …" at bounding box center [512, 718] width 499 height 1235
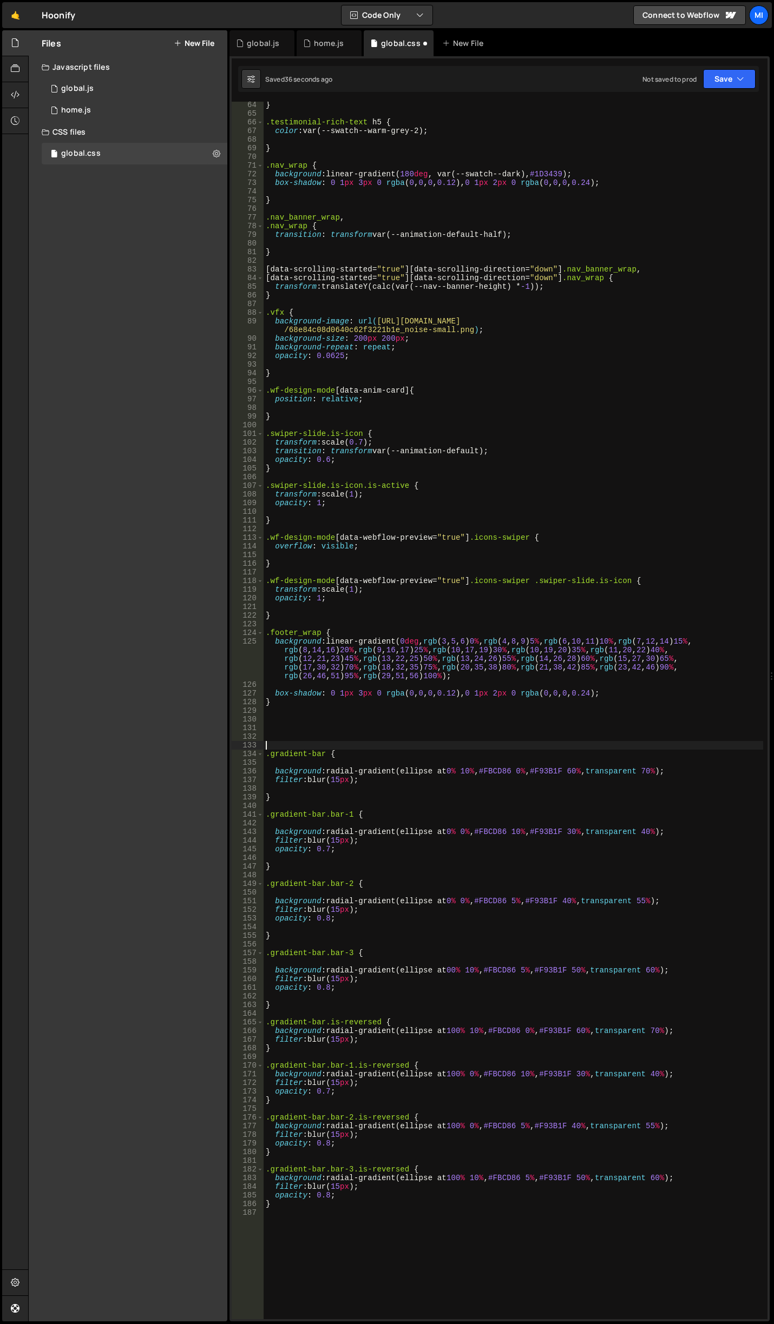
click at [322, 718] on div "} .testimonial-rich-text h5 { color : var(--swatch--warm-grey-2) ; } .nav_wrap …" at bounding box center [512, 718] width 499 height 1235
paste textarea "}"
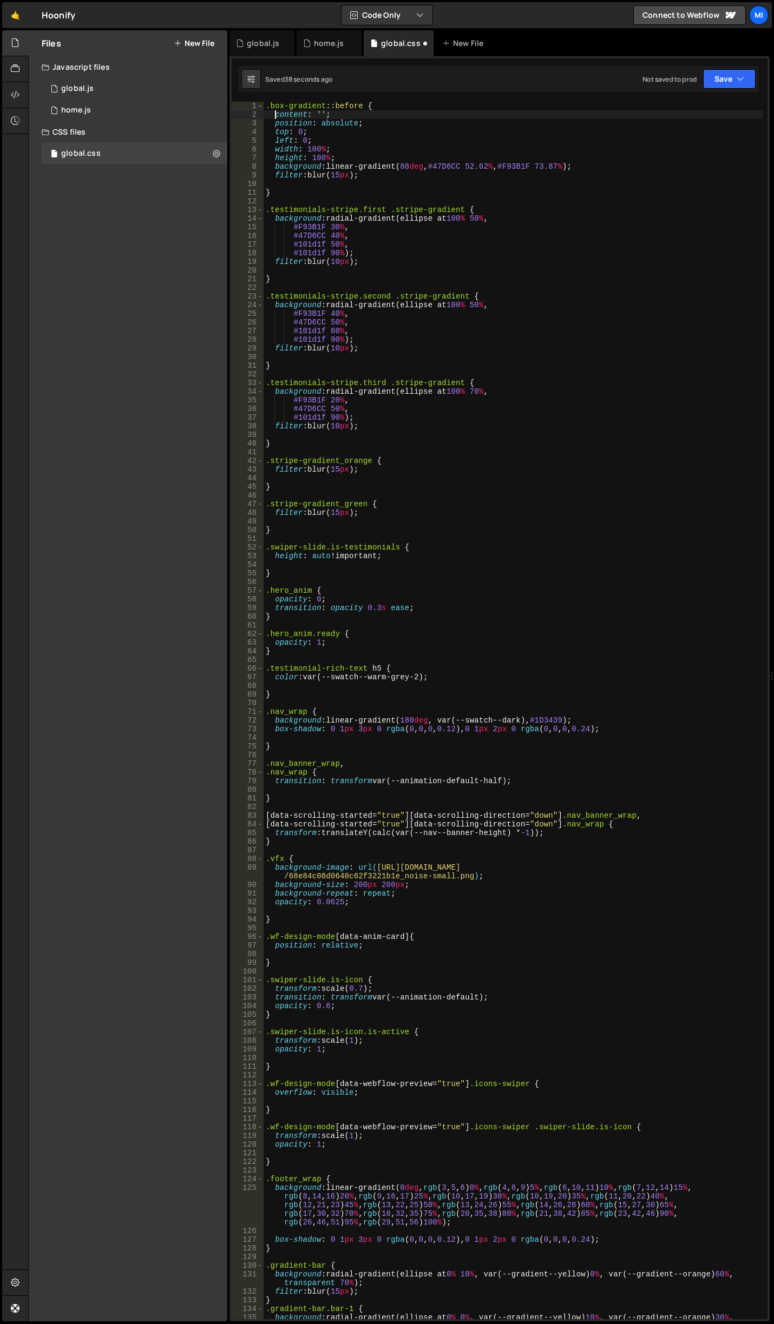
click at [276, 110] on div ".box-gradient : :before { content : ' ' ; position : absolute ; top : 0 ; left …" at bounding box center [512, 724] width 499 height 1244
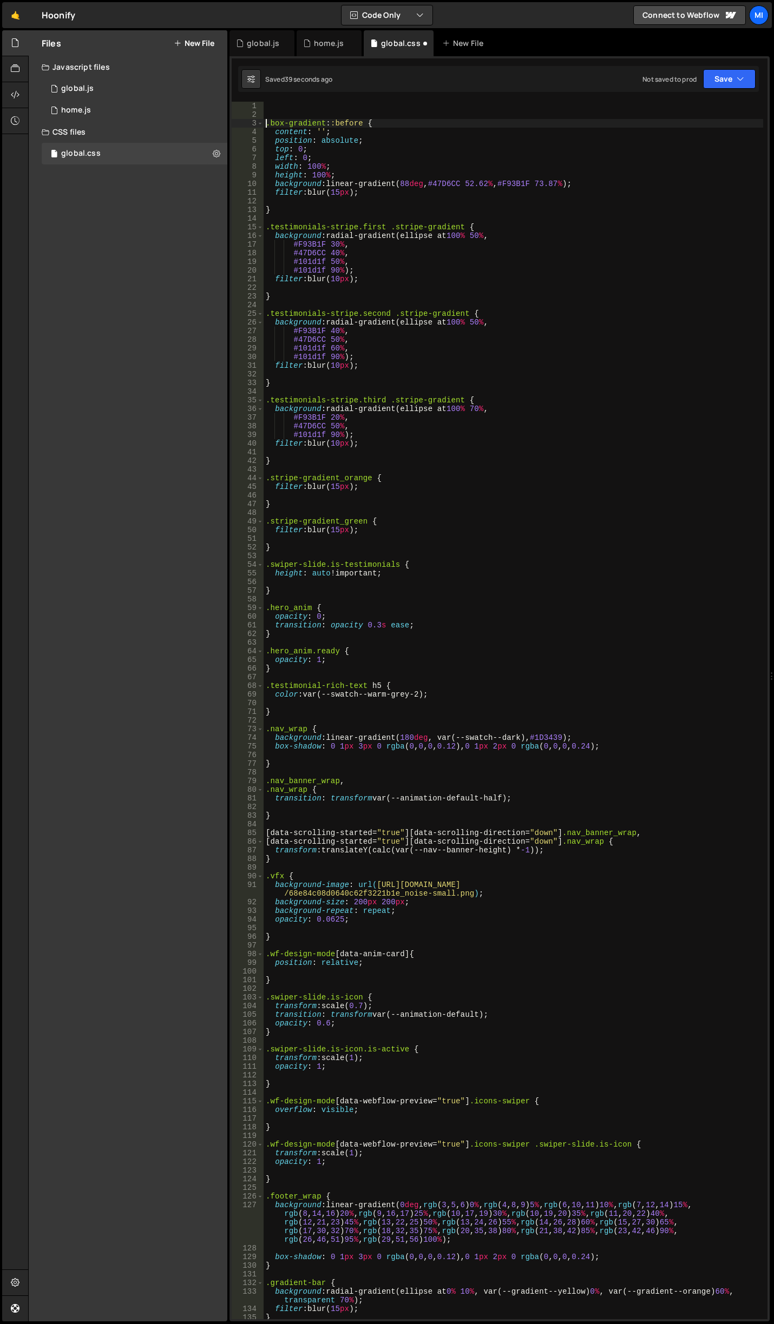
type textarea ".box-gradient::before {"
click at [282, 105] on div ".box-gradient : :before { content : ' ' ; position : absolute ; top : 0 ; left …" at bounding box center [512, 719] width 499 height 1235
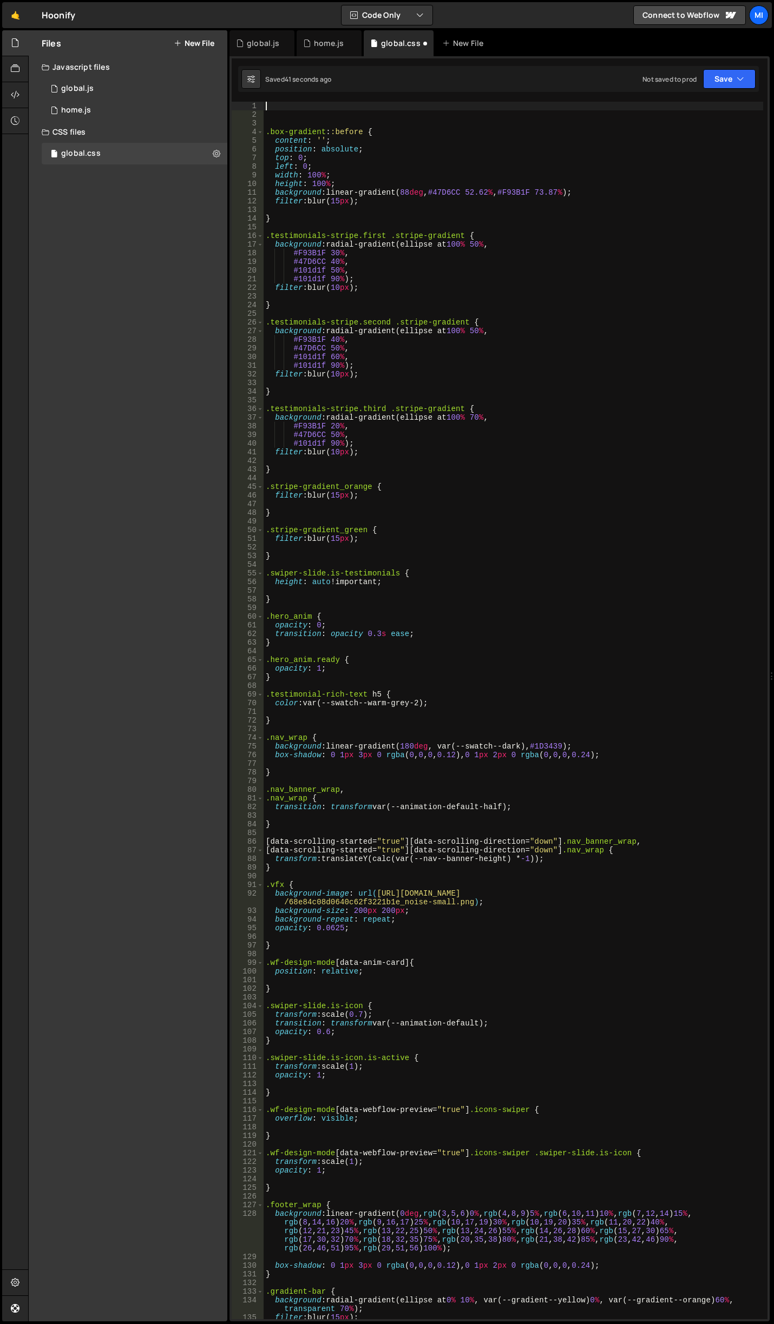
type textarea """
type textarea ":"
type textarea "r"
type textarea ":root {}"
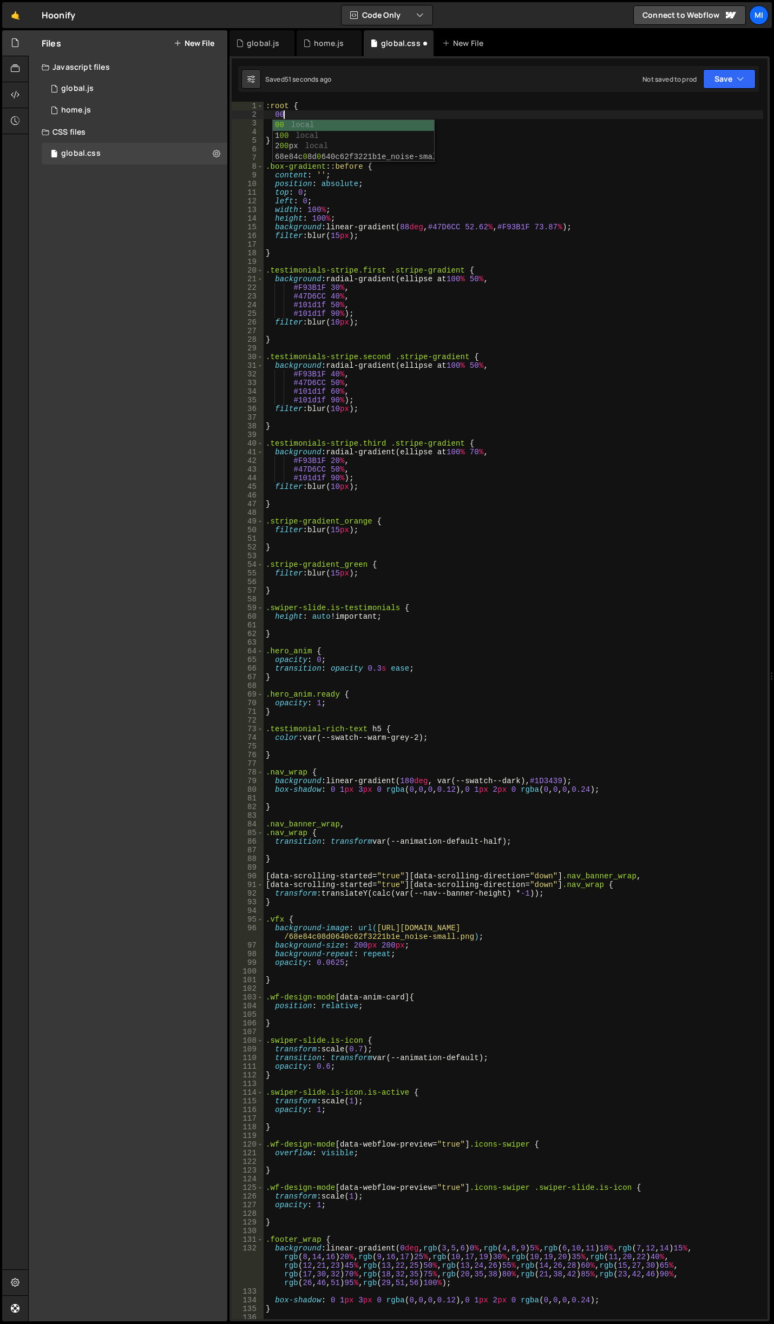
scroll to position [0, 1]
type textarea "0"
click at [422, 114] on div ":root { --gradient--yellow : } .box-gradient : :before { content : ' ' ; positi…" at bounding box center [512, 719] width 499 height 1235
paste textarea "#FBCD86"
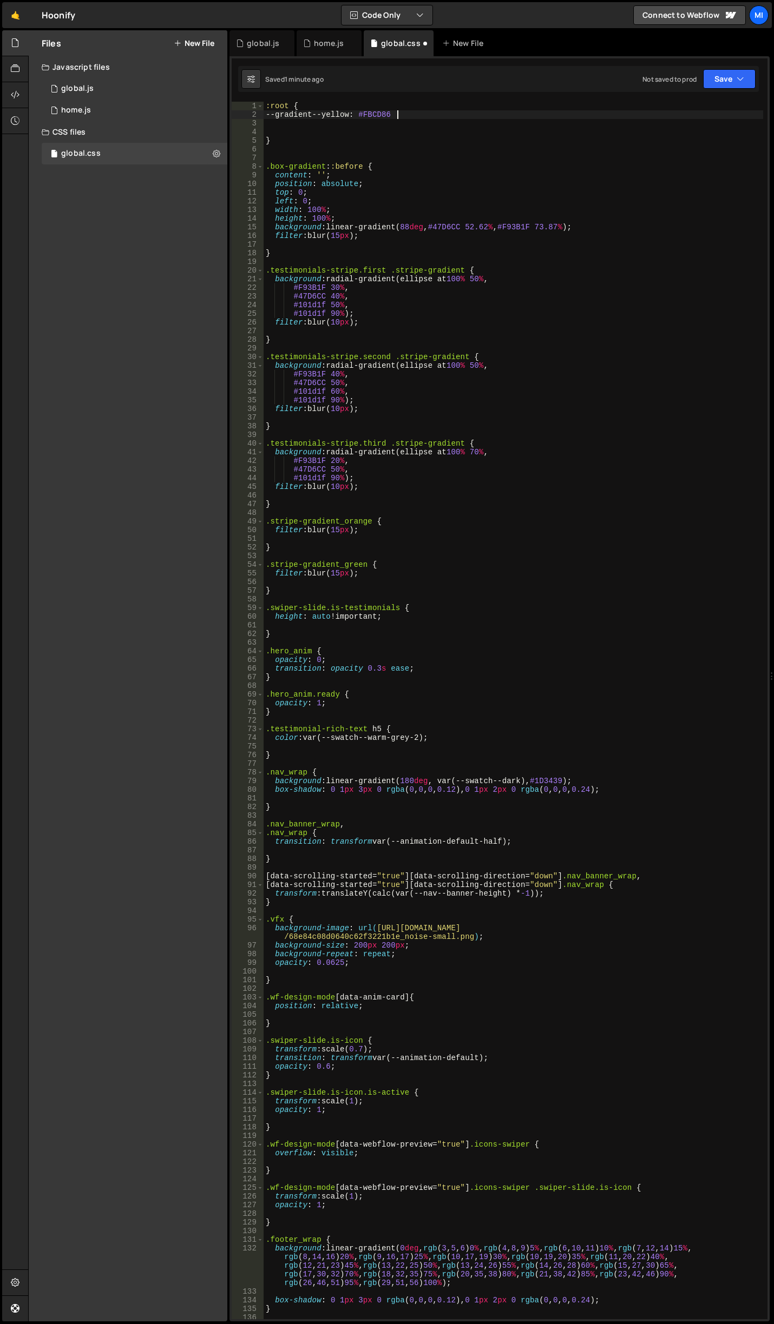
type textarea "--gradient--yellow: #FBCD86;"
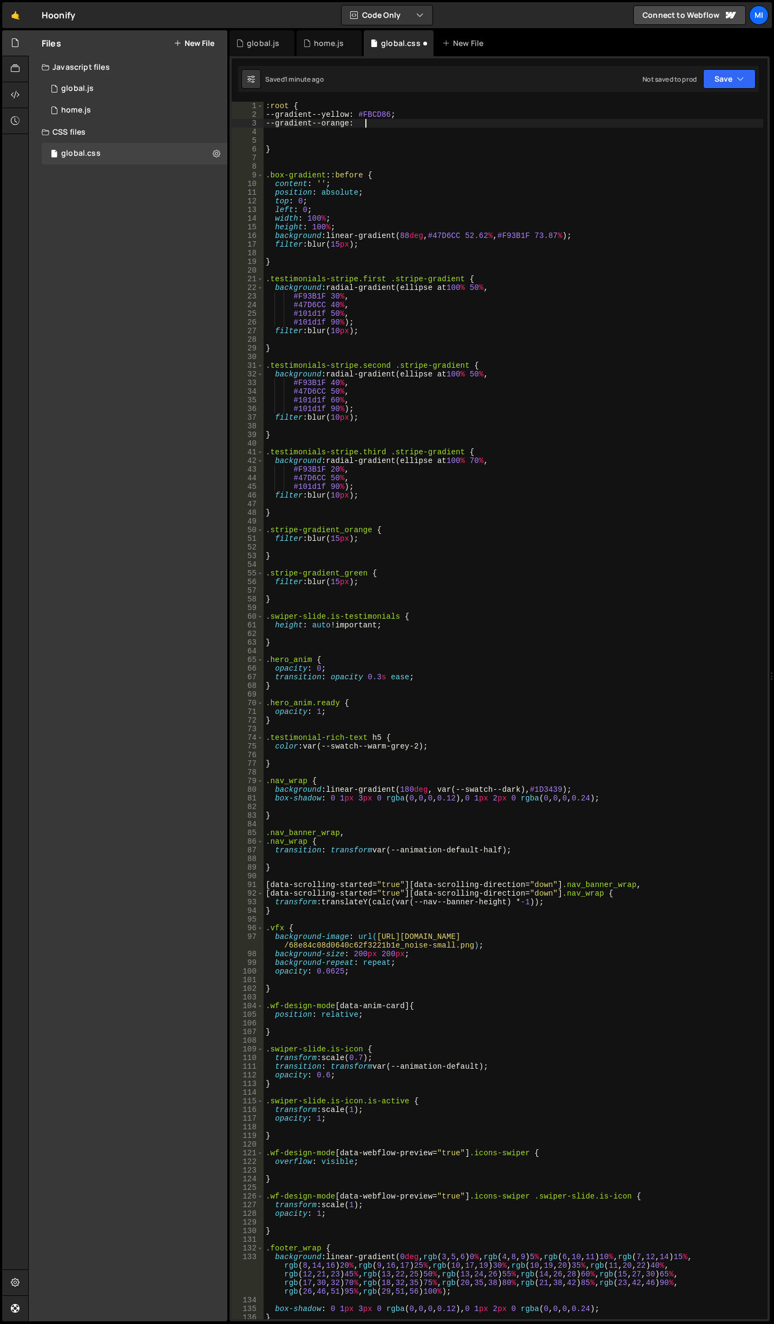
click at [379, 122] on div ":root { --gradient--yellow : #FBCD86 ; --gradient--orange : } .box-gradient : :…" at bounding box center [512, 719] width 499 height 1235
paste textarea "#F93B1F"
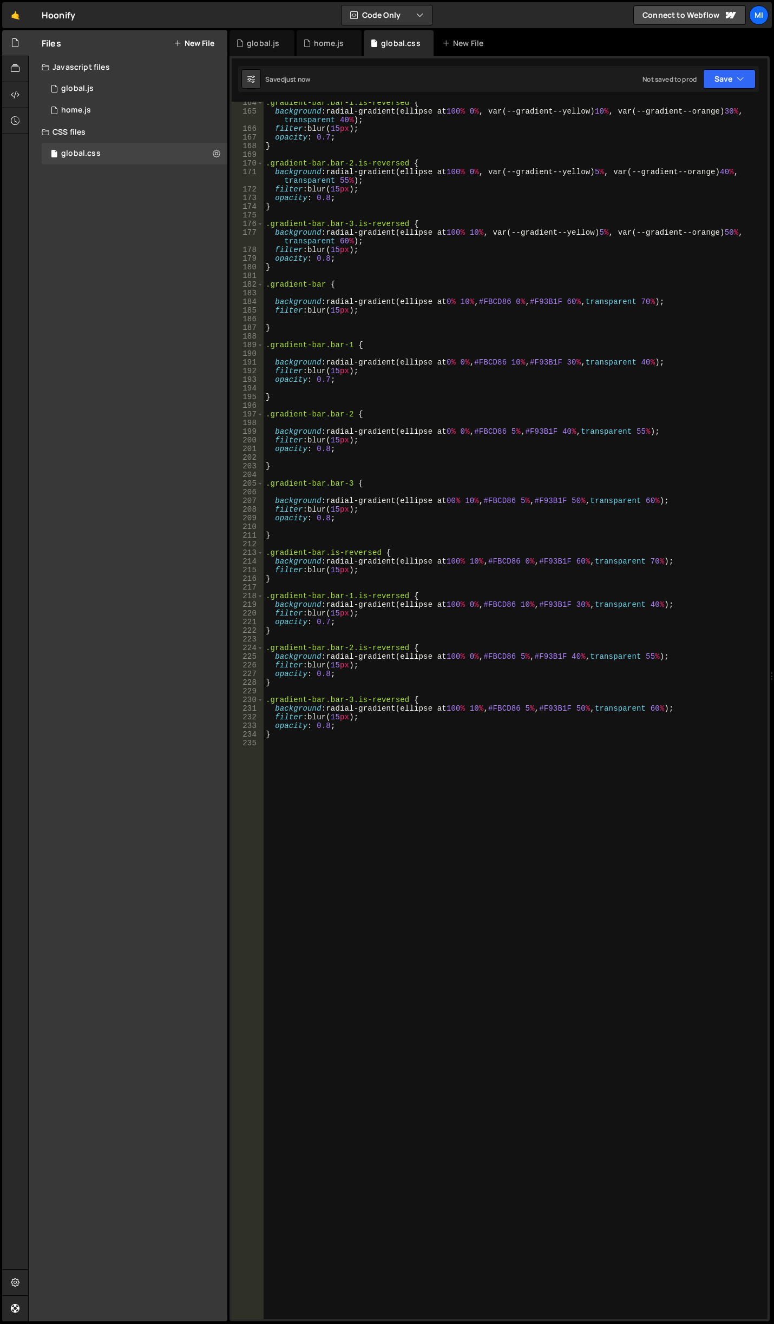
scroll to position [1501, 0]
type textarea "--gradient--orange: #F93B1F;"
click at [442, 795] on div ".gradient-bar.bar-1.is-reversed { background : radial-gradient(ellipse at 100 %…" at bounding box center [512, 715] width 499 height 1235
click at [676, 514] on div ".gradient-bar.bar-1.is-reversed { background : radial-gradient(ellipse at 100 %…" at bounding box center [512, 715] width 499 height 1235
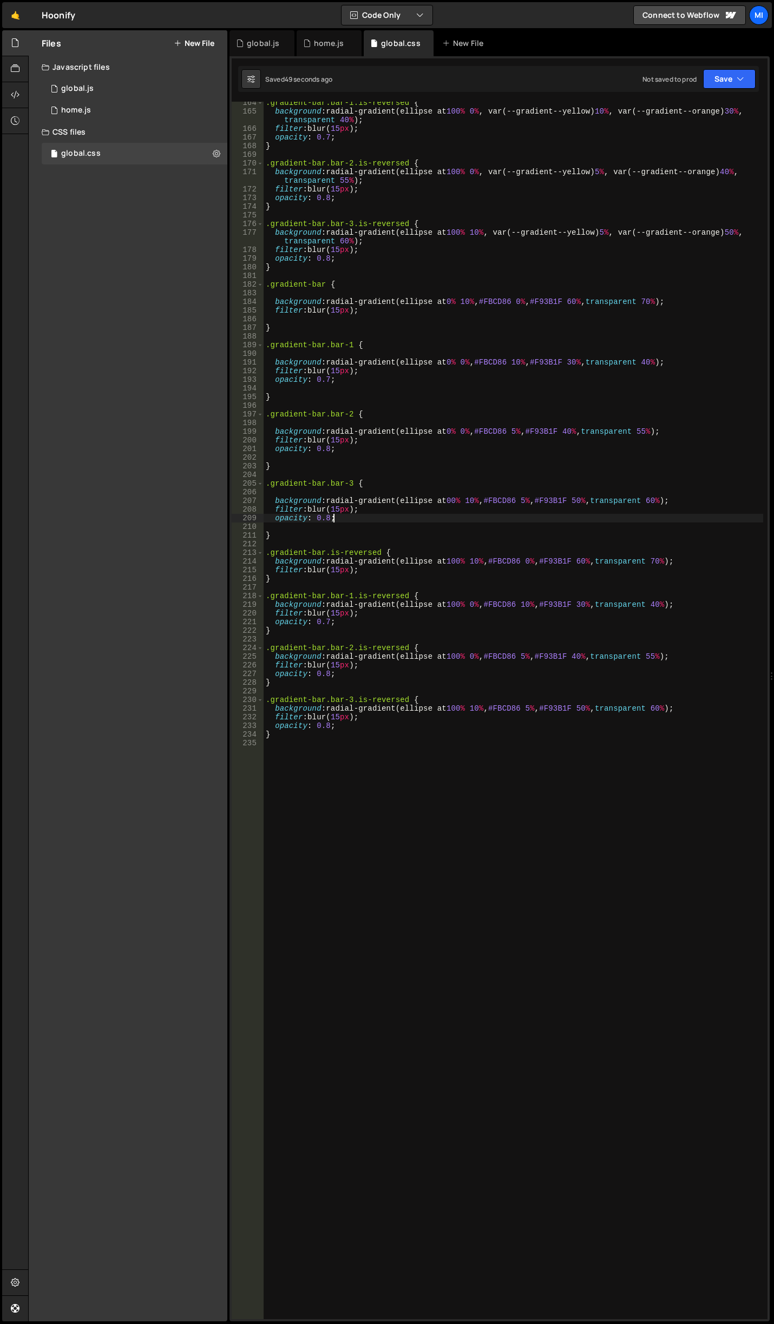
type textarea "opacity: 0.8;"
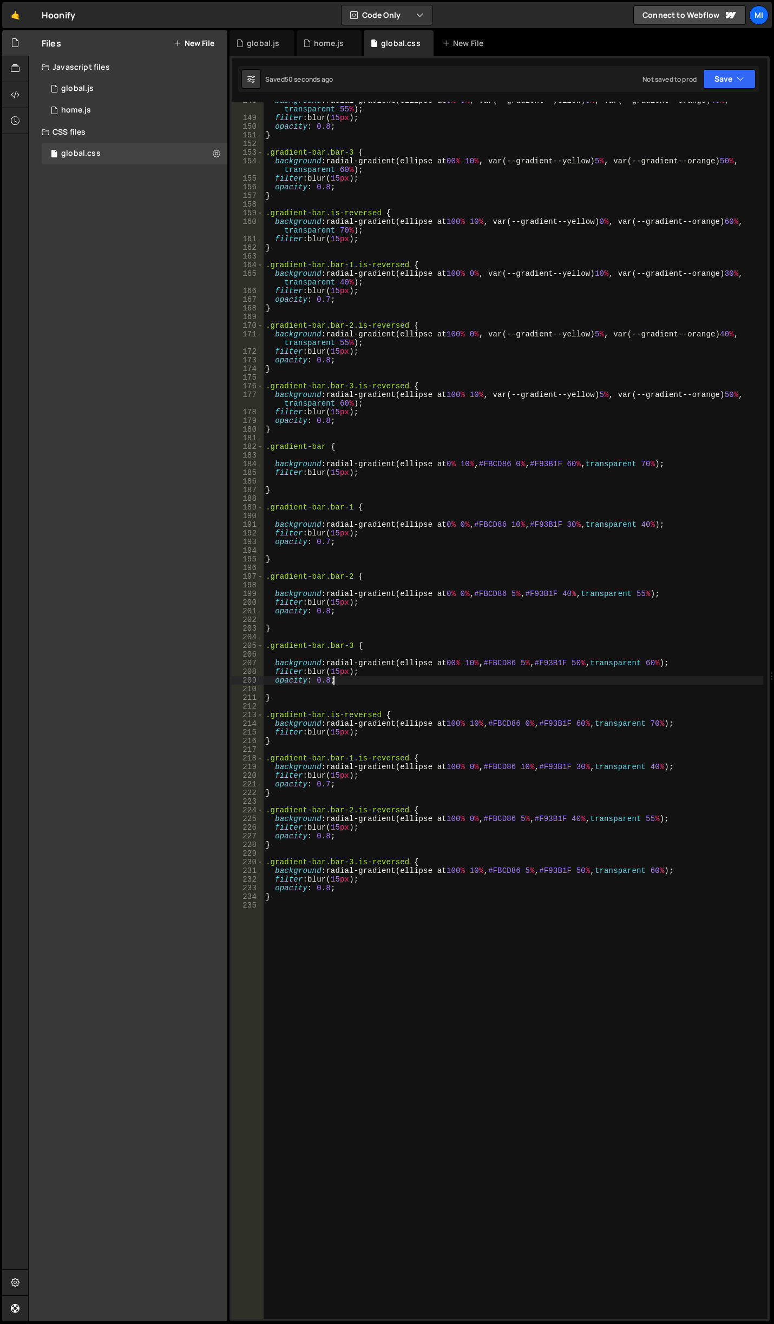
scroll to position [1339, 0]
click at [296, 981] on div "background : radial-gradient(ellipse at 0 % 0 % , var(--gradient--yellow) 5 % ,…" at bounding box center [512, 718] width 499 height 1244
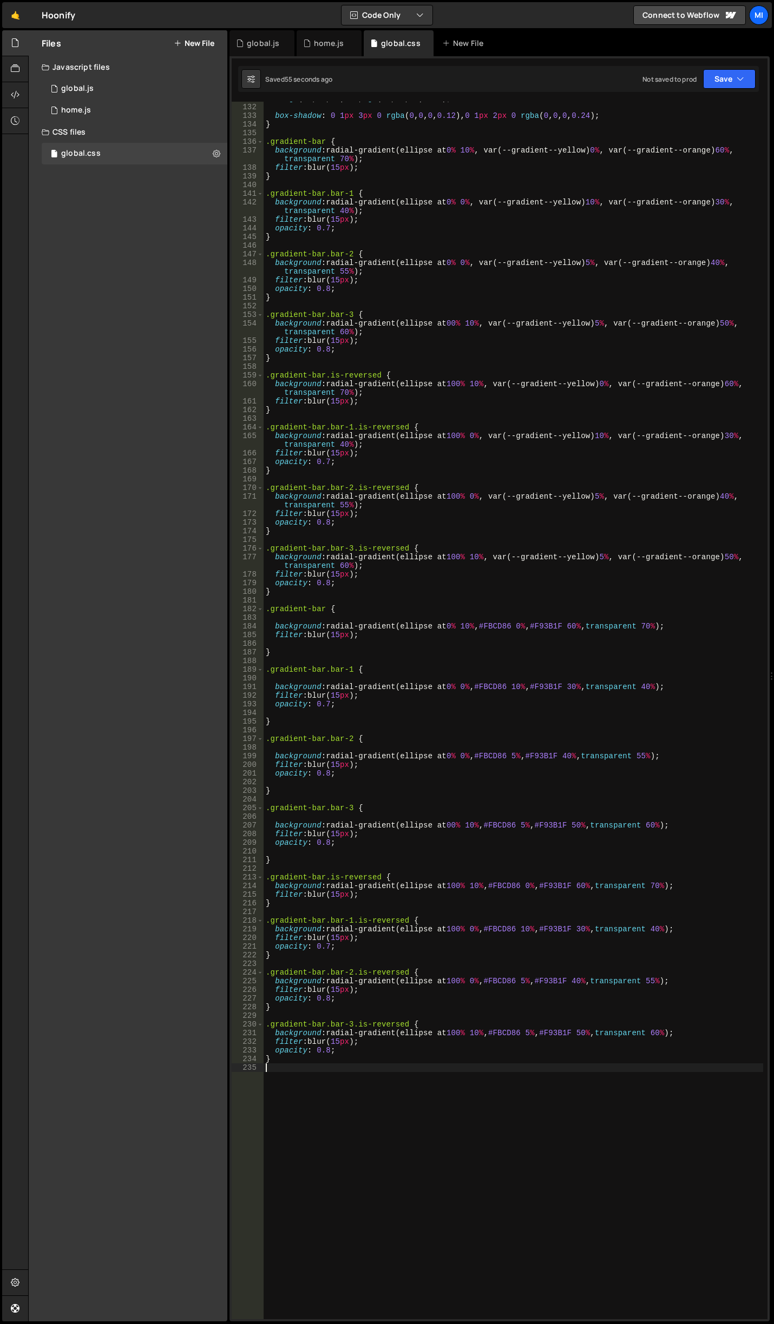
scroll to position [1112, 0]
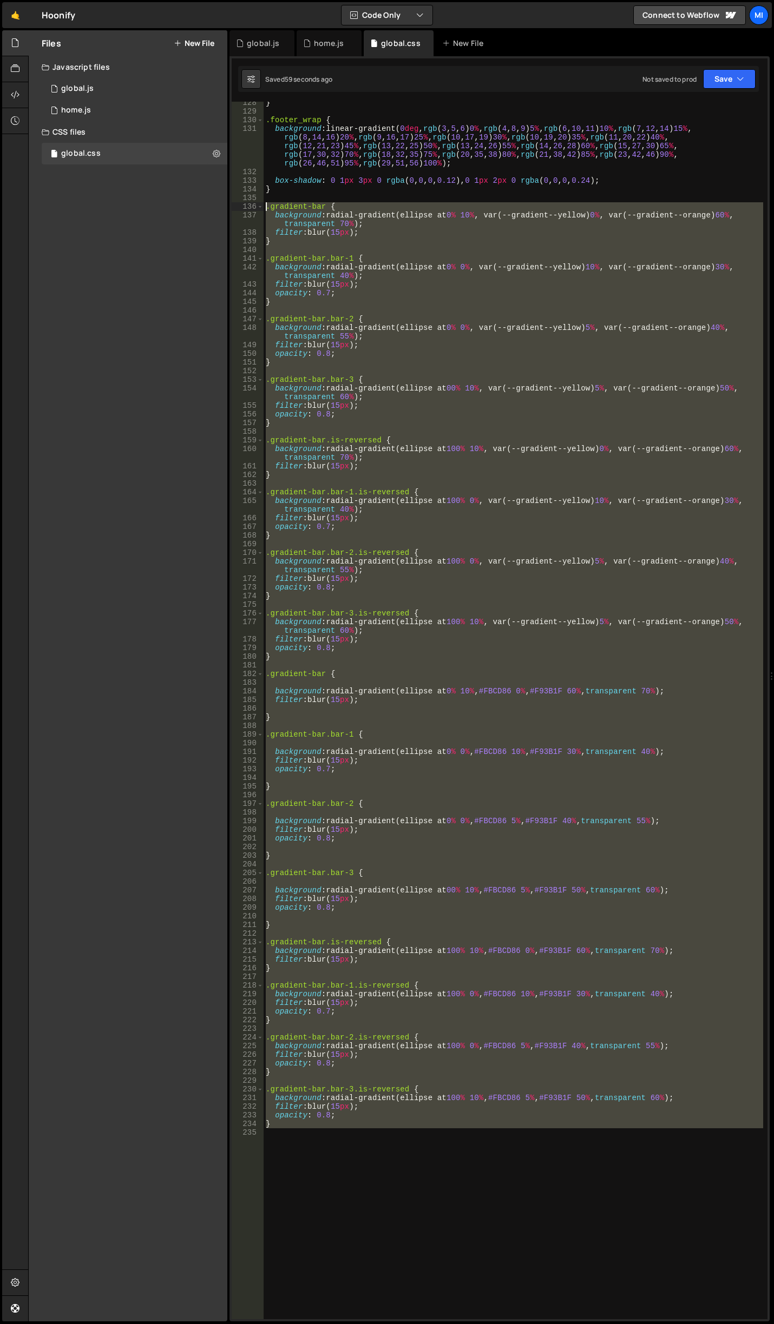
drag, startPoint x: 273, startPoint y: 950, endPoint x: 228, endPoint y: 208, distance: 744.0
click at [228, 208] on div "Files New File Javascript files 0 global.js 0 0 home.js 0 CSS files global.css 0" at bounding box center [400, 676] width 745 height 1292
type textarea ".gradient-bar { background: radial-gradient(ellipse at 0% 10%, var(--gradient--…"
click at [325, 1144] on div "} .footer_wrap { background : linear-gradient( 0 deg , rgb ( 3 , 5 , 6 ) 0 % , …" at bounding box center [512, 711] width 499 height 1218
drag, startPoint x: 302, startPoint y: 1145, endPoint x: 154, endPoint y: 204, distance: 951.7
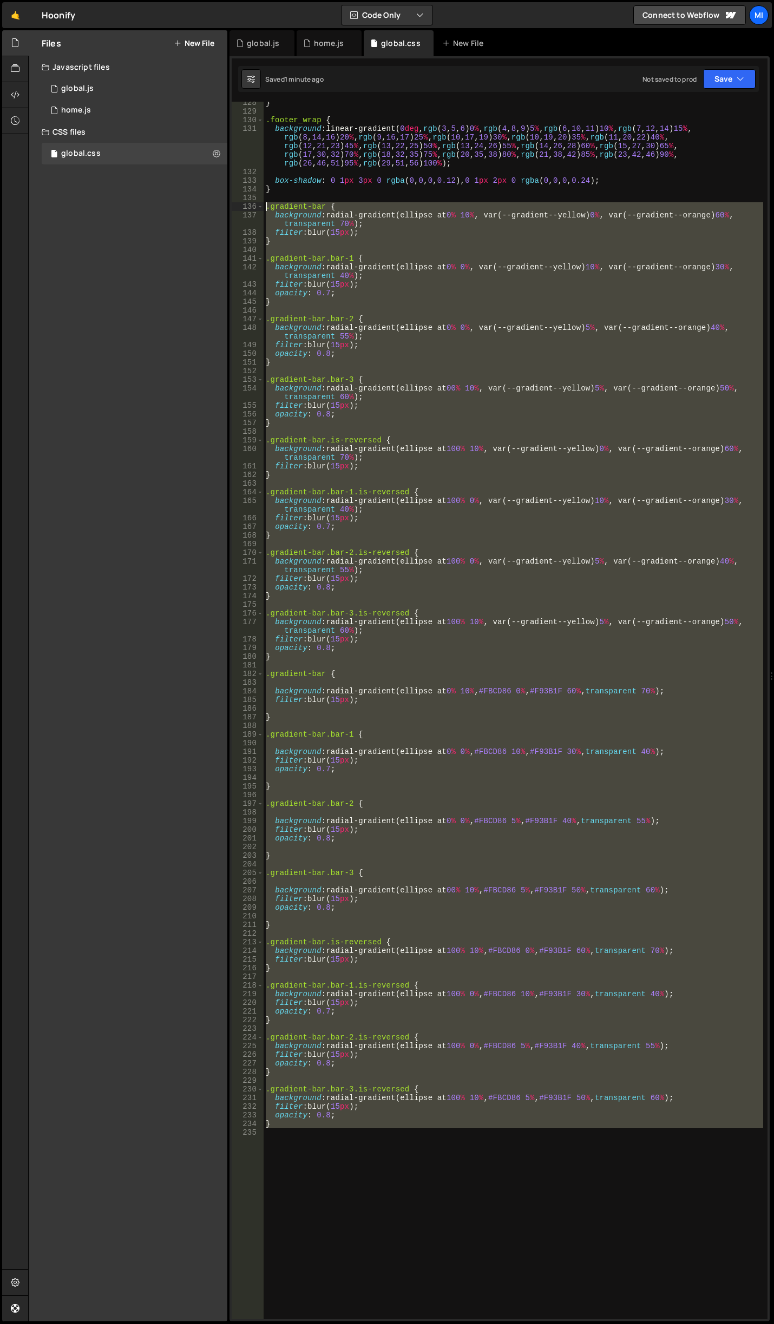
click at [154, 204] on div "Files New File Javascript files 0 global.js 0 0 home.js 0 CSS files global.css 0" at bounding box center [400, 676] width 745 height 1292
type textarea ".gradient-bar { background: radial-gradient(ellipse at 0% 10%, var(--gradient--…"
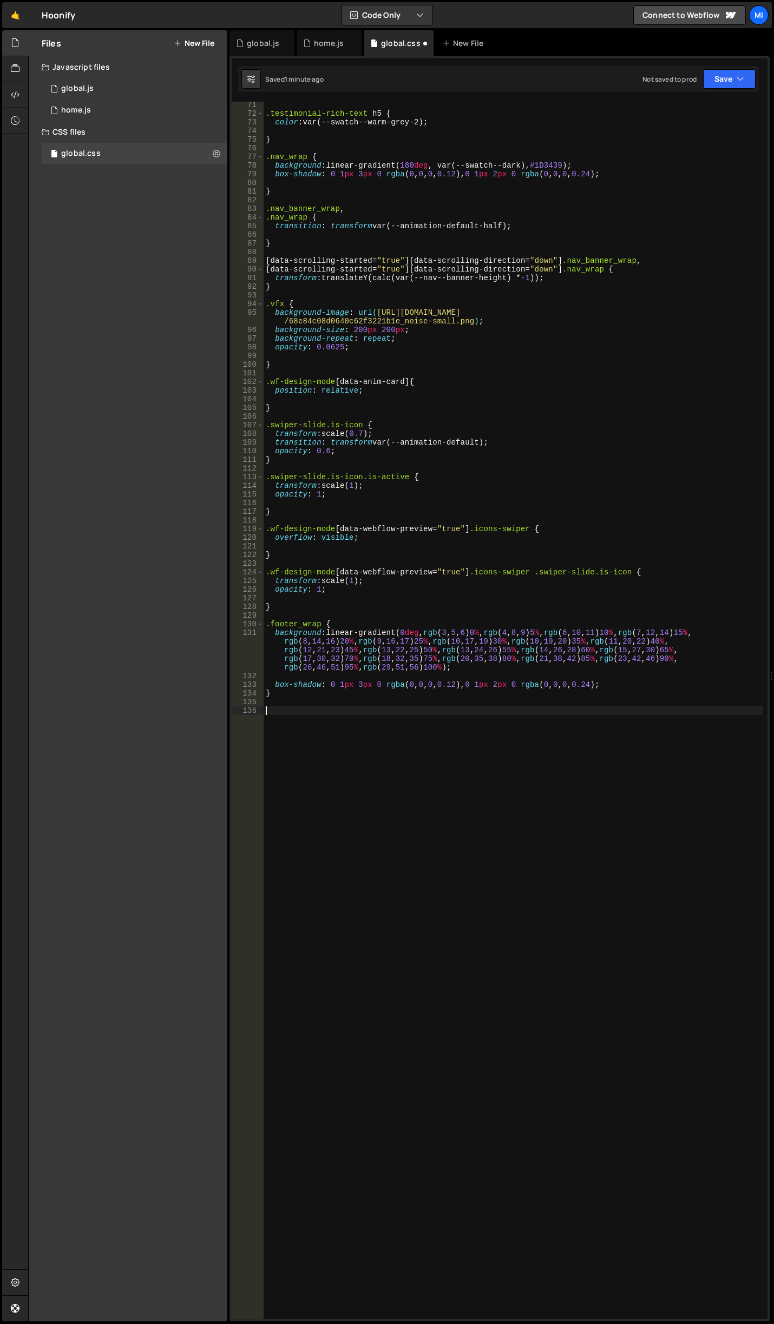
paste textarea "}"
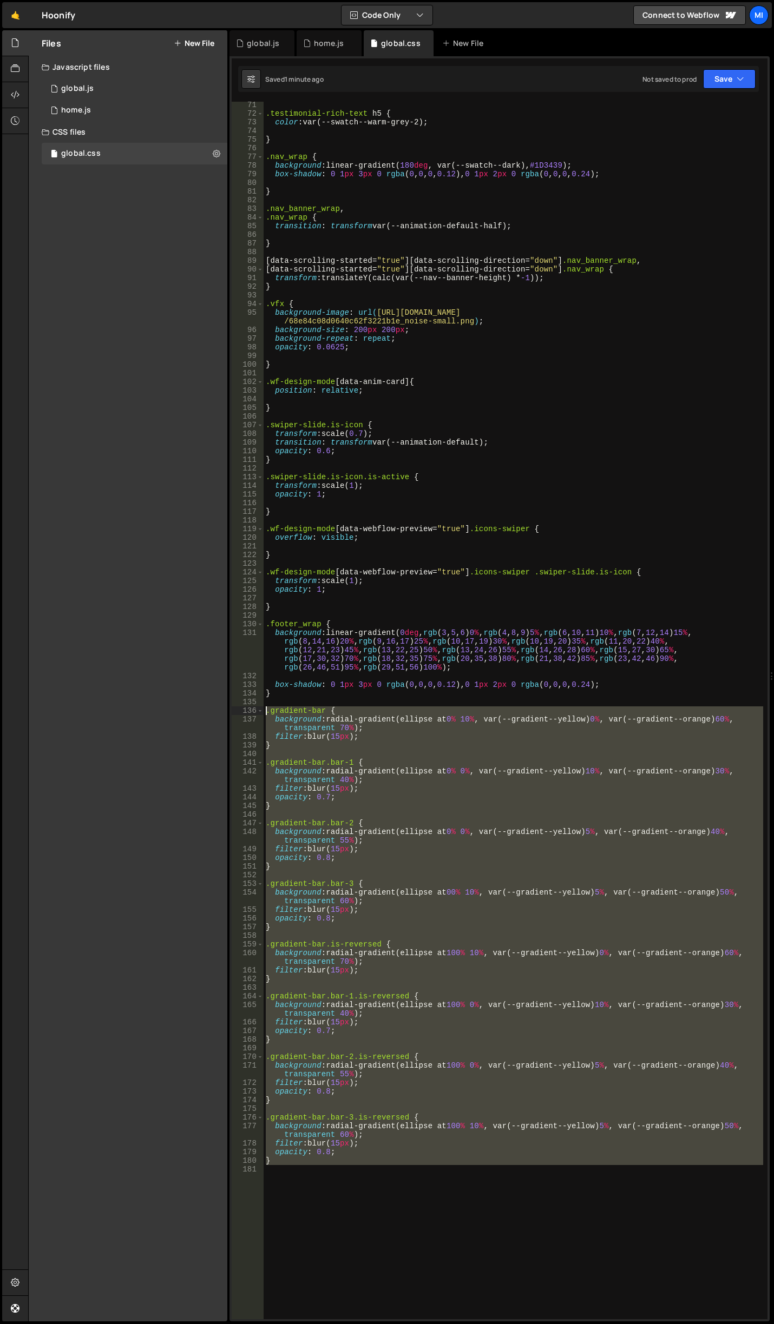
drag, startPoint x: 298, startPoint y: 1185, endPoint x: 224, endPoint y: 708, distance: 482.7
click at [224, 708] on div "Files New File Javascript files 0 global.js 0 0 home.js 0 CSS files global.css 0" at bounding box center [400, 676] width 745 height 1292
paste textarea "}"
type textarea "}"
